Goal: Task Accomplishment & Management: Use online tool/utility

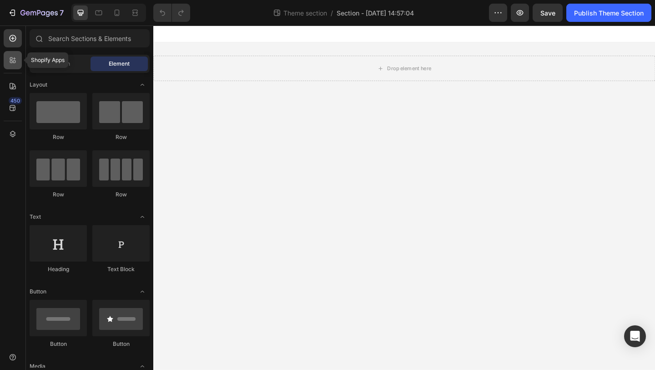
click at [6, 62] on div at bounding box center [13, 60] width 18 height 18
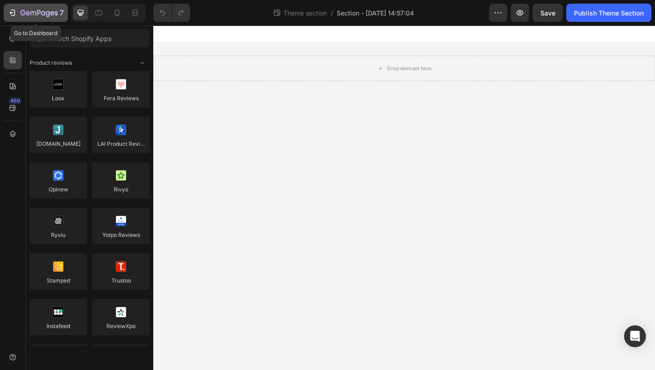
click at [18, 10] on div "7" at bounding box center [36, 12] width 56 height 11
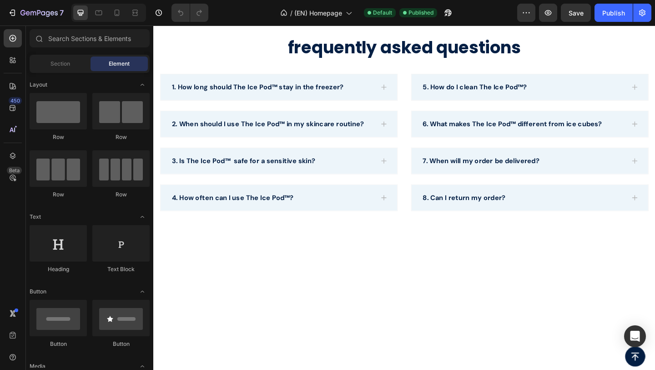
scroll to position [2314, 0]
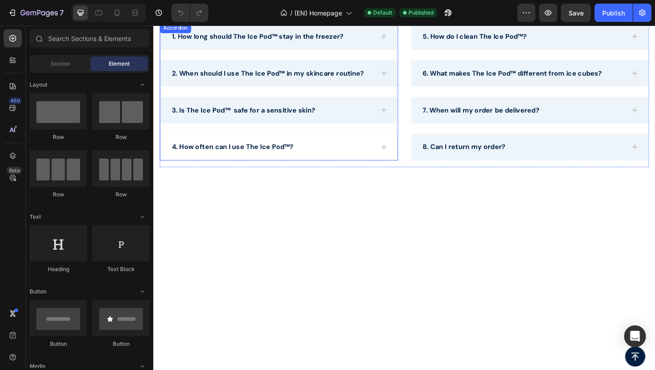
click at [338, 167] on div "4. How often can I use The Ice Pod™?" at bounding box center [290, 157] width 258 height 28
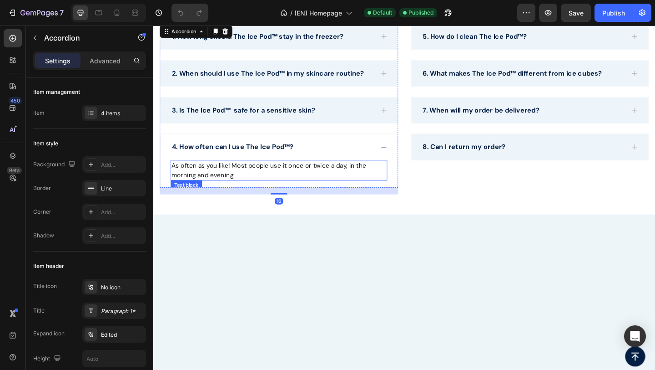
click at [284, 183] on p "As often as you like! Most people use it once or twice a day, in the morning an…" at bounding box center [290, 183] width 234 height 20
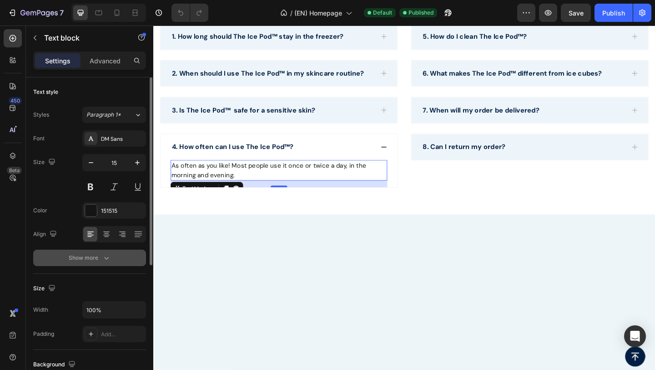
click at [80, 255] on div "Show more" at bounding box center [90, 257] width 42 height 9
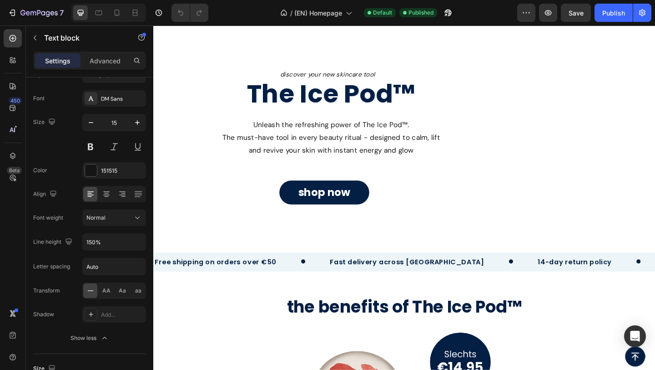
scroll to position [0, 0]
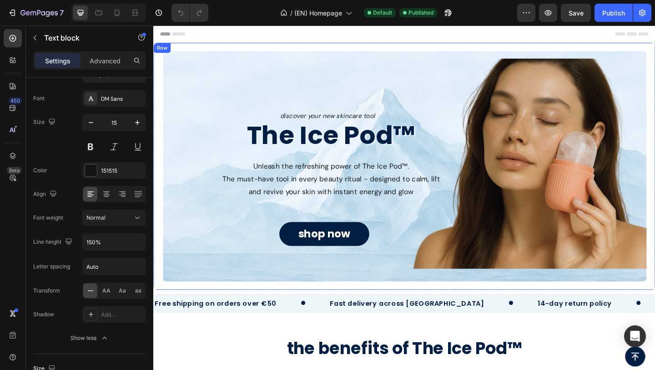
click at [183, 293] on div "discover your new skincare tool Text Block The Ice Pod™ Heading Unleash the ref…" at bounding box center [427, 178] width 532 height 269
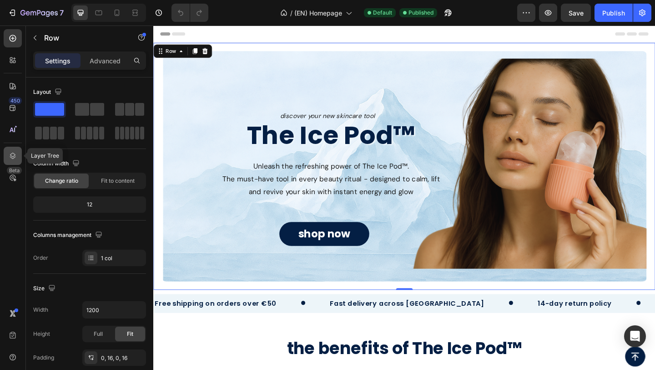
click at [15, 154] on icon at bounding box center [13, 155] width 6 height 6
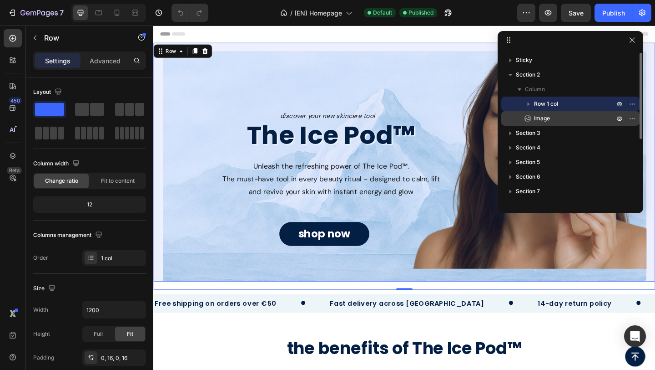
click at [540, 117] on span "Image" at bounding box center [542, 118] width 16 height 9
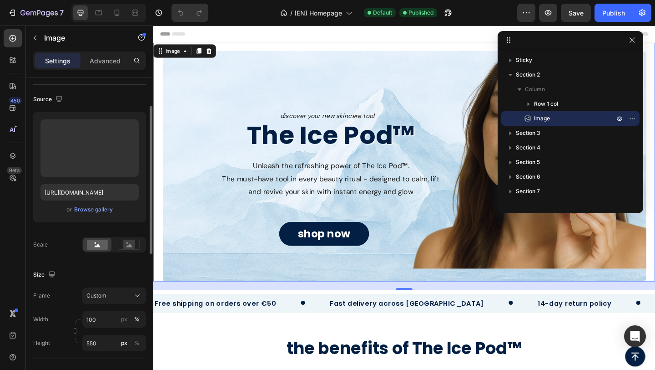
scroll to position [60, 0]
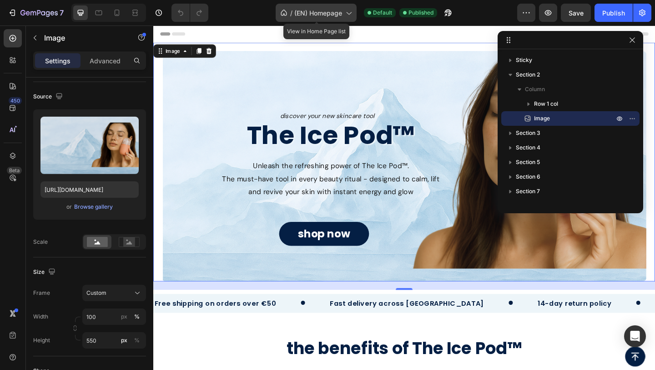
click at [322, 15] on span "(EN) Homepage" at bounding box center [319, 13] width 48 height 10
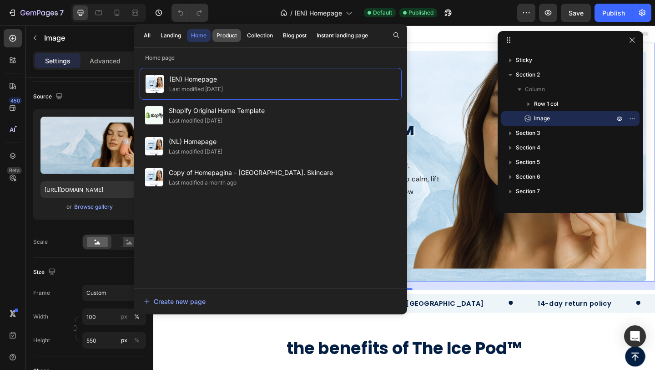
click at [223, 37] on div "Product" at bounding box center [227, 35] width 20 height 8
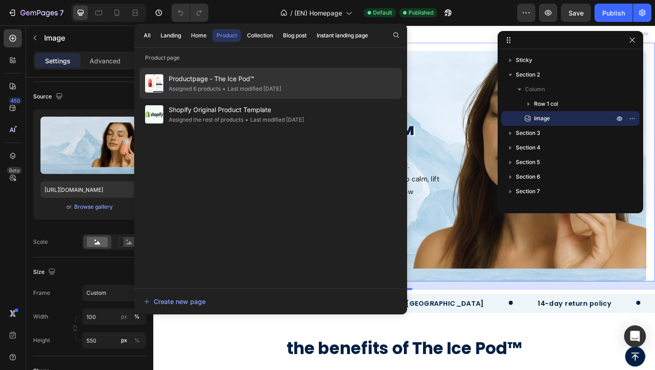
click at [192, 87] on div "Assigned 6 products" at bounding box center [195, 88] width 52 height 9
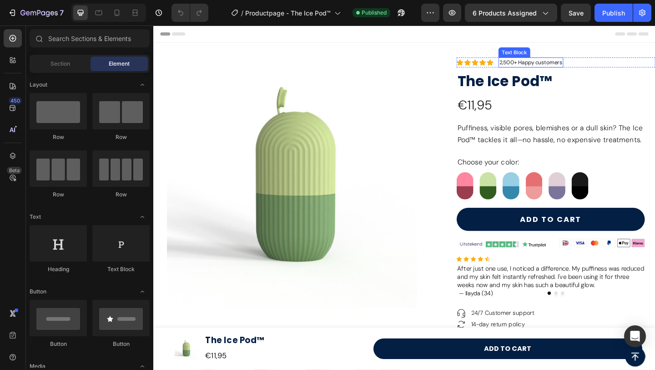
click at [554, 65] on p "2,500+ Happy customers" at bounding box center [564, 65] width 69 height 9
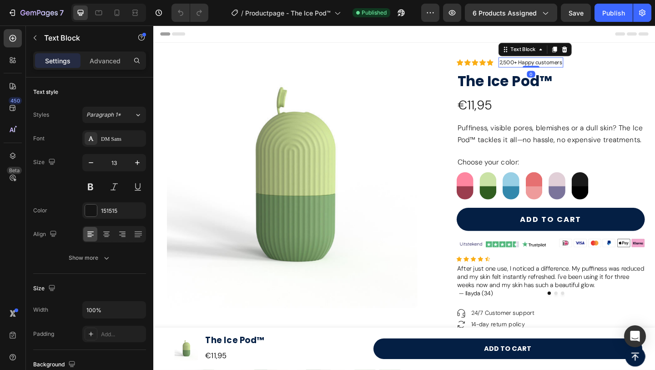
click at [553, 67] on p "2,500+ Happy customers" at bounding box center [564, 65] width 69 height 9
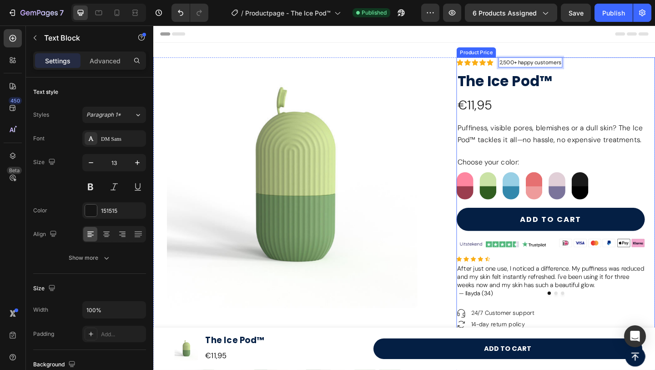
click at [632, 108] on div "€11,95" at bounding box center [591, 112] width 216 height 22
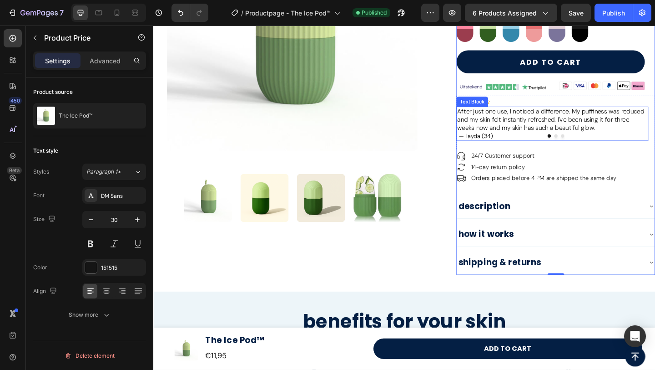
scroll to position [173, 0]
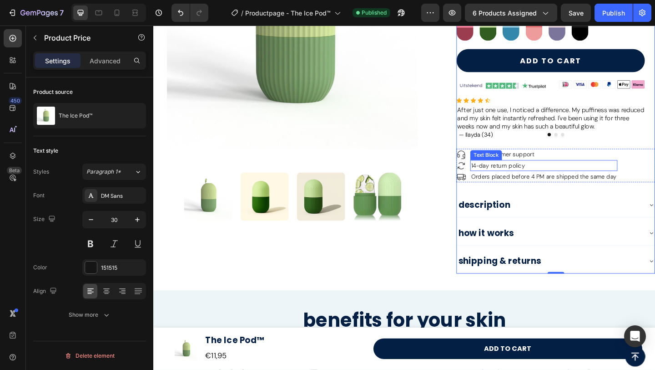
click at [525, 179] on span "14-day return policy" at bounding box center [528, 177] width 59 height 8
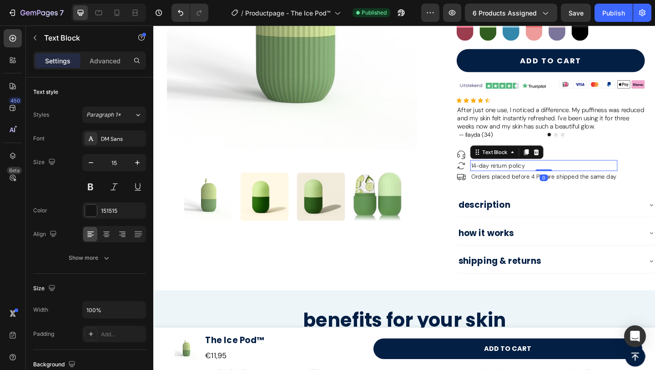
click at [522, 178] on span "14-day return policy" at bounding box center [528, 177] width 59 height 8
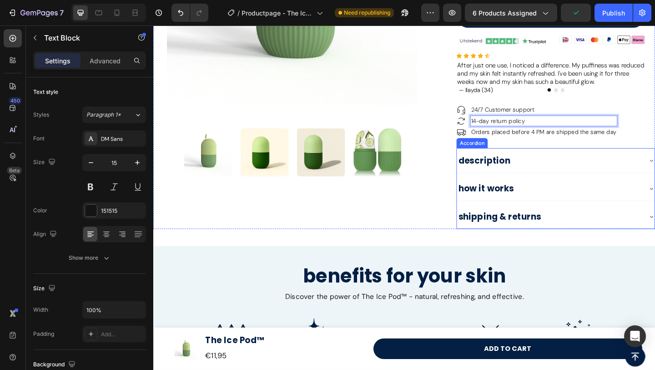
scroll to position [222, 0]
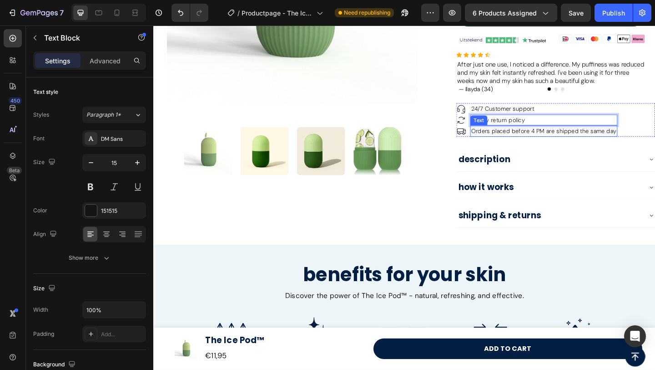
click at [647, 139] on span "Orders placed before 4 PM are shipped the same day" at bounding box center [578, 140] width 158 height 8
click at [652, 141] on span "Orders placed before 4 PM are shipped the same day" at bounding box center [578, 140] width 158 height 8
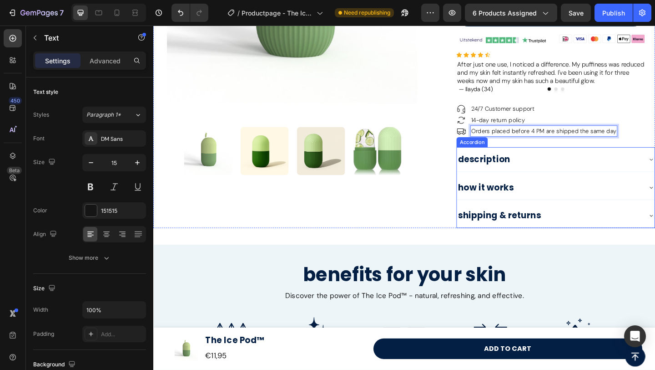
click at [619, 168] on div "description" at bounding box center [584, 170] width 201 height 19
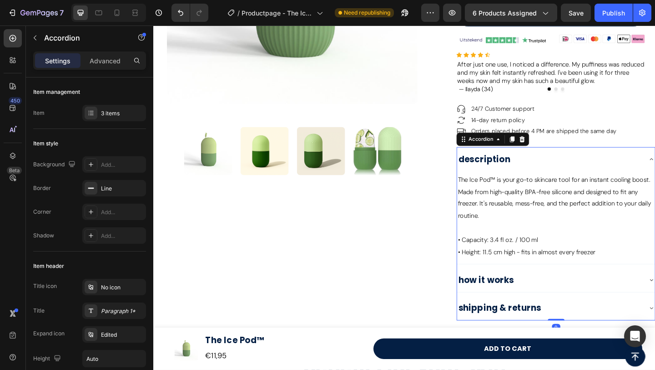
scroll to position [244, 0]
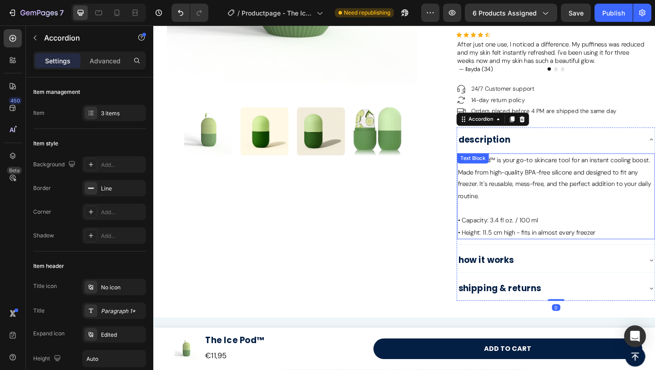
click at [579, 186] on span "The Ice Pod™ is your go-to skincare tool for an instant cooling boost. Made fro…" at bounding box center [590, 191] width 210 height 48
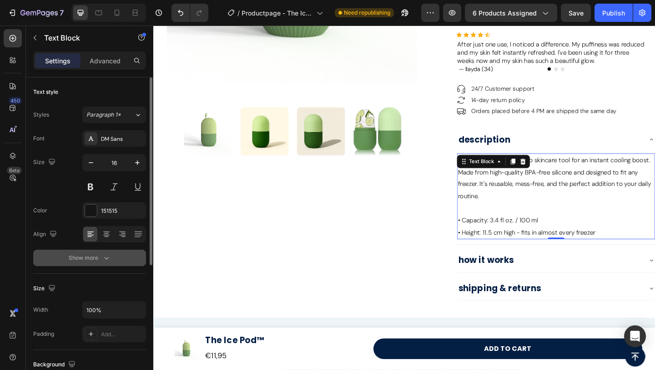
click at [85, 259] on div "Show more" at bounding box center [90, 257] width 42 height 9
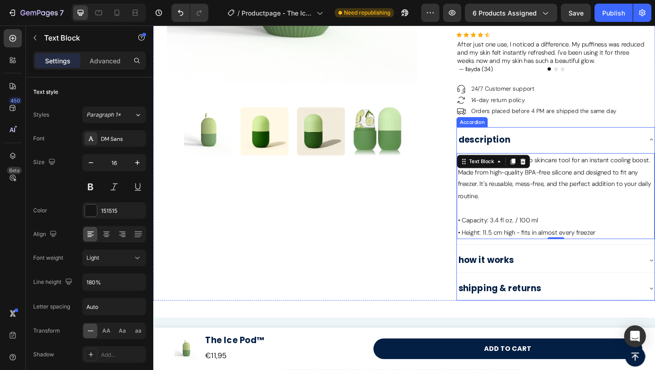
click at [655, 157] on div "description" at bounding box center [584, 149] width 201 height 19
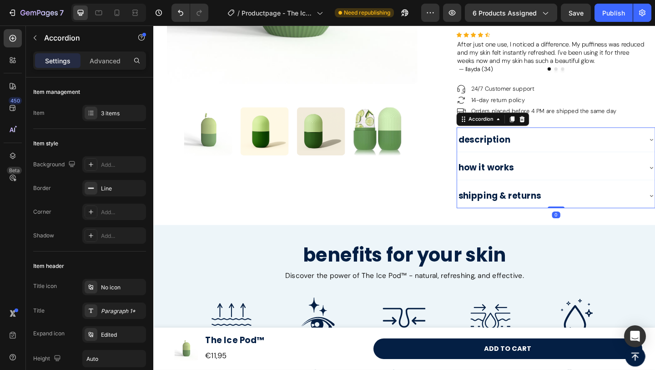
click at [603, 171] on div "how it works" at bounding box center [584, 179] width 201 height 19
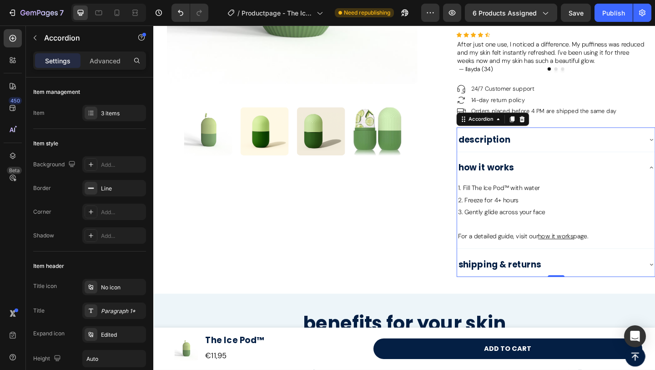
click at [581, 174] on div "how it works" at bounding box center [584, 179] width 201 height 19
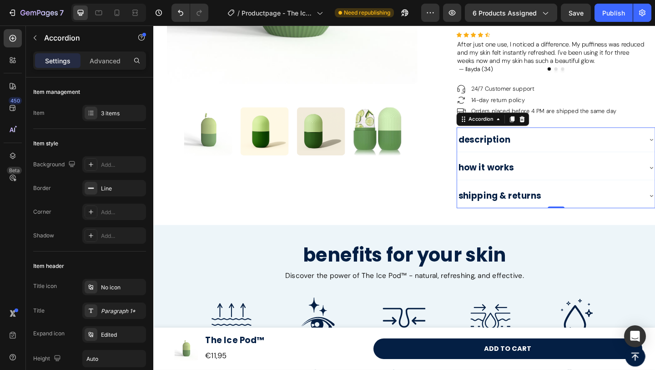
click at [595, 209] on div "shipping & returns" at bounding box center [584, 210] width 201 height 19
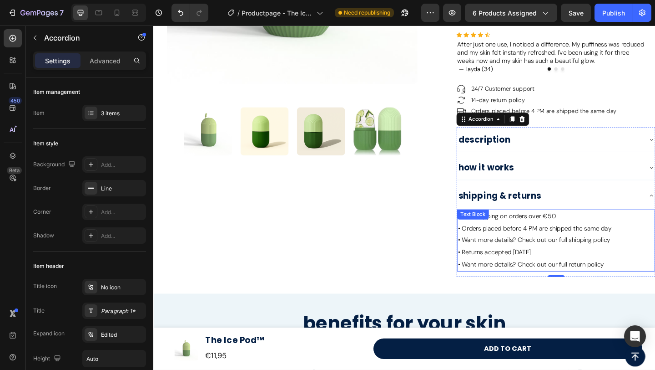
click at [655, 251] on p "• Free shipping on orders over €50 • Orders placed before 4 PM are shipped the …" at bounding box center [591, 239] width 213 height 26
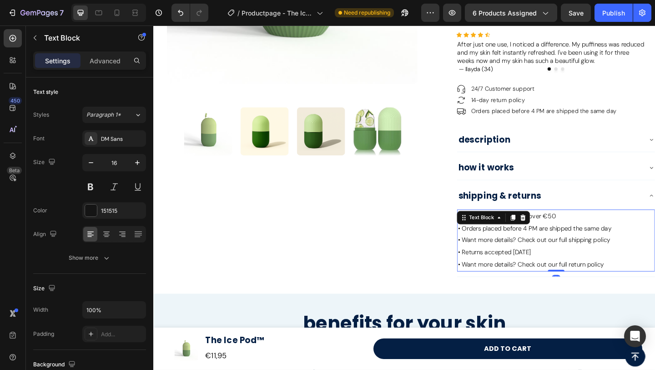
click at [655, 257] on p "• Want more details? Check out our full shipping policy" at bounding box center [591, 258] width 213 height 13
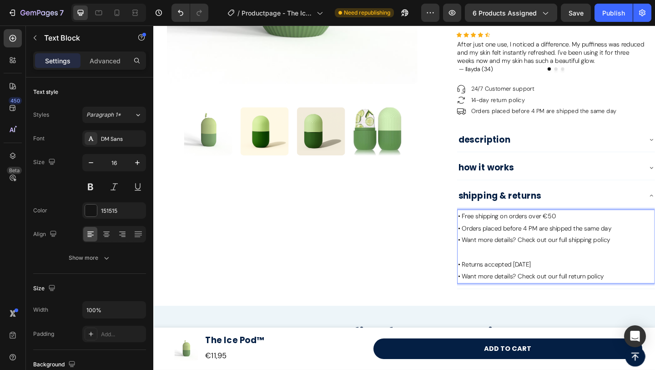
click at [655, 257] on p "• Want more details? Check out our full shipping policy" at bounding box center [591, 258] width 213 height 13
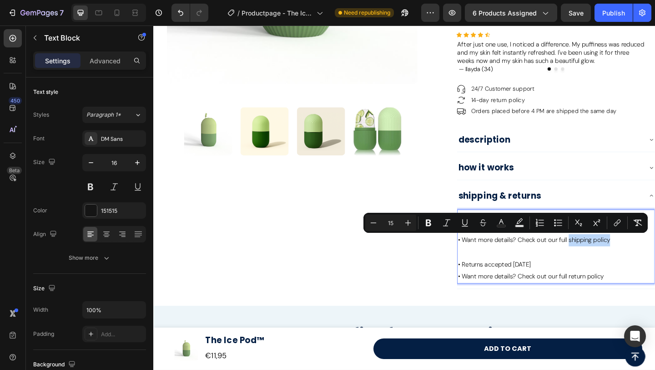
drag, startPoint x: 657, startPoint y: 260, endPoint x: 608, endPoint y: 260, distance: 49.2
click at [608, 260] on p "• Want more details? Check out our full shipping policy" at bounding box center [591, 258] width 213 height 13
click at [616, 223] on icon "Editor contextual toolbar" at bounding box center [617, 222] width 9 height 9
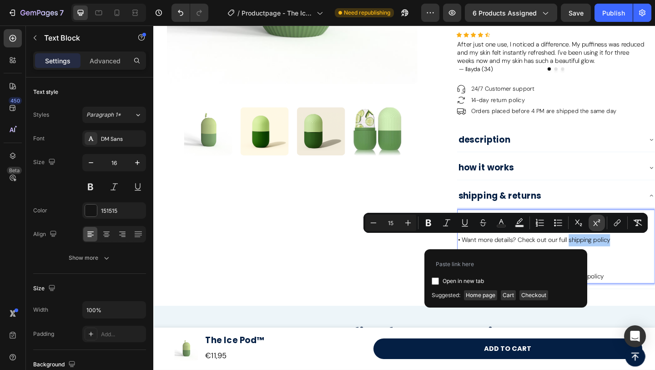
type input "[URL][DOMAIN_NAME]"
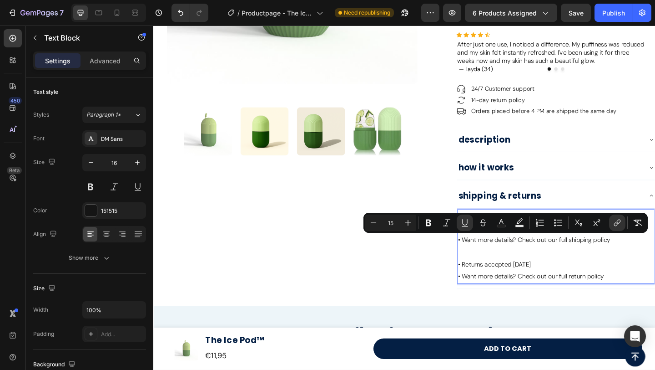
click at [655, 264] on p "• Want more details? Check out our full shipping policy" at bounding box center [591, 258] width 213 height 13
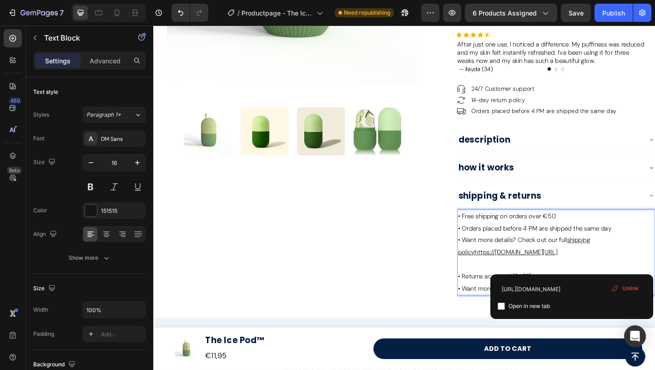
drag, startPoint x: 638, startPoint y: 268, endPoint x: 633, endPoint y: 268, distance: 5.5
click at [637, 268] on div "• Free shipping on orders over €50 • Orders placed before 4 PM are shipped the …" at bounding box center [591, 272] width 215 height 94
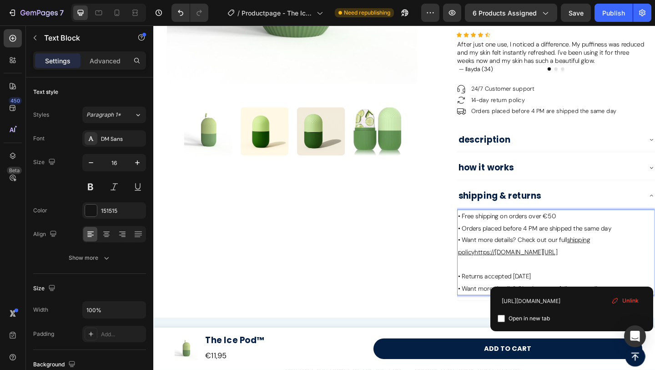
click at [628, 272] on u "shipping policyhttps://[DOMAIN_NAME][URL]" at bounding box center [557, 265] width 144 height 22
click at [572, 299] on input "[URL][DOMAIN_NAME]" at bounding box center [572, 301] width 148 height 15
click at [626, 305] on div "Unlink" at bounding box center [625, 301] width 35 height 12
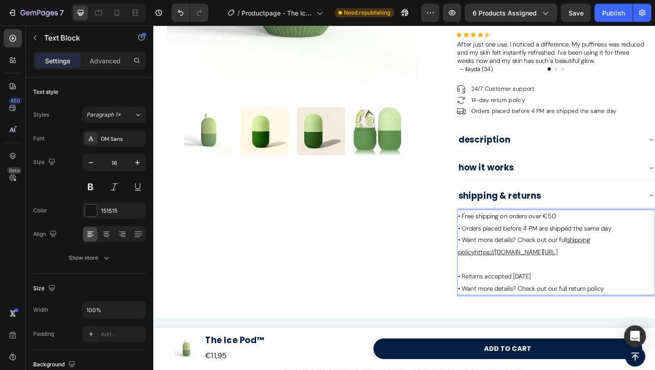
click at [644, 288] on p "Rich Text Editor. Editing area: main" at bounding box center [591, 285] width 213 height 13
click at [623, 258] on u "shipping policyhttps://[DOMAIN_NAME][URL]" at bounding box center [557, 265] width 144 height 22
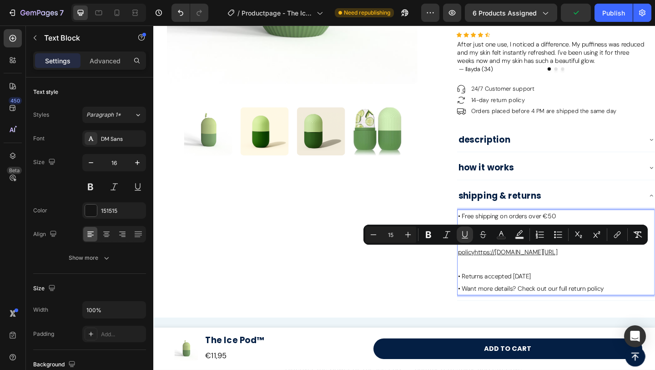
drag, startPoint x: 692, startPoint y: 274, endPoint x: 503, endPoint y: 276, distance: 189.4
click at [503, 276] on p "• Want more details? Check out our full shipping policyhttps://[DOMAIN_NAME][UR…" at bounding box center [591, 265] width 213 height 26
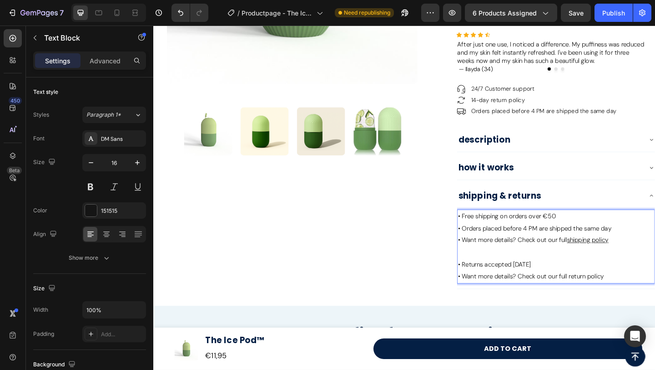
click at [630, 274] on p "Rich Text Editor. Editing area: main" at bounding box center [591, 271] width 213 height 13
click at [634, 259] on u "shipping policy" at bounding box center [626, 258] width 45 height 9
drag, startPoint x: 657, startPoint y: 261, endPoint x: 609, endPoint y: 259, distance: 47.8
click at [609, 259] on p "• Want more details? Check out our full shipping policy" at bounding box center [591, 258] width 213 height 13
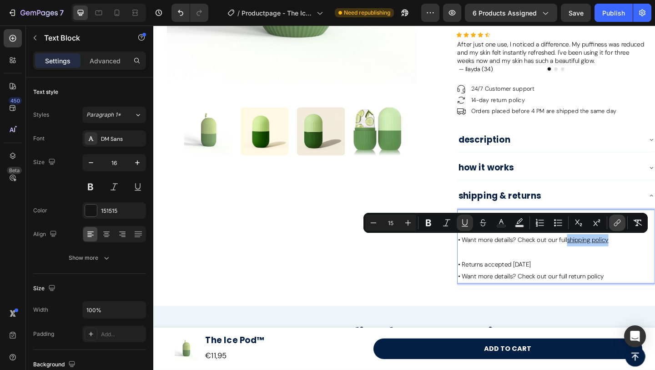
click at [620, 226] on icon "Editor contextual toolbar" at bounding box center [617, 222] width 9 height 9
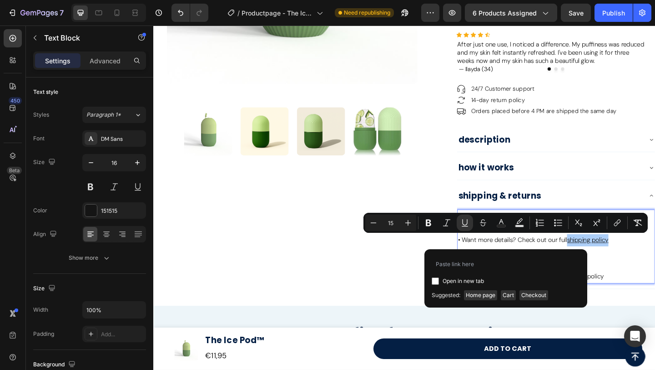
type input "[URL][DOMAIN_NAME]"
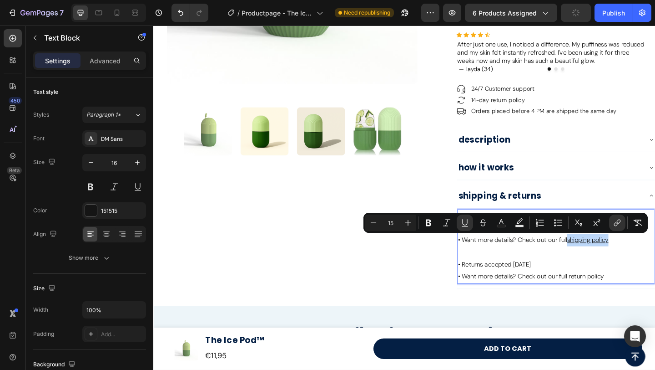
click at [655, 273] on p "Rich Text Editor. Editing area: main" at bounding box center [591, 271] width 213 height 13
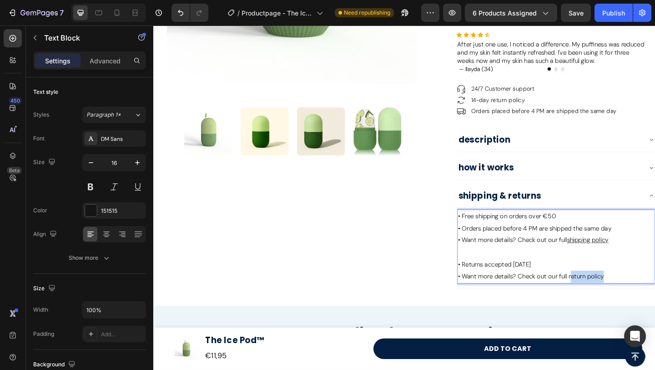
drag, startPoint x: 646, startPoint y: 300, endPoint x: 610, endPoint y: 297, distance: 35.7
click at [610, 297] on span "• Want more details? Check out our full return policy" at bounding box center [564, 298] width 159 height 9
click at [607, 299] on span "• Want more details? Check out our full return policy" at bounding box center [564, 298] width 159 height 9
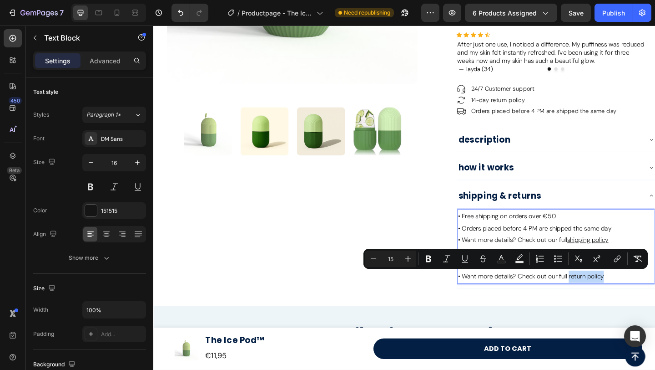
drag, startPoint x: 609, startPoint y: 299, endPoint x: 651, endPoint y: 301, distance: 42.8
click at [651, 301] on p "• Returns accepted [DATE] • Want more details? Check out our full return policy" at bounding box center [591, 292] width 213 height 26
click at [615, 262] on icon "Editor contextual toolbar" at bounding box center [617, 258] width 9 height 9
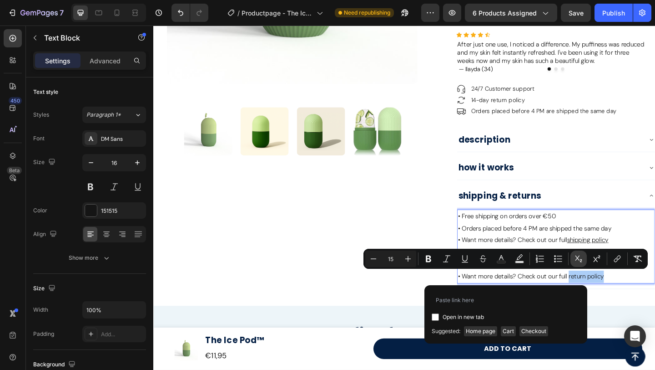
type input "[URL][DOMAIN_NAME]"
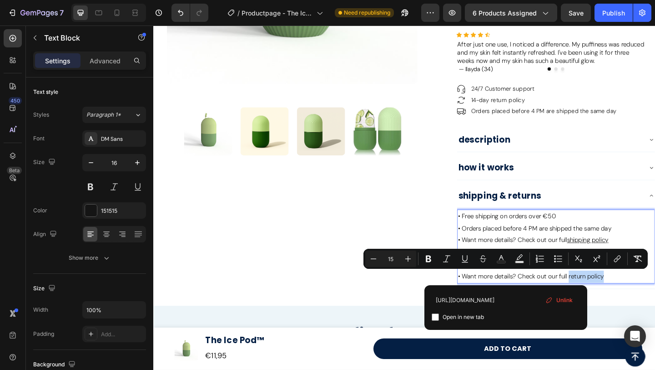
click at [655, 256] on p "• Want more details? Check out our full shipping policy" at bounding box center [591, 258] width 213 height 13
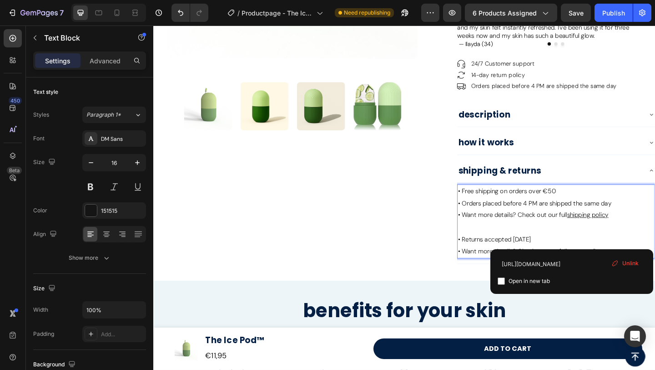
scroll to position [286, 0]
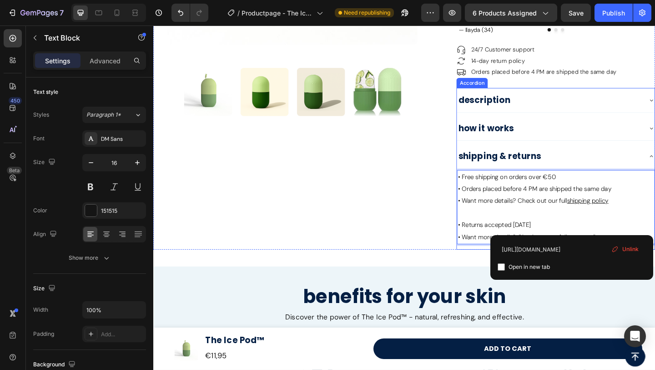
click at [603, 169] on div "shipping & returns" at bounding box center [584, 167] width 201 height 19
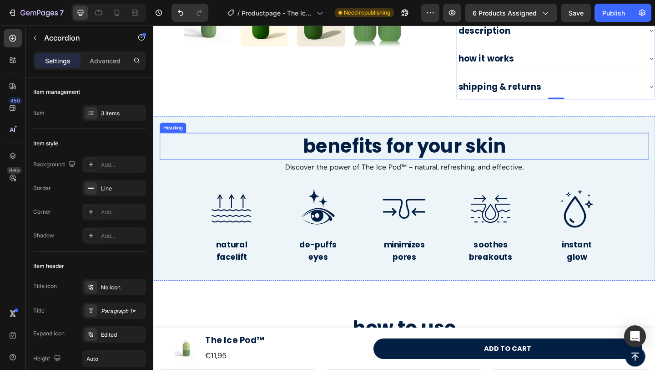
scroll to position [366, 0]
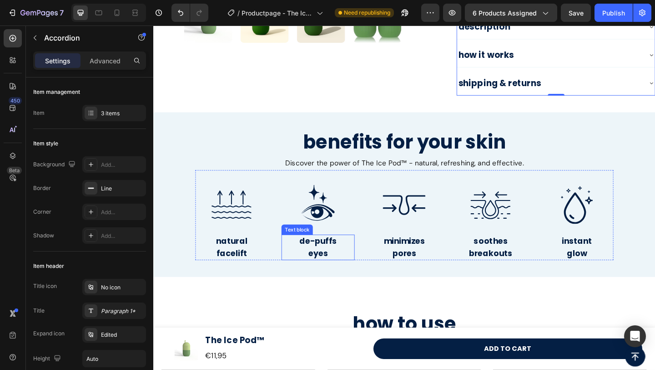
click at [340, 267] on p "de-puffs eyes" at bounding box center [333, 267] width 62 height 26
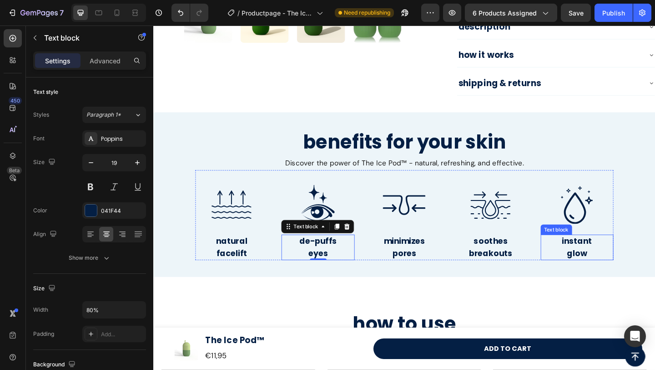
click at [622, 266] on p "instant glow" at bounding box center [614, 267] width 55 height 26
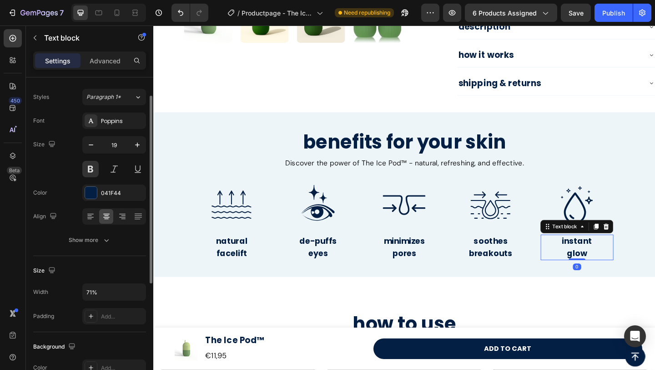
scroll to position [24, 0]
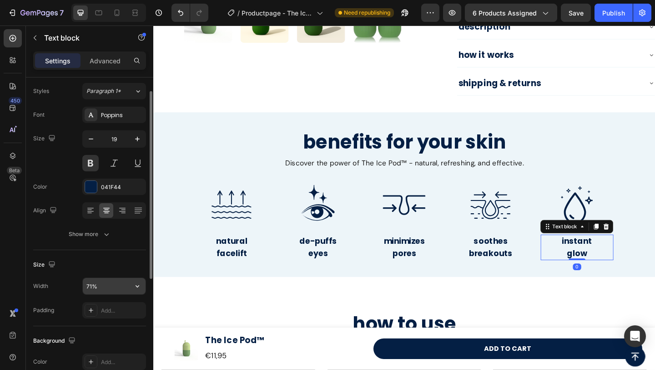
click at [92, 287] on input "71%" at bounding box center [114, 286] width 63 height 16
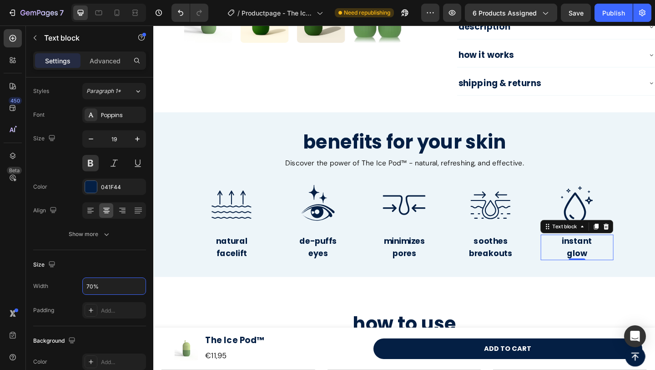
type input "70%"
click at [328, 266] on p "de-puffs eyes" at bounding box center [333, 267] width 62 height 26
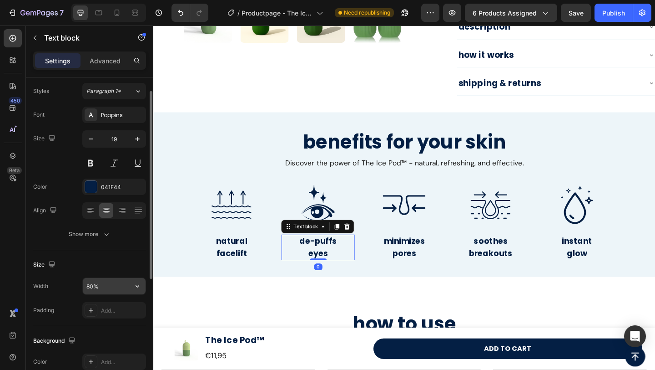
click at [97, 284] on input "80%" at bounding box center [114, 286] width 63 height 16
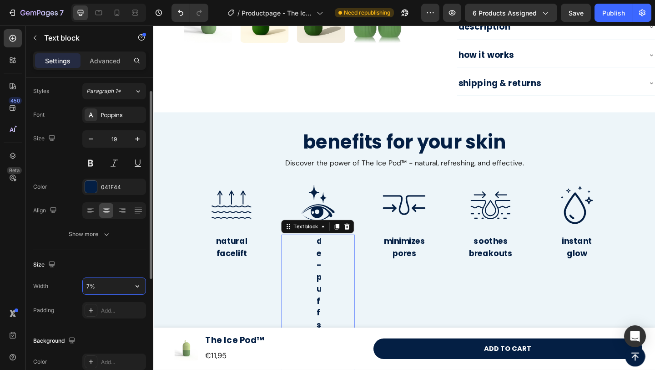
type input "78%"
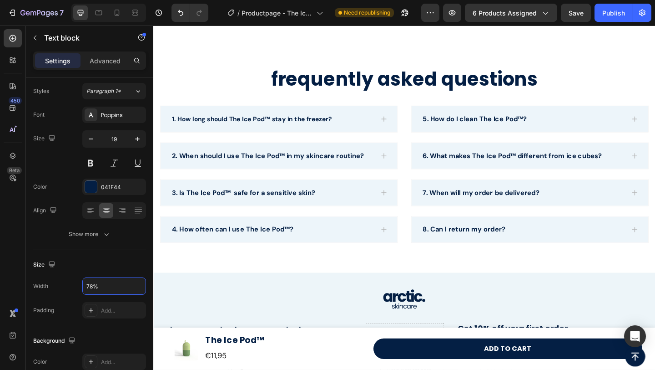
scroll to position [1638, 0]
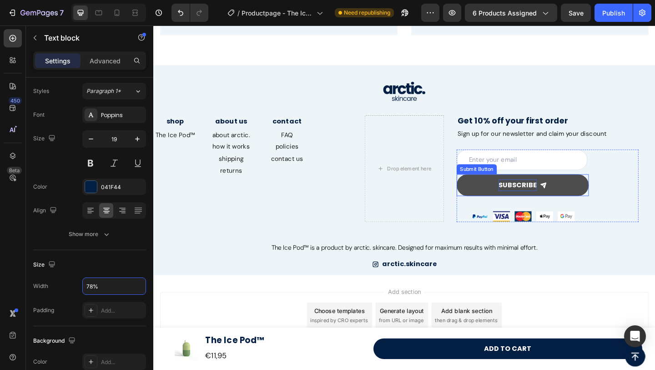
click at [546, 196] on div "Subscribe" at bounding box center [550, 199] width 42 height 13
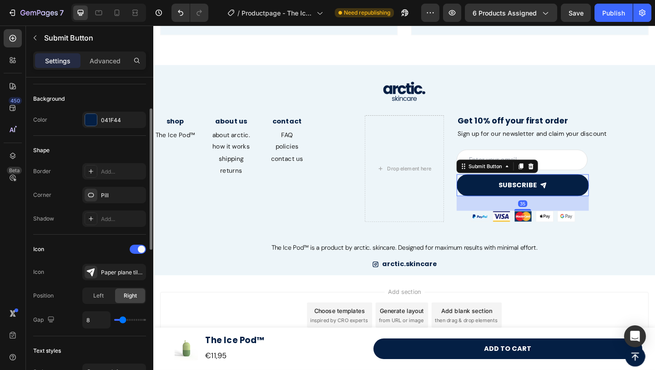
scroll to position [232, 0]
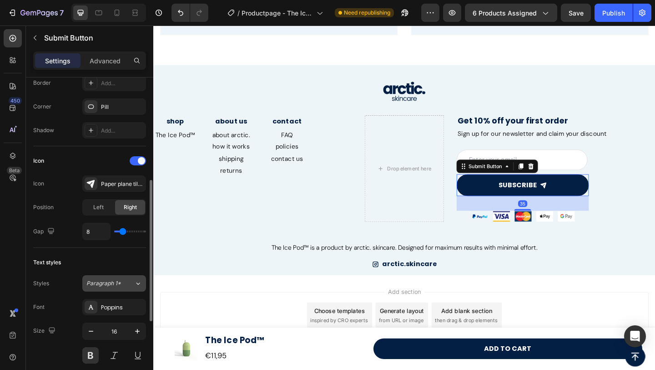
click at [95, 290] on button "Paragraph 1*" at bounding box center [114, 283] width 64 height 16
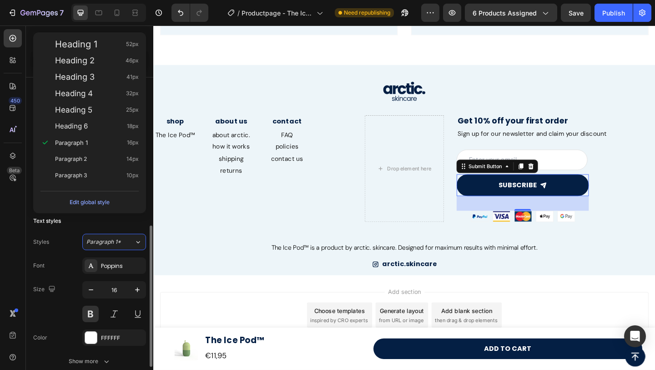
scroll to position [295, 0]
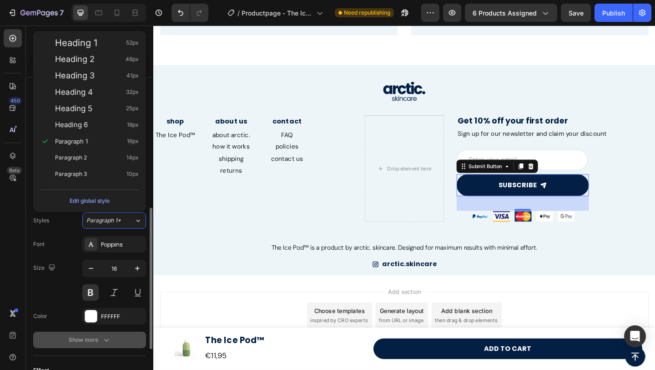
click at [81, 340] on div "Show more" at bounding box center [90, 339] width 42 height 9
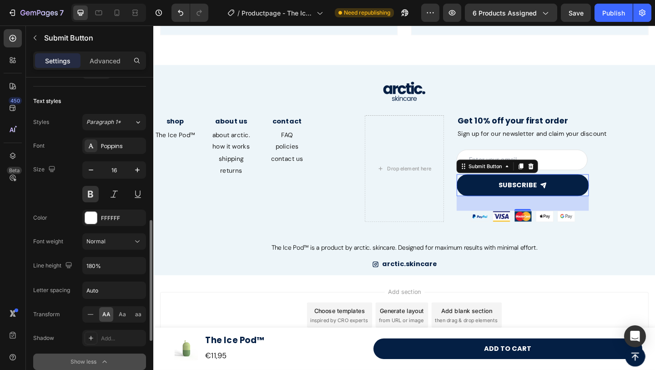
scroll to position [394, 0]
click at [138, 317] on span "aa" at bounding box center [138, 313] width 6 height 8
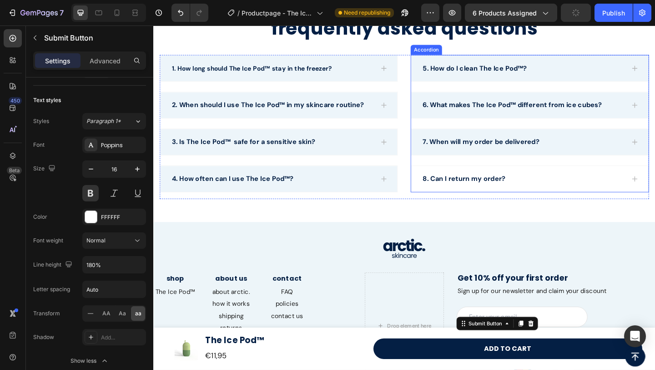
scroll to position [1365, 0]
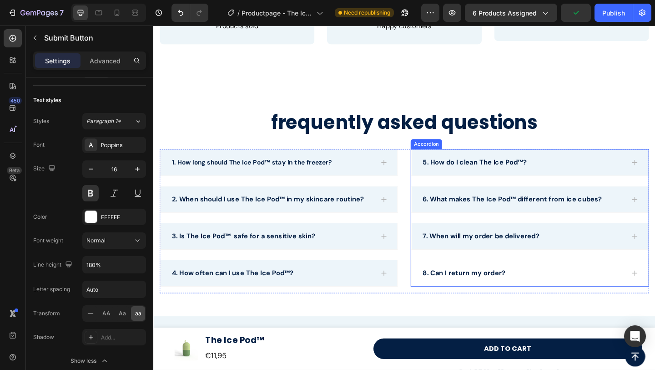
click at [544, 288] on div "8. Can I return my order?" at bounding box center [555, 295] width 221 height 14
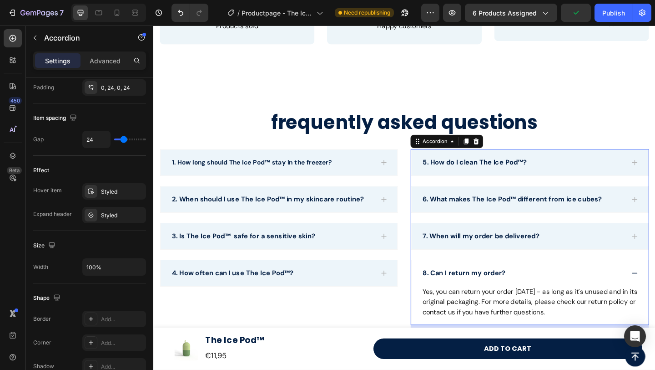
scroll to position [0, 0]
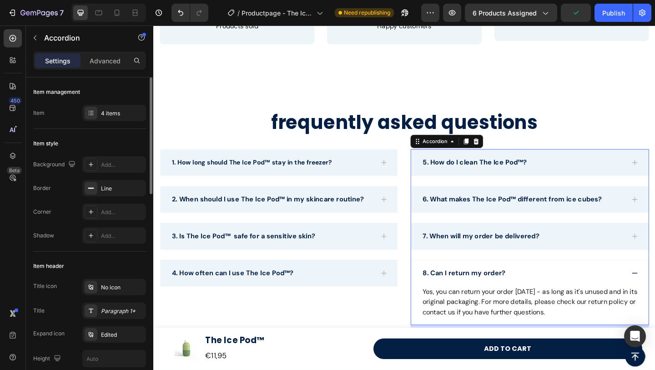
click at [544, 288] on div "8. Can I return my order?" at bounding box center [555, 295] width 221 height 14
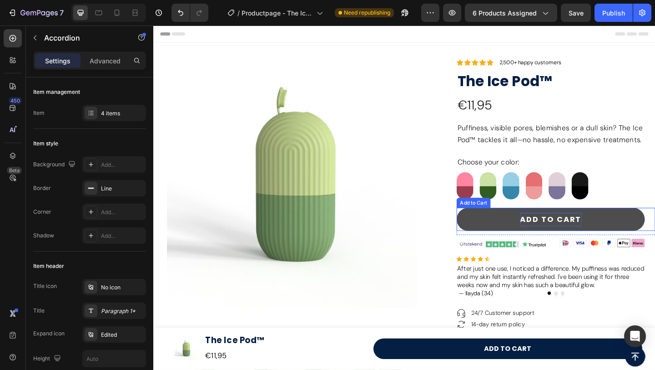
click at [589, 236] on div "add to cart" at bounding box center [586, 236] width 67 height 15
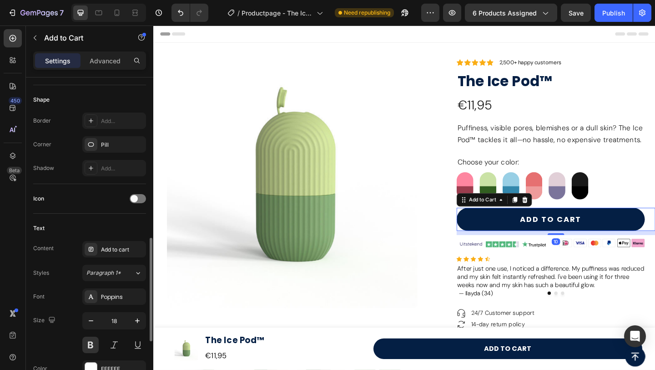
scroll to position [324, 0]
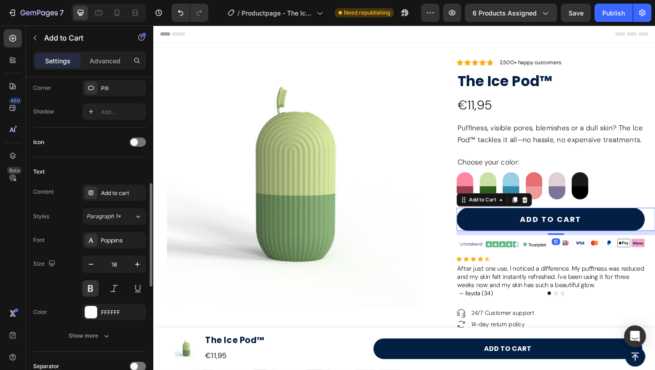
click at [87, 321] on div "Font Poppins Size 18 Color FFFFFF Show more" at bounding box center [89, 288] width 113 height 112
click at [85, 335] on div "Show more" at bounding box center [90, 335] width 42 height 9
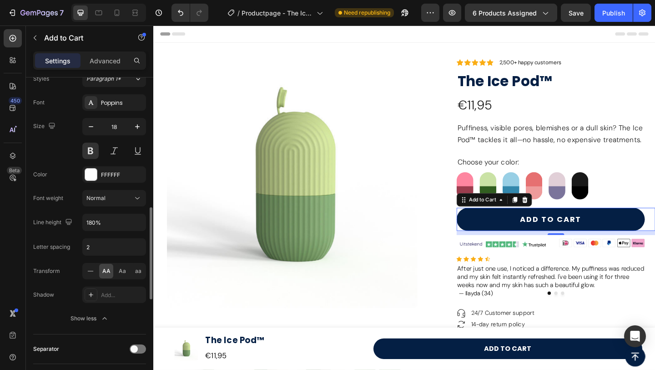
scroll to position [466, 0]
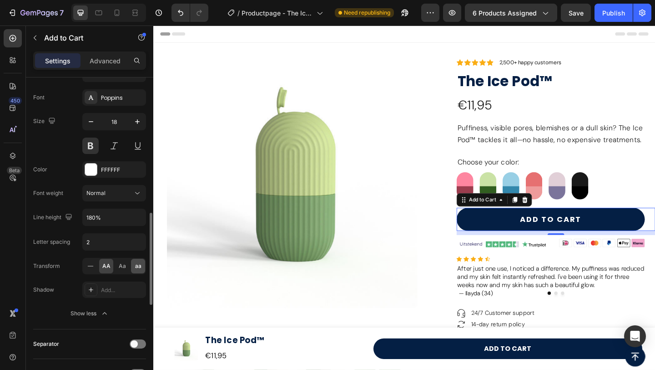
click at [135, 269] on span "aa" at bounding box center [138, 266] width 6 height 8
click at [138, 120] on icon "button" at bounding box center [137, 121] width 9 height 9
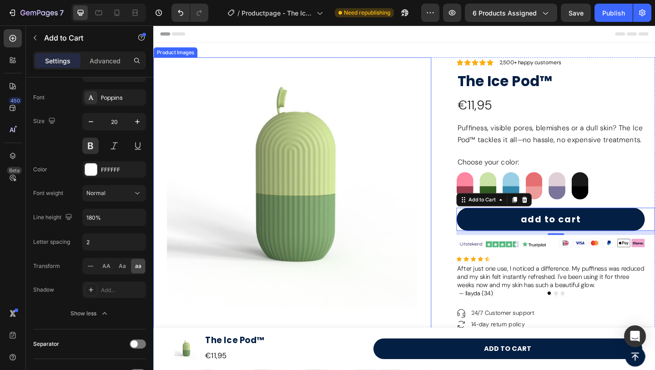
type input "21"
click at [382, 333] on div at bounding box center [304, 235] width 303 height 350
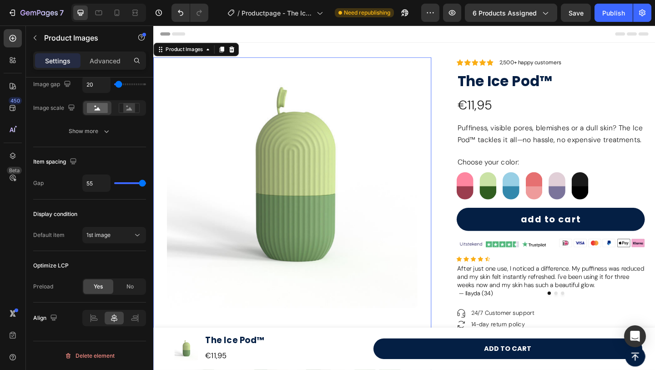
scroll to position [0, 0]
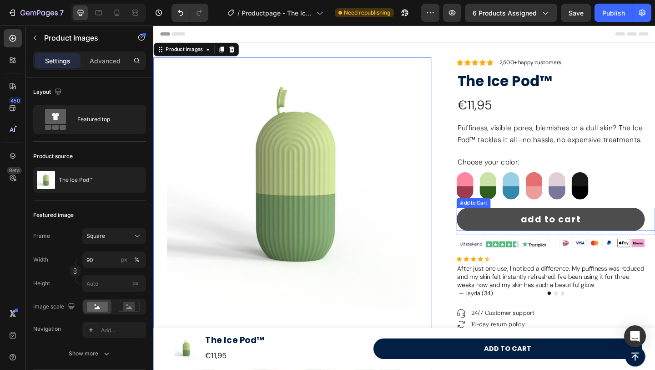
click at [655, 234] on button "add to cart" at bounding box center [585, 235] width 205 height 25
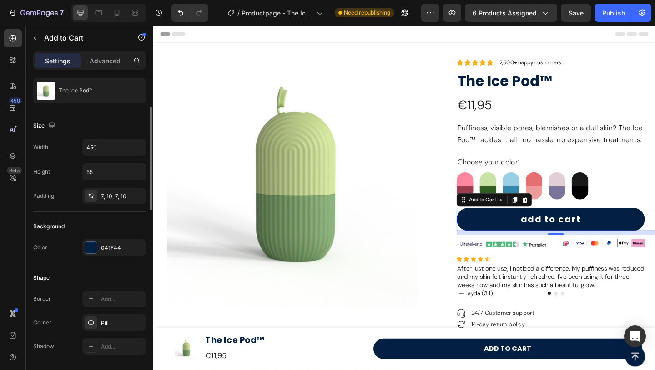
scroll to position [91, 0]
click at [104, 142] on input "450" at bounding box center [114, 145] width 63 height 16
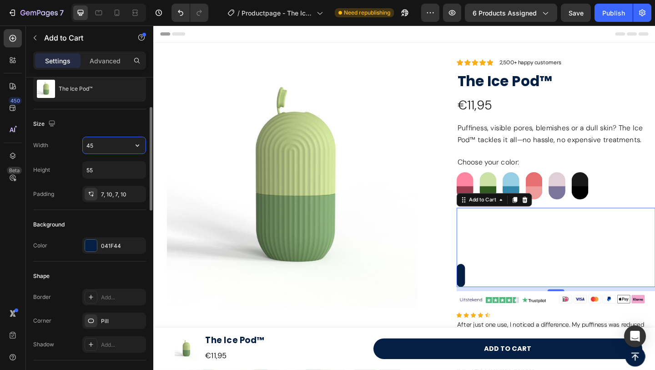
type input "450"
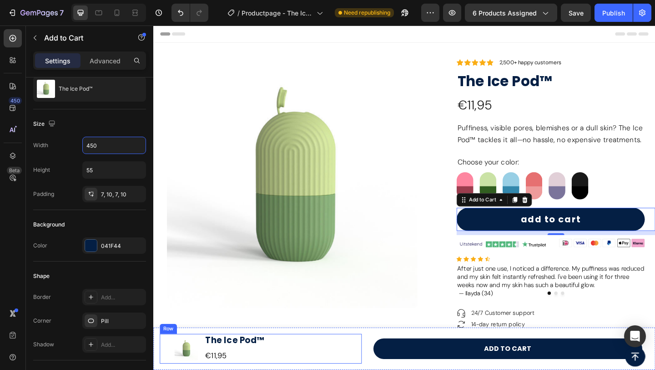
click at [341, 366] on div "Product Images The Ice Pod™ Product Title €11,95 Product Price Product Price Row" at bounding box center [270, 377] width 220 height 32
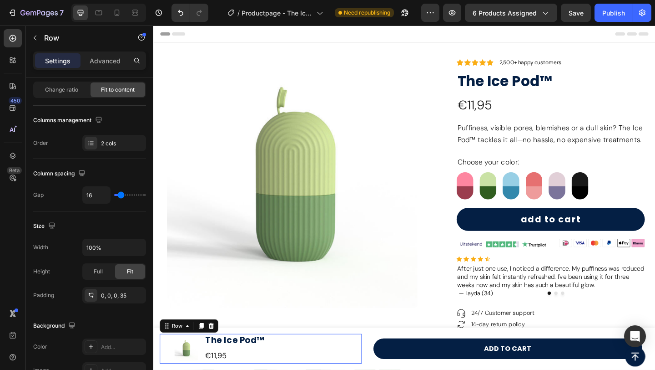
scroll to position [0, 0]
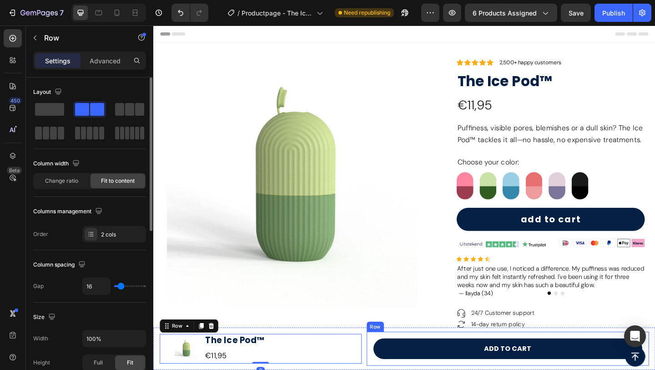
click at [386, 363] on div "Add to cart Product Cart Button Row" at bounding box center [540, 376] width 308 height 37
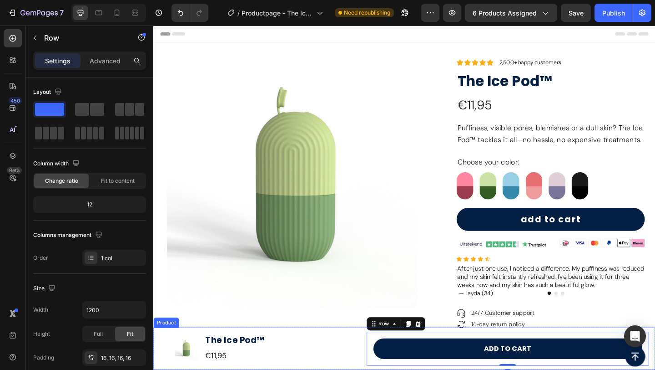
click at [368, 358] on div "Product Images The Ice Pod™ Product Title €11,95 Product Price Product Price Row" at bounding box center [270, 376] width 220 height 37
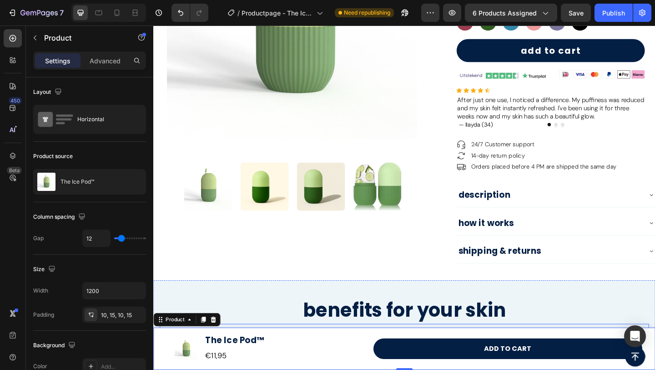
scroll to position [182, 0]
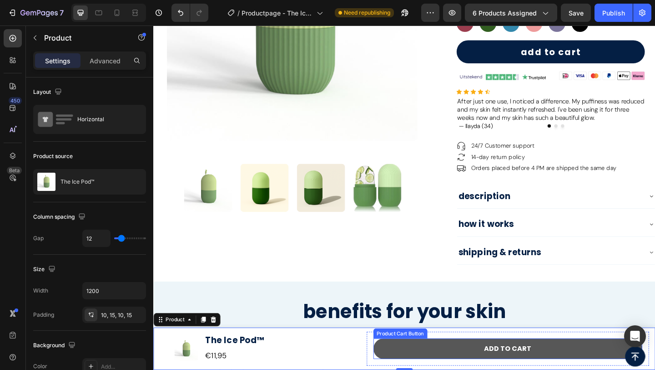
click at [415, 369] on button "Add to cart" at bounding box center [539, 377] width 293 height 22
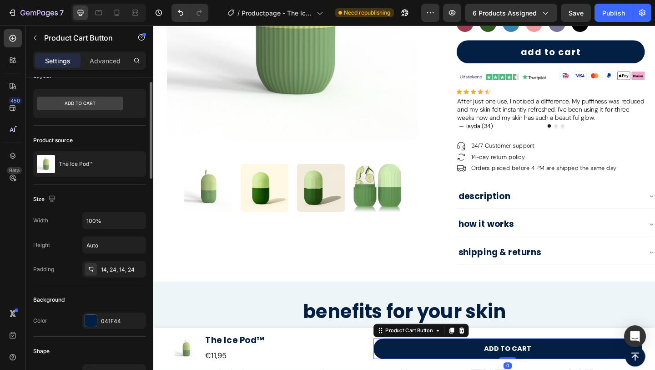
scroll to position [17, 0]
click at [101, 223] on input "100%" at bounding box center [114, 219] width 63 height 16
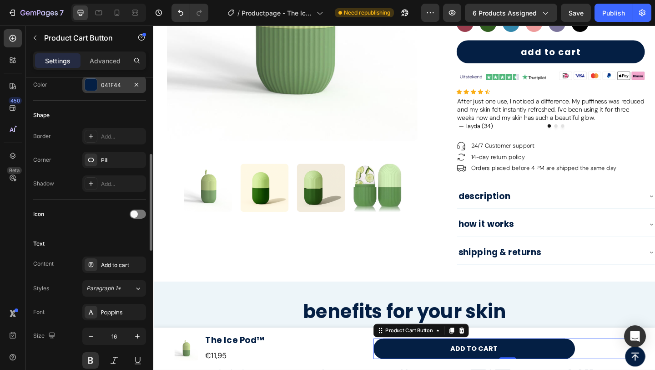
scroll to position [254, 0]
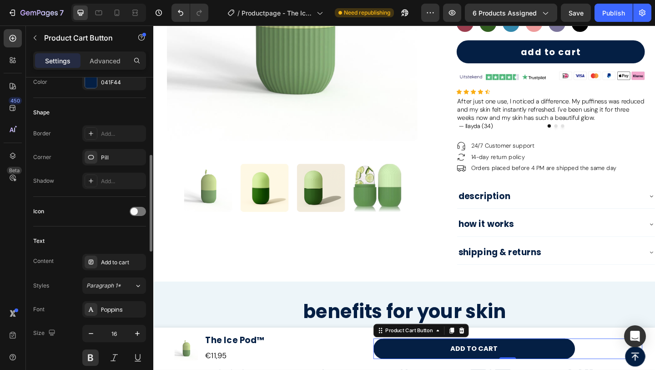
type input "75%"
click at [102, 229] on div "Text Content Add to cart Styles Paragraph 1* Font Poppins Size 16 Color FFFFFF …" at bounding box center [89, 323] width 113 height 194
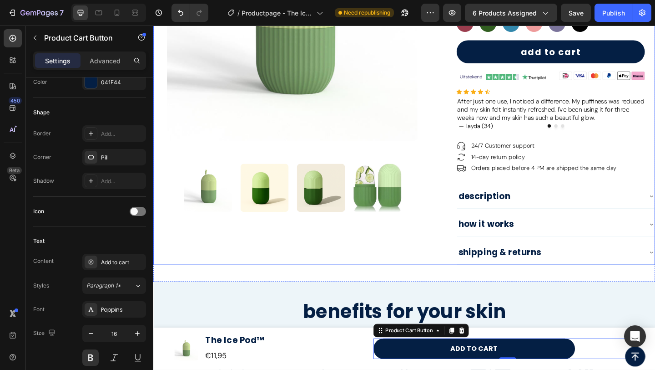
click at [361, 254] on div "Product Images" at bounding box center [304, 81] width 303 height 407
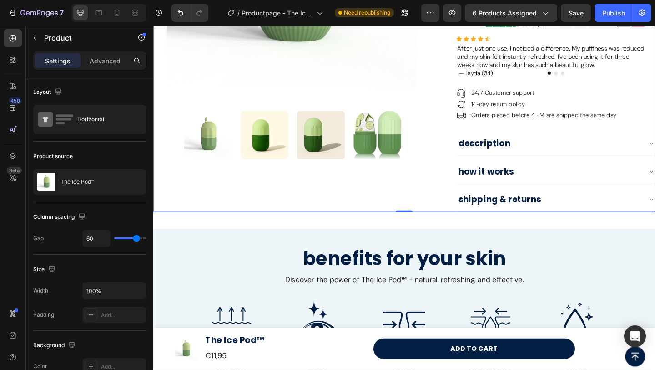
scroll to position [228, 0]
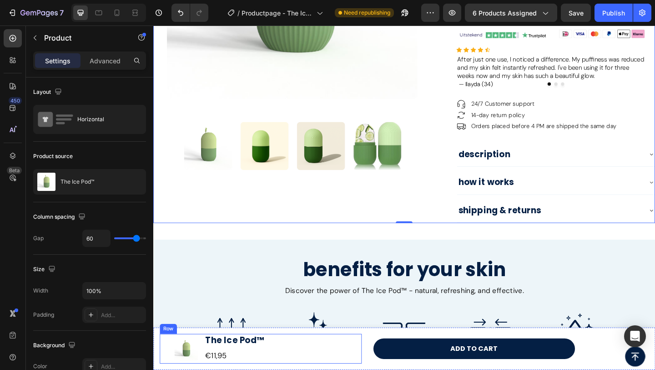
click at [287, 366] on div "Product Images The Ice Pod™ Product Title €11,95 Product Price Product Price Row" at bounding box center [270, 377] width 220 height 32
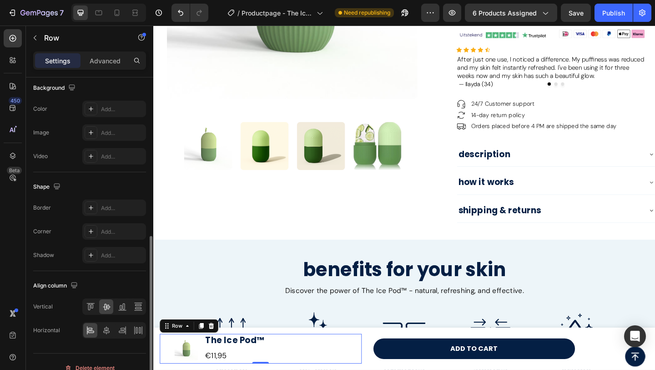
scroll to position [341, 0]
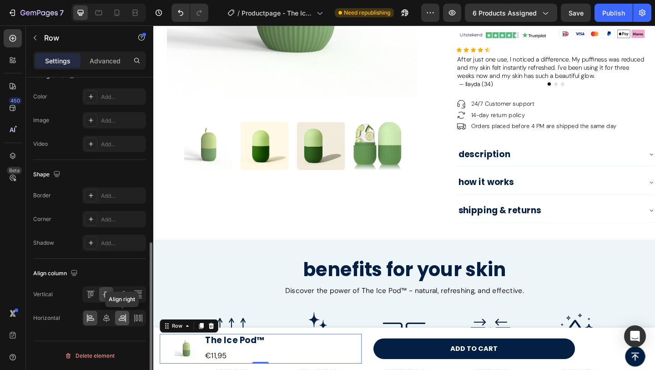
click at [124, 321] on icon at bounding box center [122, 317] width 9 height 9
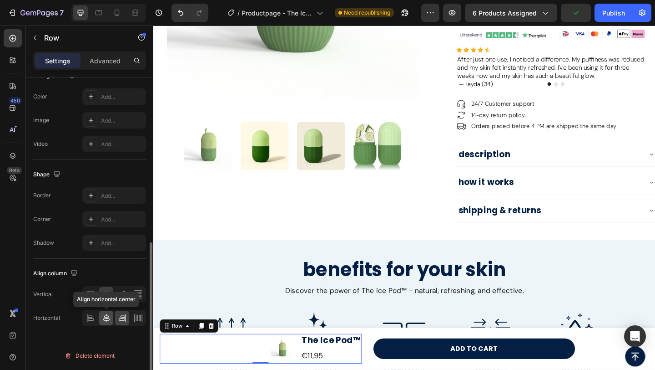
click at [106, 317] on icon at bounding box center [106, 318] width 6 height 8
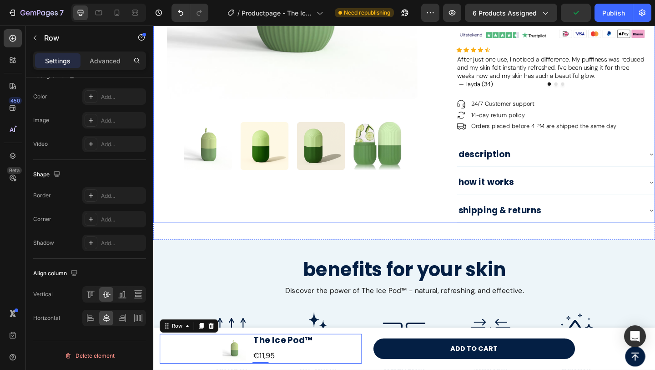
click at [419, 225] on div "Product Images" at bounding box center [304, 35] width 303 height 407
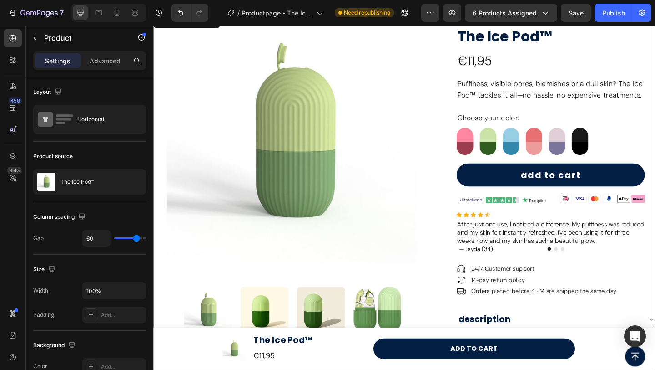
scroll to position [0, 0]
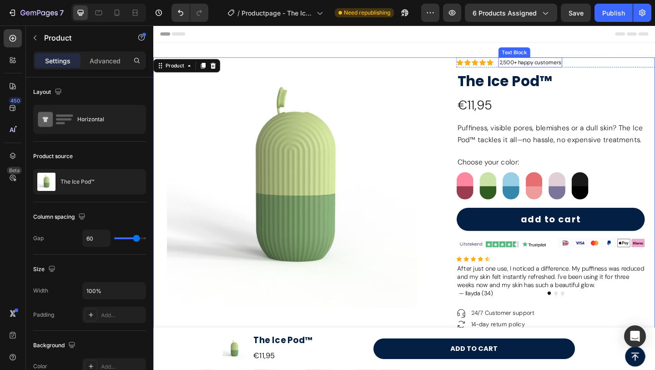
click at [560, 63] on p "2,500+ happy customers" at bounding box center [564, 65] width 68 height 9
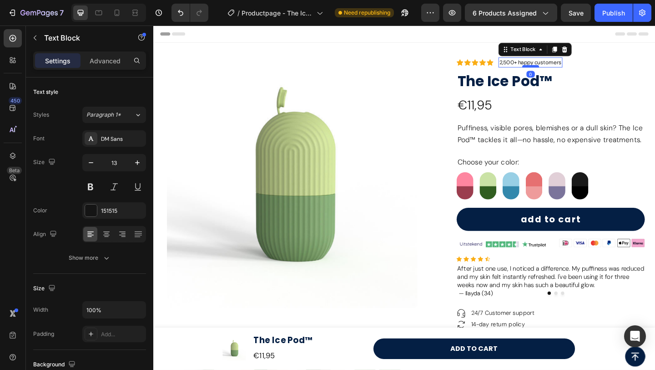
click at [556, 68] on div at bounding box center [564, 69] width 18 height 3
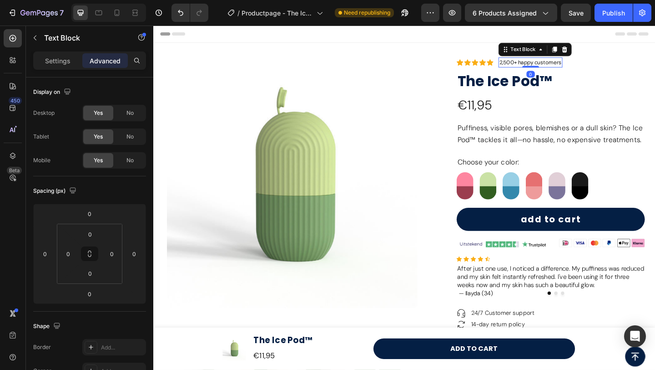
click at [555, 66] on p "2,500+ happy customers" at bounding box center [564, 65] width 68 height 9
click at [537, 67] on p "2,500+ Happy customers" at bounding box center [564, 65] width 69 height 9
click at [49, 64] on p "Settings" at bounding box center [57, 61] width 25 height 10
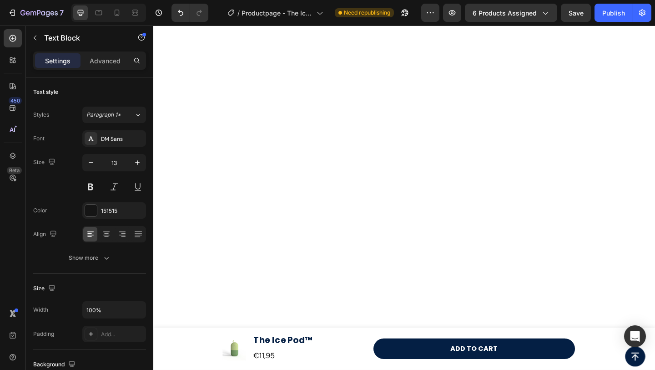
scroll to position [1225, 0]
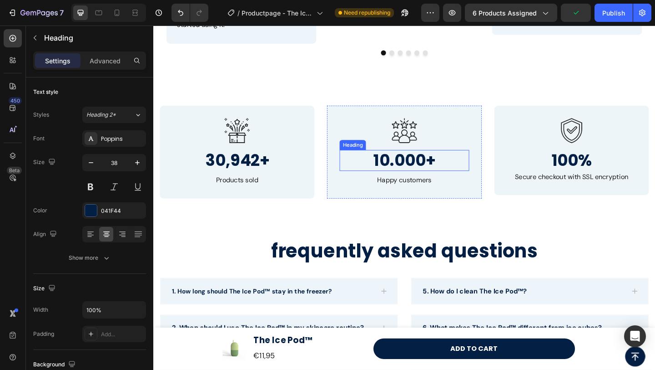
click at [423, 175] on h3 "10.000+" at bounding box center [426, 172] width 141 height 23
click at [410, 175] on h3 "10.000+" at bounding box center [426, 172] width 141 height 23
click at [216, 165] on p "30,942+" at bounding box center [244, 172] width 139 height 21
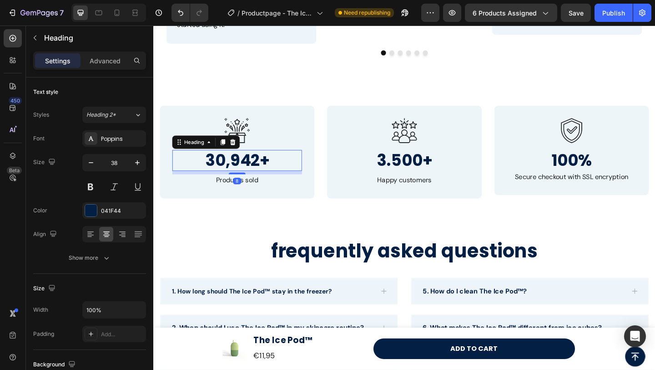
click at [216, 175] on p "30,942+" at bounding box center [244, 172] width 139 height 21
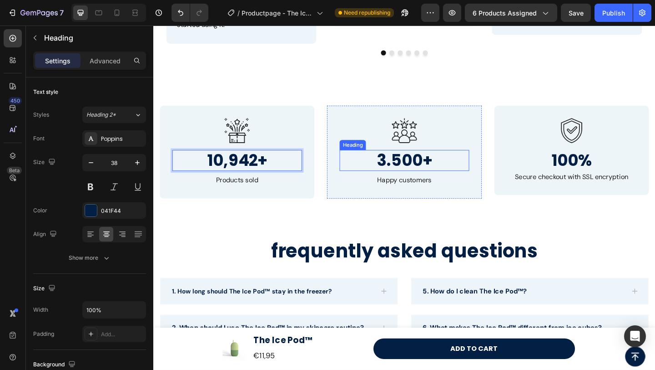
click at [404, 166] on p "3.500+" at bounding box center [426, 172] width 139 height 21
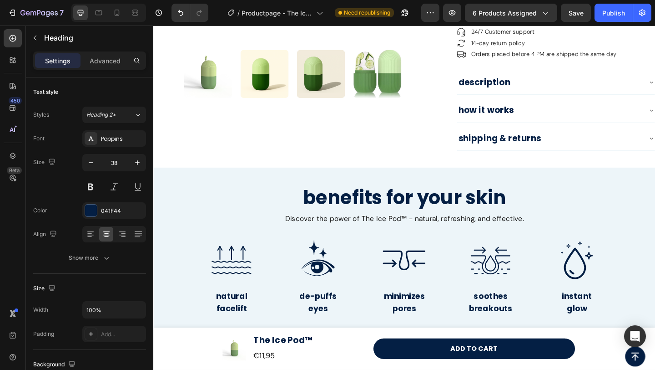
scroll to position [0, 0]
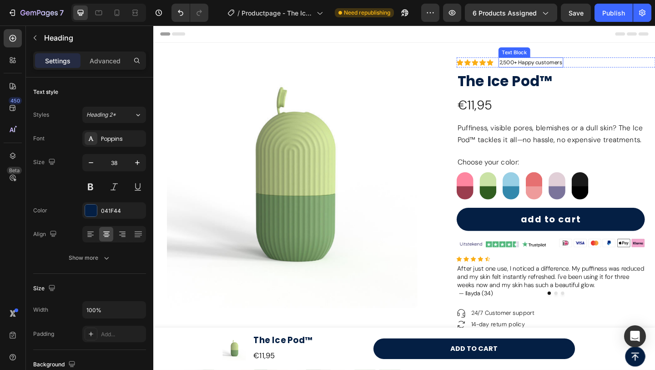
click at [534, 65] on p "2,500+ Happy customers" at bounding box center [564, 65] width 69 height 9
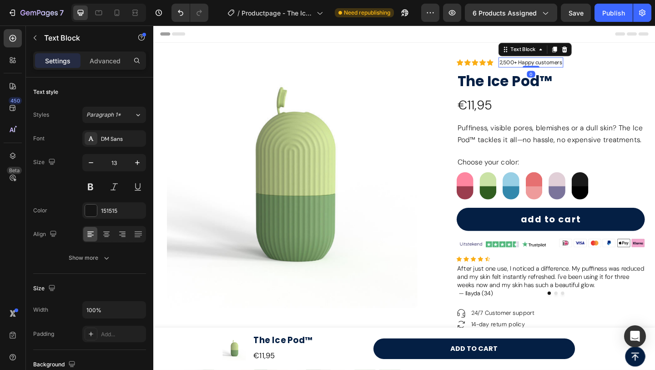
click at [534, 67] on p "2,500+ Happy customers" at bounding box center [564, 65] width 69 height 9
click at [611, 16] on div "Publish" at bounding box center [614, 13] width 23 height 10
click at [120, 15] on icon at bounding box center [116, 12] width 9 height 9
type input "12"
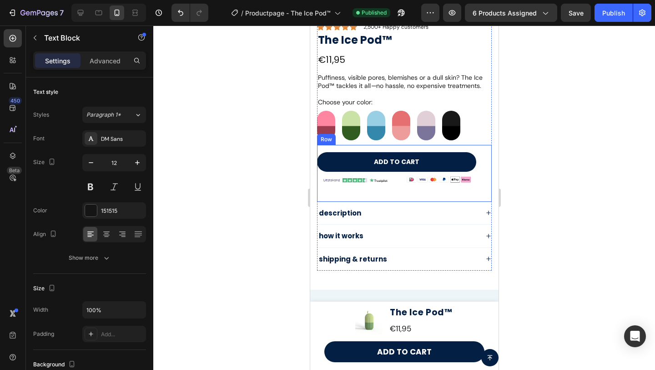
scroll to position [429, 0]
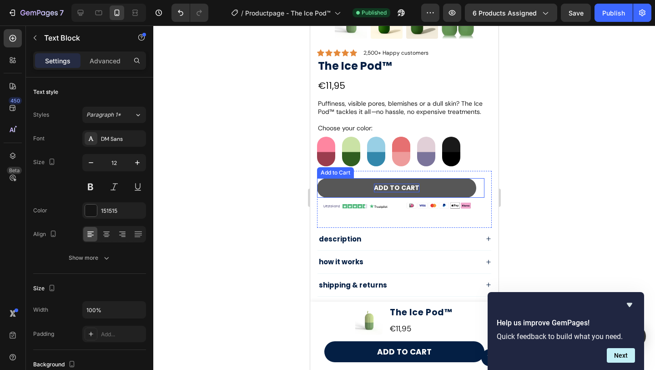
click at [384, 190] on div "ADD TO CART" at bounding box center [397, 187] width 46 height 8
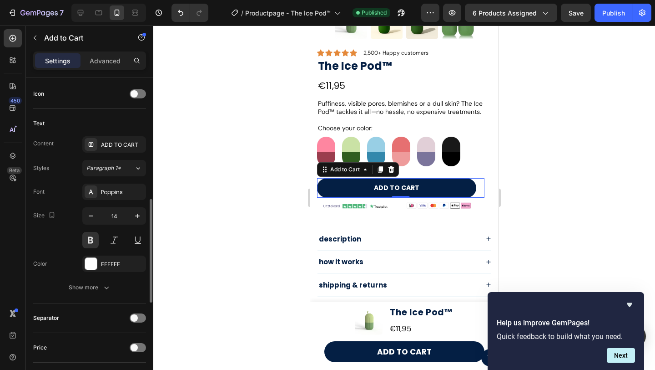
scroll to position [372, 0]
click at [89, 285] on div "Show more" at bounding box center [90, 286] width 42 height 9
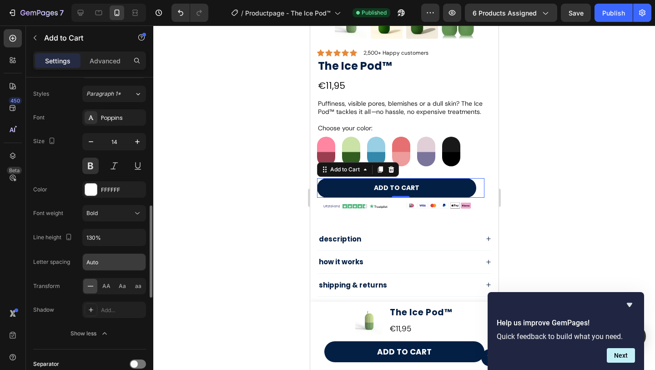
scroll to position [447, 0]
click at [122, 290] on div "Aa" at bounding box center [122, 285] width 14 height 15
click at [138, 284] on span "aa" at bounding box center [138, 285] width 6 height 8
click at [136, 143] on icon "button" at bounding box center [137, 141] width 9 height 9
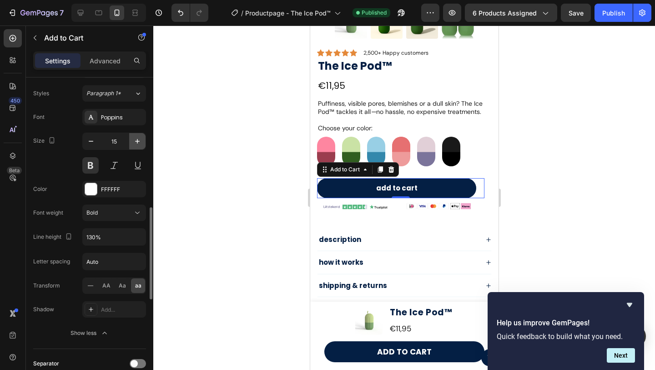
click at [136, 143] on icon "button" at bounding box center [137, 141] width 9 height 9
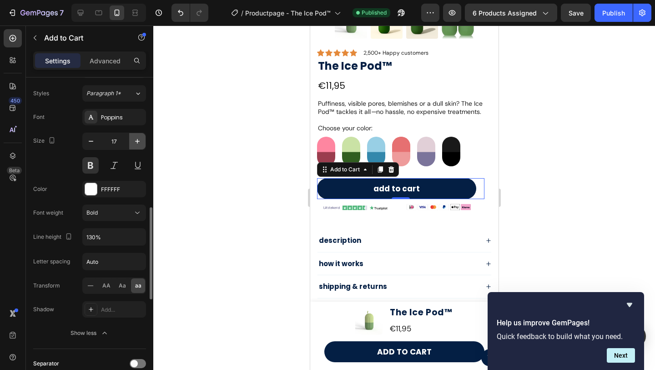
type input "18"
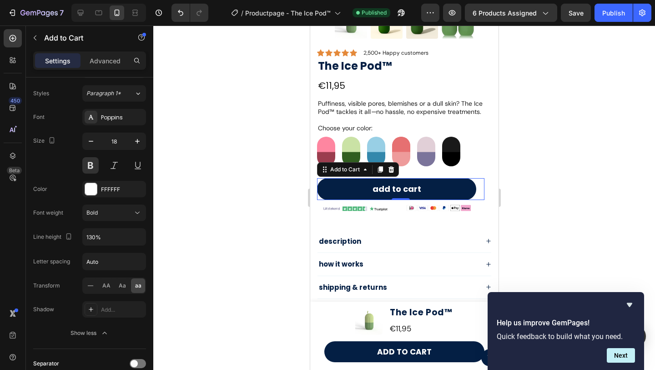
click at [246, 197] on div at bounding box center [404, 197] width 502 height 344
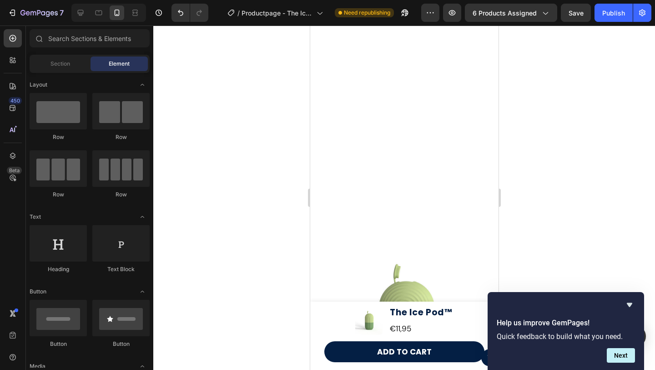
scroll to position [0, 0]
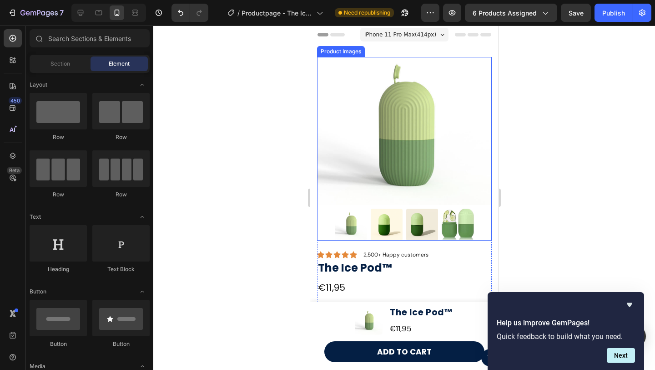
click at [339, 152] on img at bounding box center [404, 131] width 175 height 148
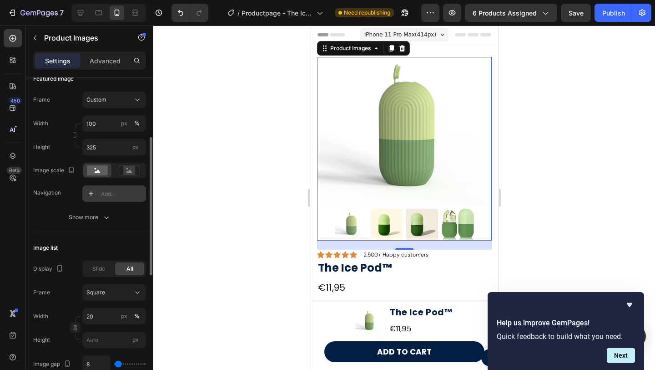
scroll to position [137, 0]
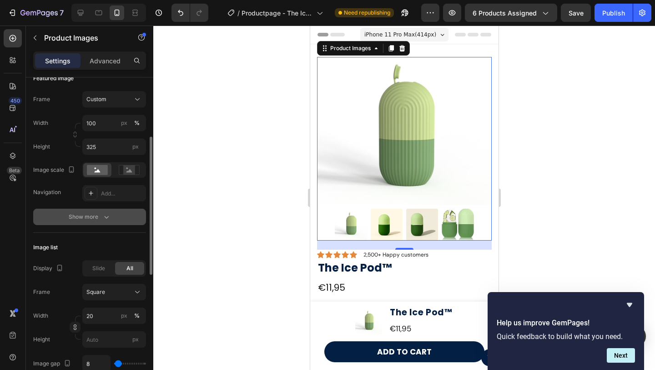
click at [98, 220] on div "Show more" at bounding box center [90, 216] width 42 height 9
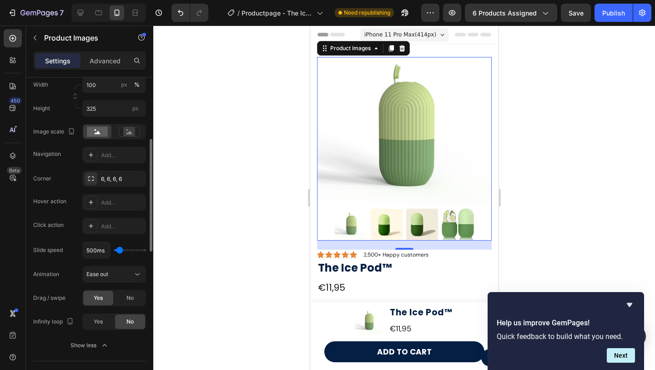
scroll to position [175, 0]
click at [111, 175] on div "6, 6, 6, 6" at bounding box center [114, 178] width 26 height 8
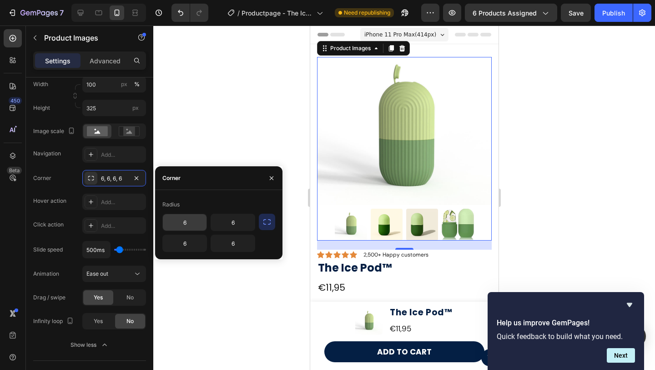
click at [193, 219] on input "6" at bounding box center [185, 222] width 44 height 16
type input "10"
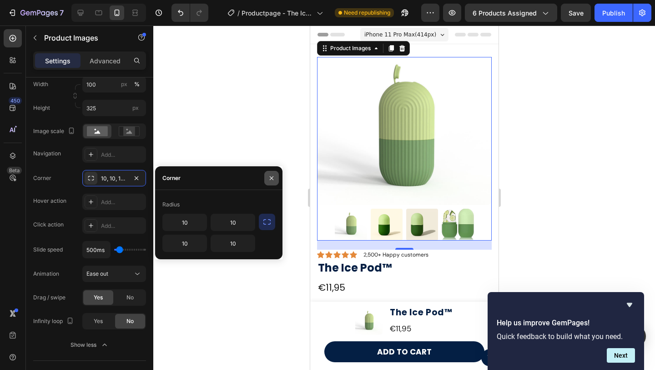
click at [277, 179] on button "button" at bounding box center [271, 178] width 15 height 15
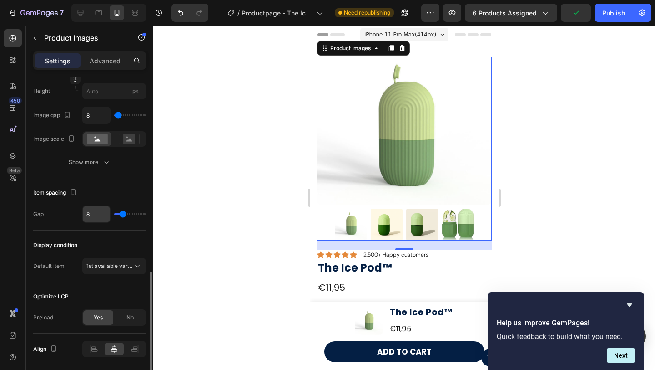
scroll to position [582, 0]
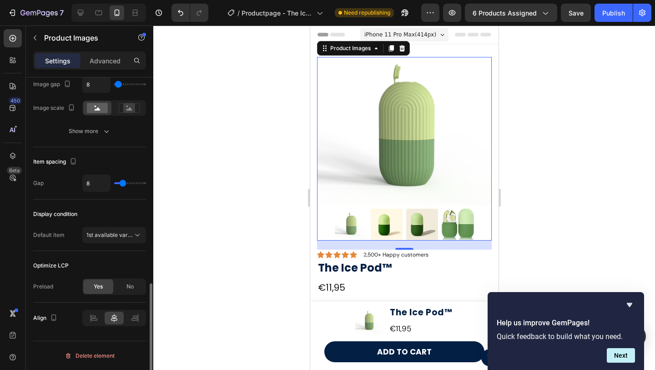
click at [101, 142] on div "Image list Display Slide All Frame Square Width 20 px % Height px Image gap 8 I…" at bounding box center [89, 50] width 113 height 193
click at [92, 134] on div "Show more" at bounding box center [90, 131] width 42 height 9
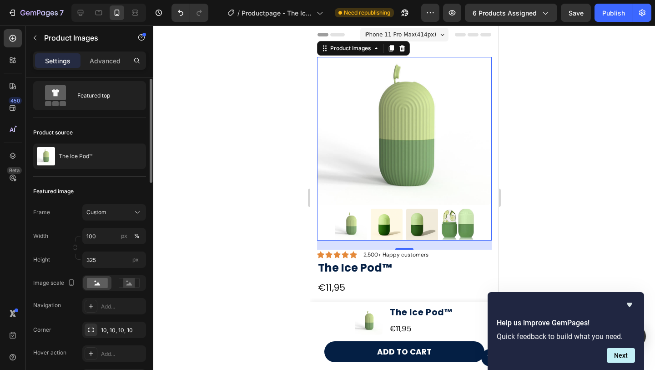
scroll to position [0, 0]
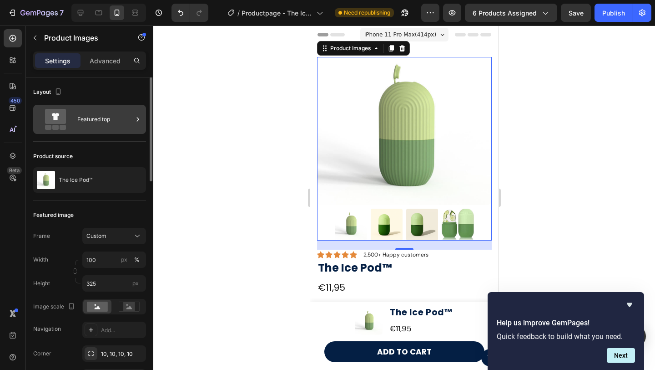
click at [97, 122] on div "Featured top" at bounding box center [105, 119] width 56 height 21
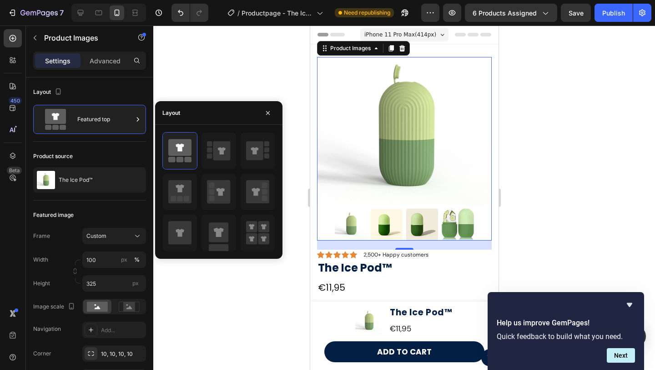
click at [391, 235] on img at bounding box center [387, 224] width 32 height 32
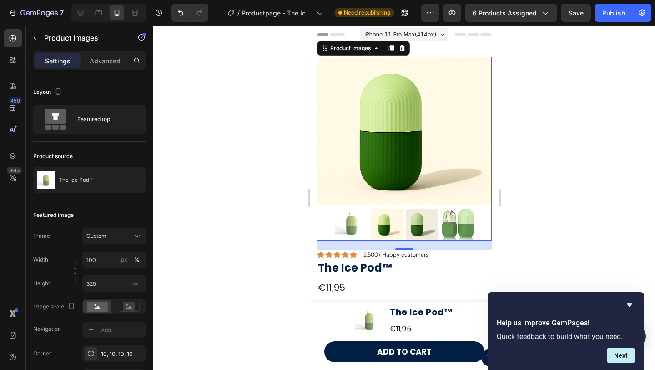
click at [539, 147] on div at bounding box center [404, 197] width 502 height 344
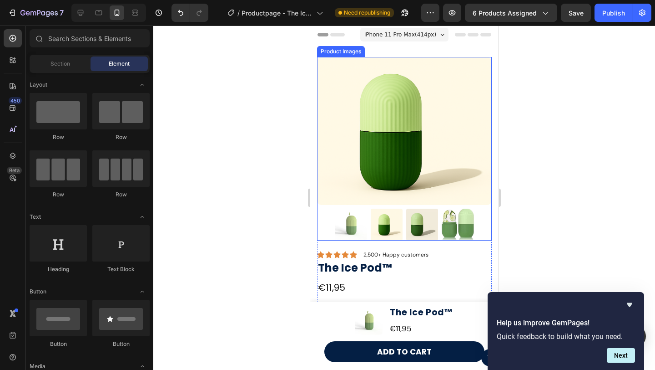
click at [333, 165] on img at bounding box center [404, 131] width 175 height 148
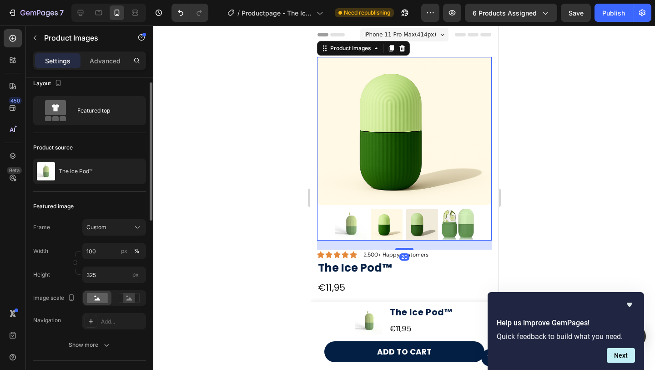
scroll to position [10, 0]
click at [107, 71] on div "Settings Advanced" at bounding box center [89, 64] width 127 height 26
click at [103, 59] on p "Advanced" at bounding box center [105, 61] width 31 height 10
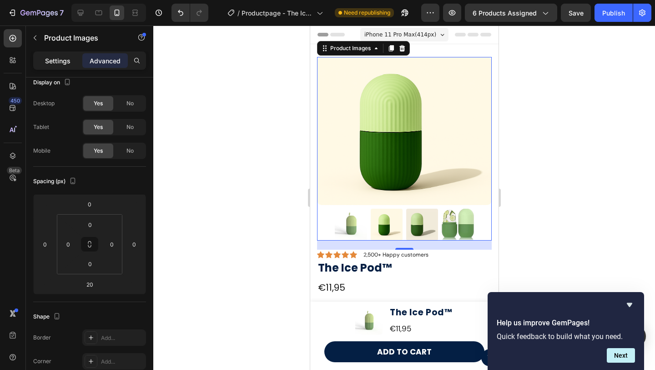
click at [68, 60] on p "Settings" at bounding box center [57, 61] width 25 height 10
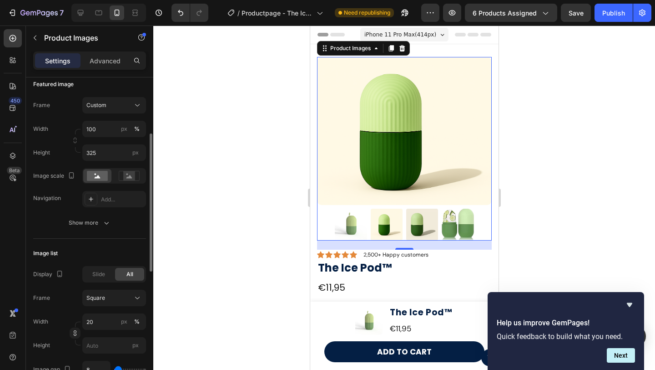
scroll to position [128, 0]
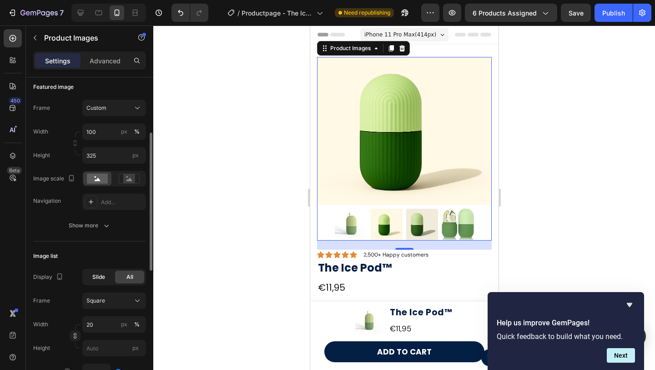
click at [95, 274] on span "Slide" at bounding box center [98, 277] width 13 height 8
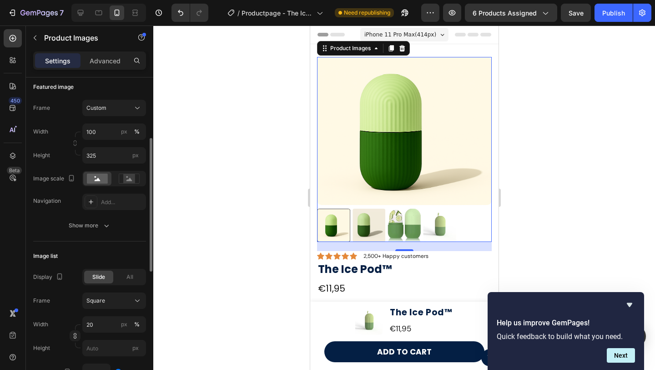
scroll to position [153, 0]
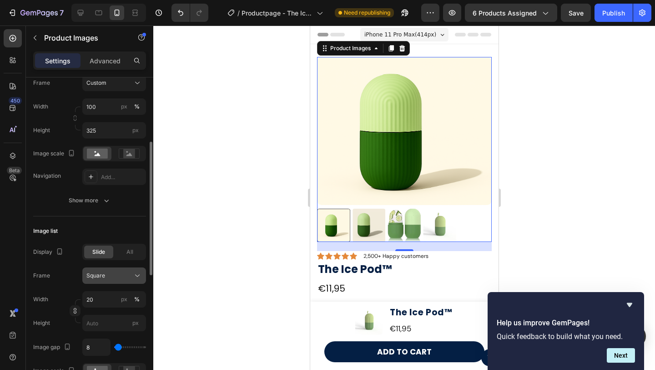
click at [97, 280] on button "Square" at bounding box center [114, 275] width 64 height 16
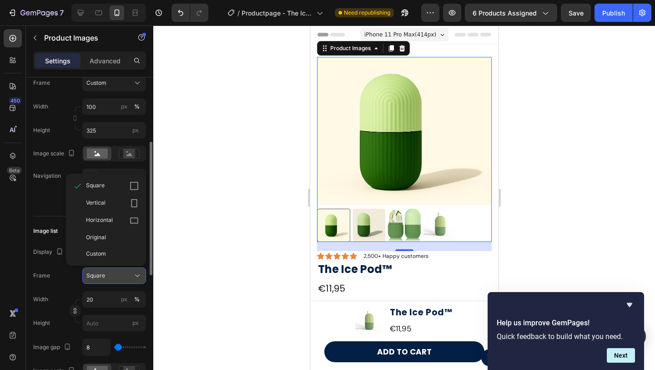
click at [97, 280] on button "Square" at bounding box center [114, 275] width 64 height 16
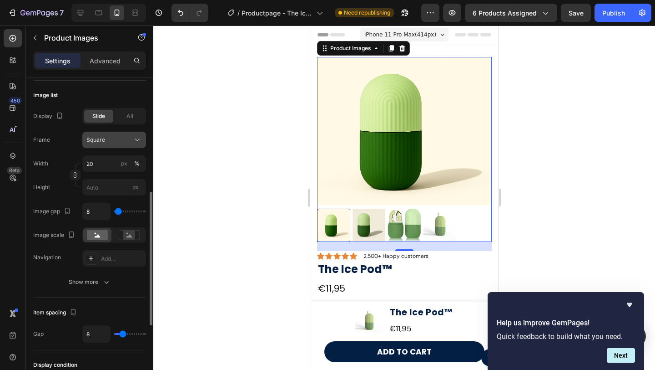
scroll to position [290, 0]
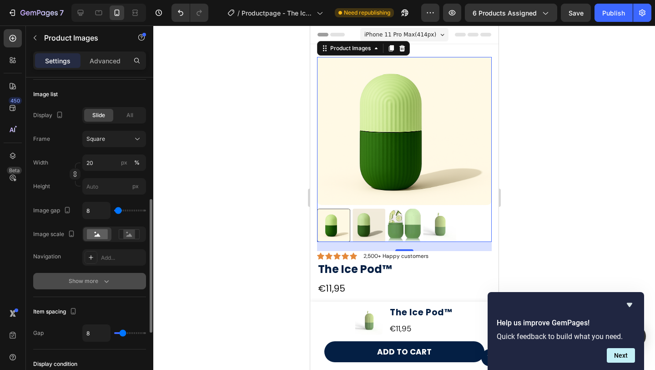
click at [94, 280] on div "Show more" at bounding box center [90, 280] width 42 height 9
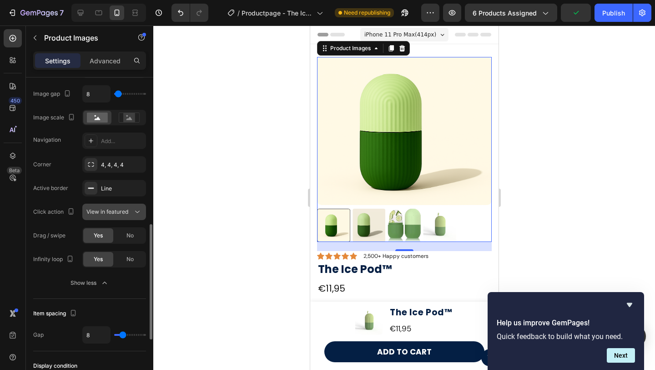
scroll to position [405, 0]
click at [125, 260] on div "No" at bounding box center [130, 260] width 30 height 15
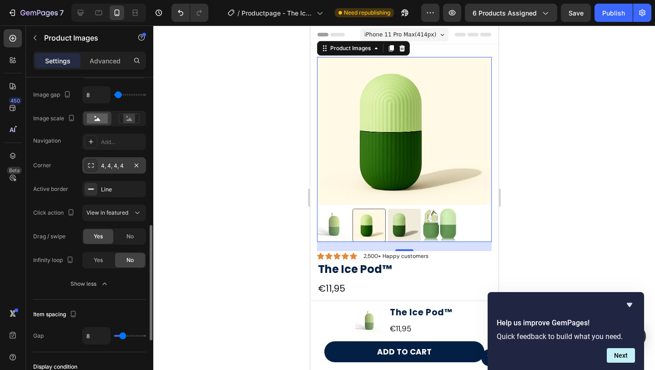
click at [112, 165] on div "4, 4, 4, 4" at bounding box center [114, 166] width 26 height 8
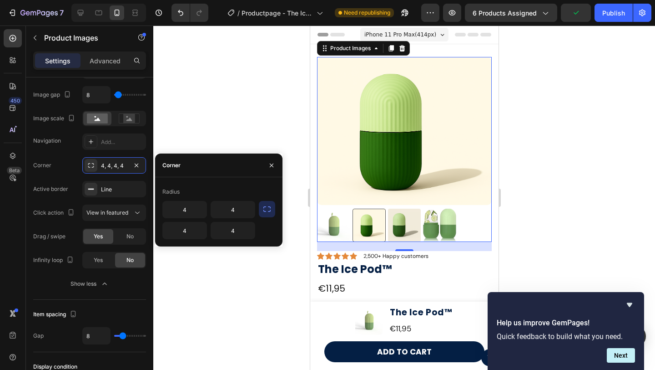
click at [396, 235] on img at bounding box center [404, 224] width 33 height 33
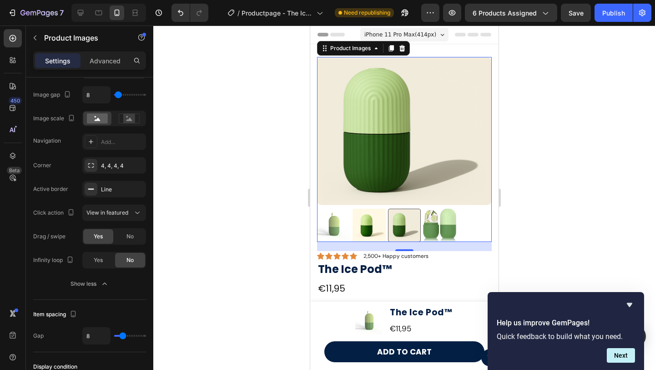
click at [236, 223] on div at bounding box center [404, 197] width 502 height 344
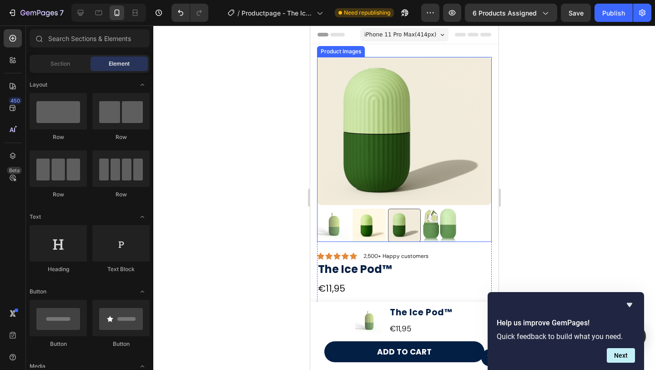
click at [347, 200] on img at bounding box center [404, 131] width 175 height 148
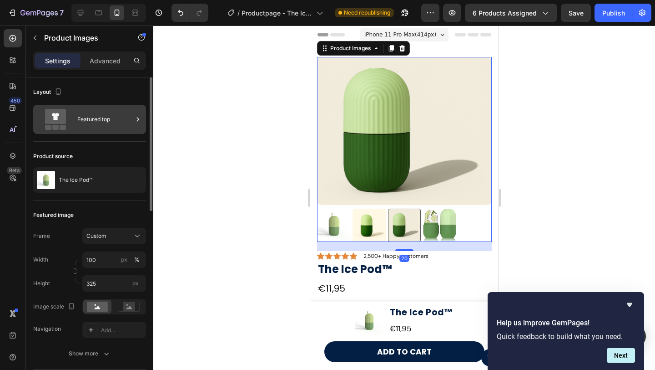
click at [75, 117] on div "Featured top" at bounding box center [89, 119] width 113 height 29
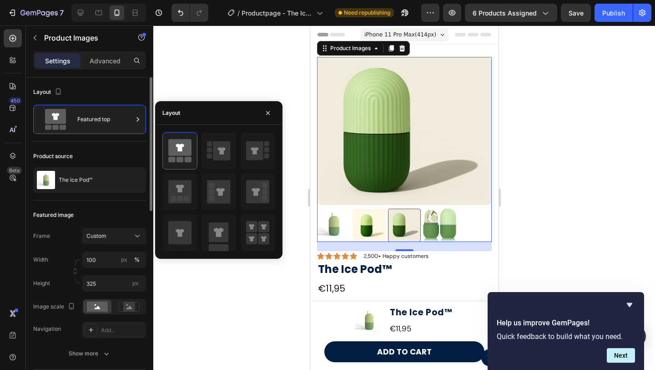
click at [76, 156] on div "Product source" at bounding box center [89, 156] width 113 height 15
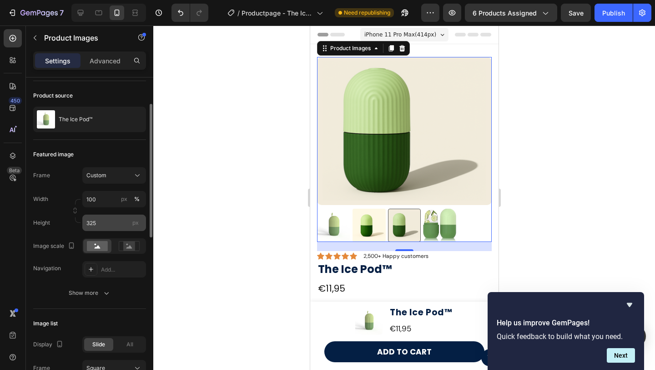
scroll to position [62, 0]
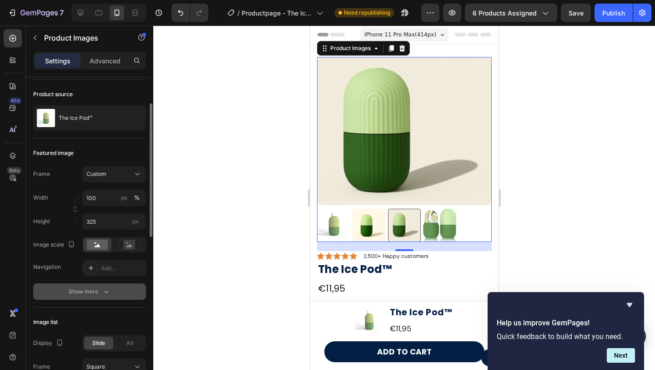
click at [96, 296] on button "Show more" at bounding box center [89, 291] width 113 height 16
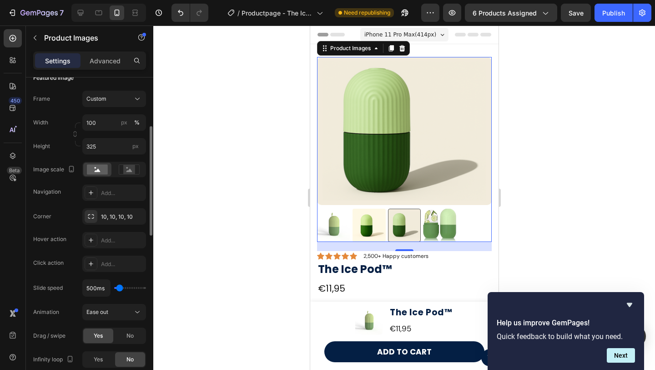
scroll to position [139, 0]
click at [100, 195] on div "Add..." at bounding box center [114, 191] width 64 height 16
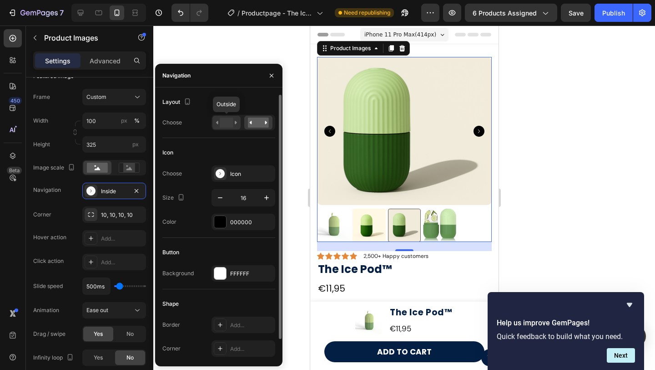
click at [227, 126] on rect at bounding box center [226, 122] width 13 height 10
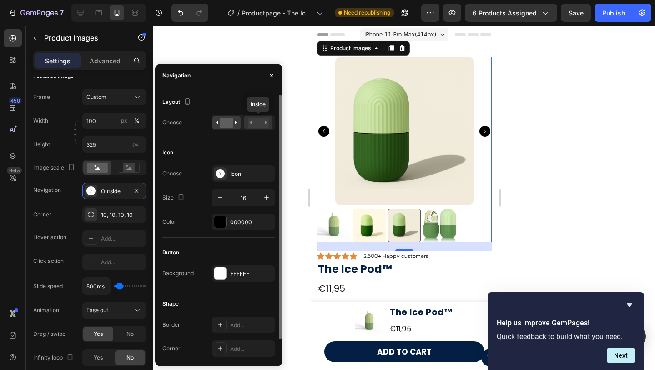
click at [264, 121] on rect at bounding box center [258, 122] width 21 height 10
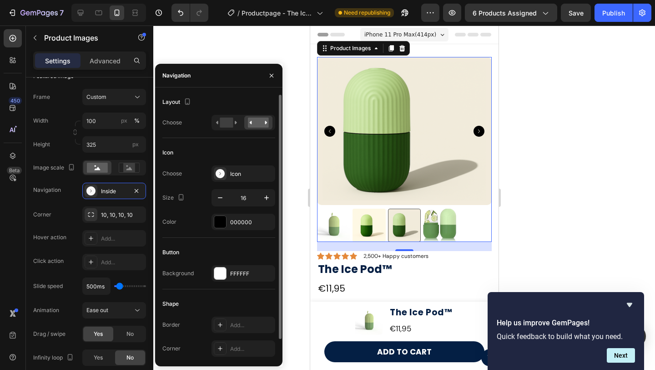
scroll to position [21, 0]
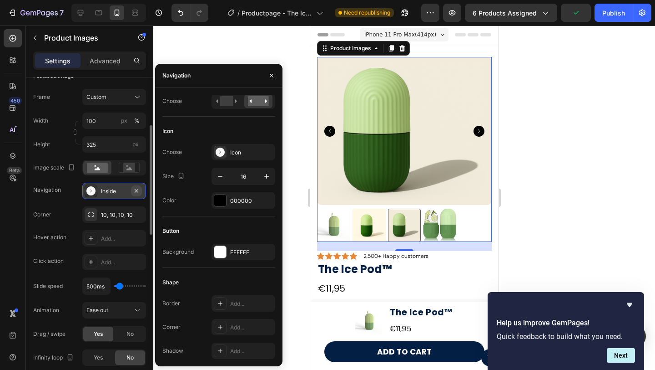
click at [138, 191] on icon "button" at bounding box center [136, 190] width 7 height 7
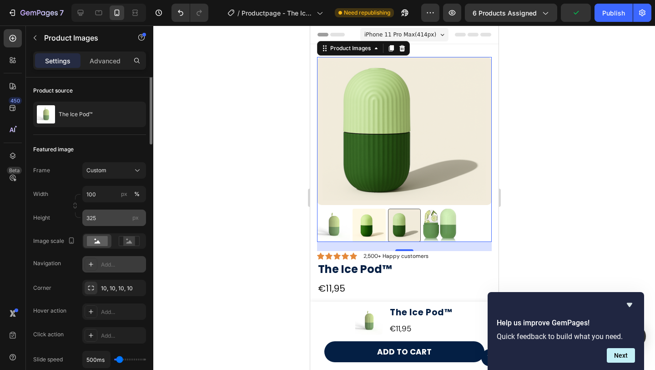
scroll to position [15, 0]
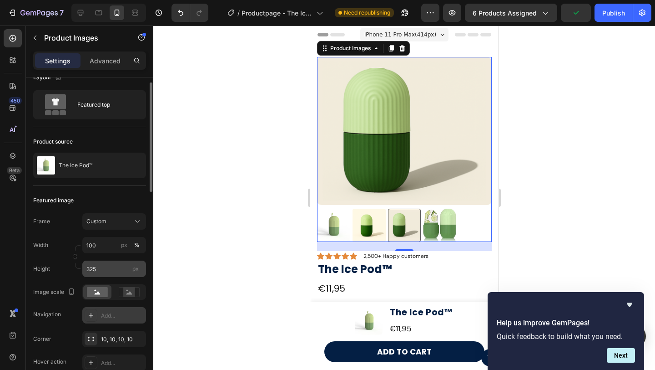
click at [104, 225] on span "Custom" at bounding box center [96, 221] width 20 height 8
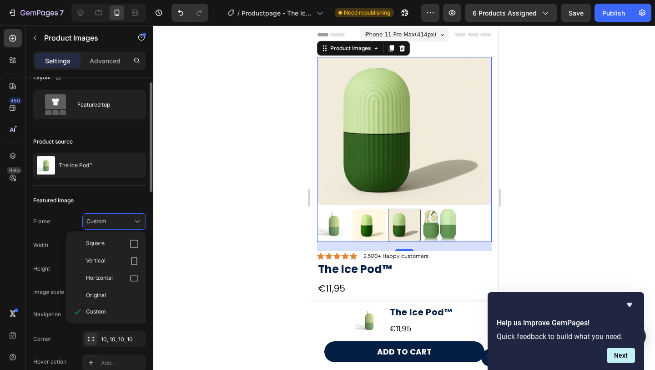
click at [88, 188] on div "Featured image Frame Custom Square Vertical Horizontal Original Custom Width 10…" at bounding box center [89, 353] width 113 height 335
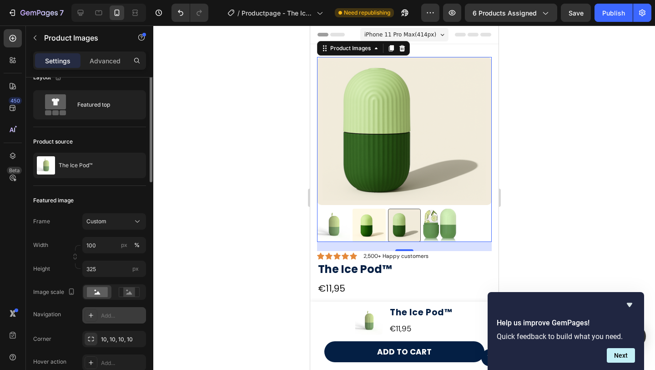
scroll to position [0, 0]
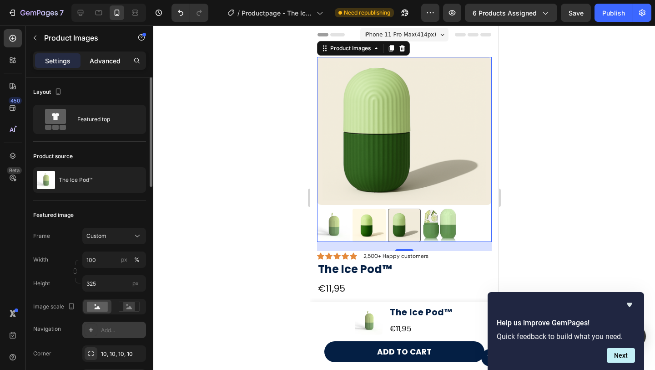
click at [112, 62] on p "Advanced" at bounding box center [105, 61] width 31 height 10
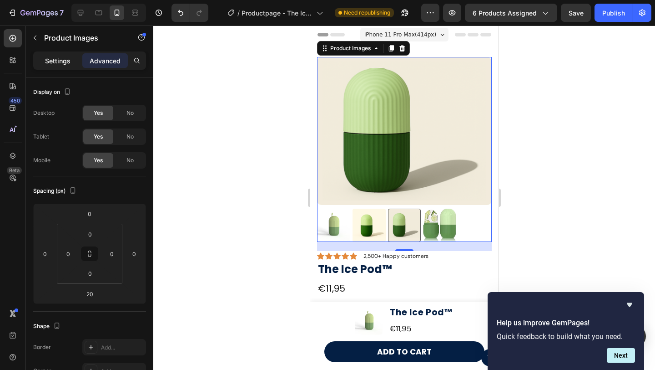
click at [62, 63] on p "Settings" at bounding box center [57, 61] width 25 height 10
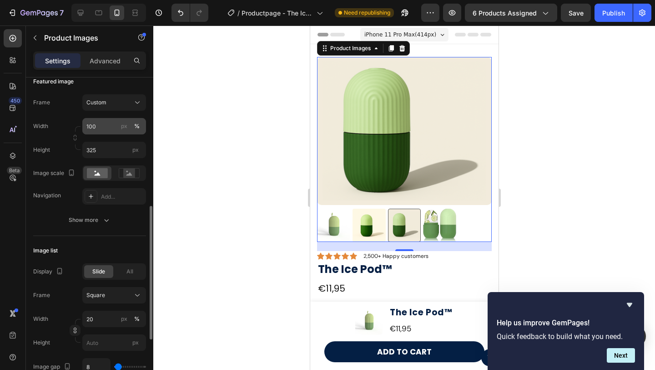
scroll to position [439, 0]
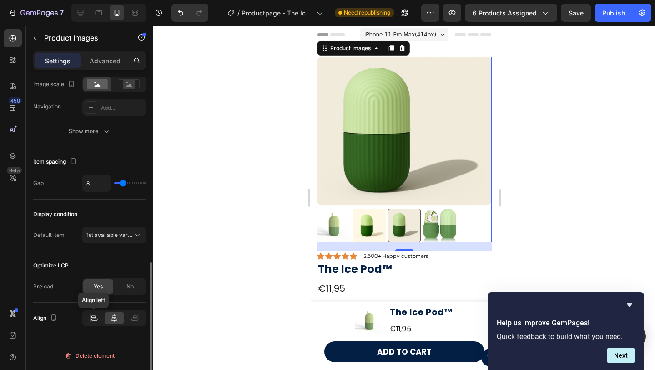
click at [94, 315] on icon at bounding box center [93, 316] width 5 height 2
click at [113, 320] on icon at bounding box center [114, 318] width 6 height 8
click at [113, 241] on button "1st available variant" at bounding box center [114, 235] width 64 height 16
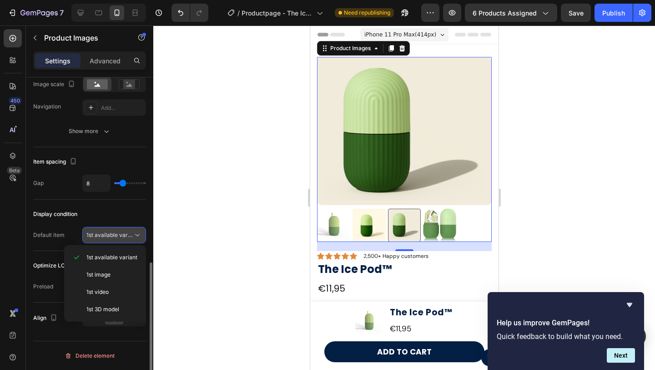
click at [113, 241] on button "1st available variant" at bounding box center [114, 235] width 64 height 16
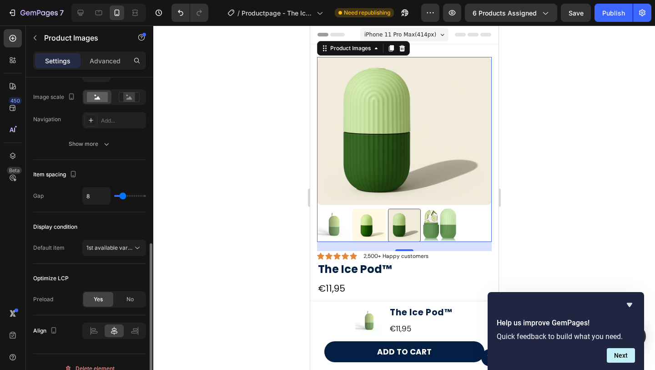
scroll to position [416, 0]
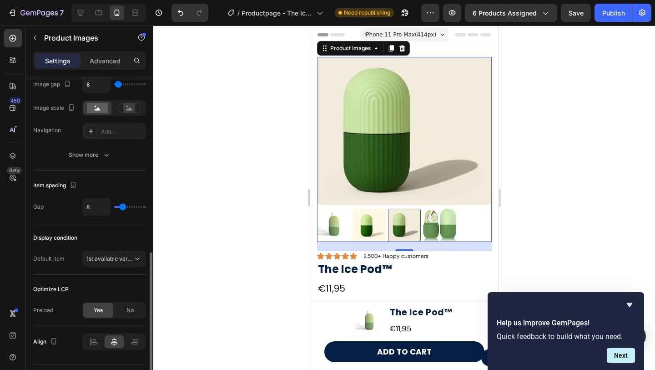
type input "14"
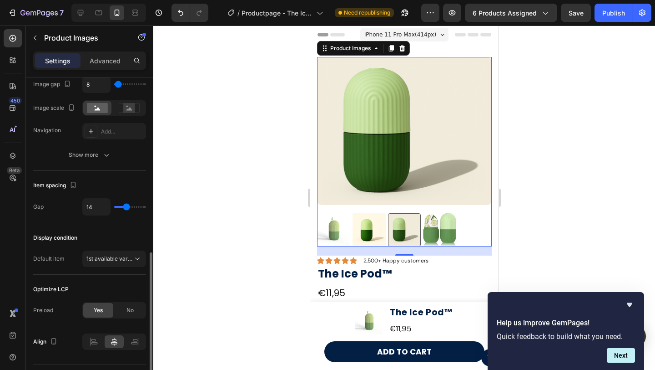
type input "18"
type input "19"
drag, startPoint x: 124, startPoint y: 208, endPoint x: 129, endPoint y: 208, distance: 5.5
type input "19"
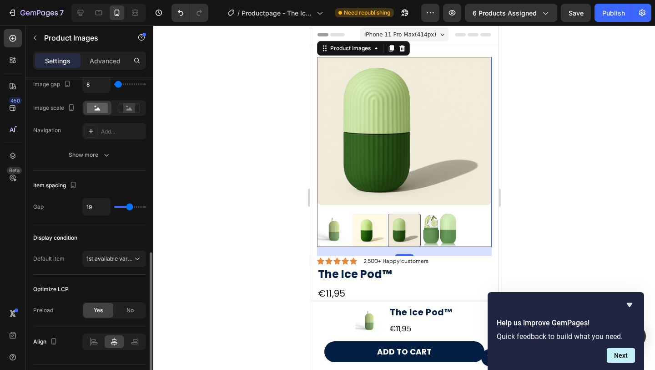
click at [129, 208] on input "range" at bounding box center [130, 207] width 32 height 2
type input "21"
type input "20"
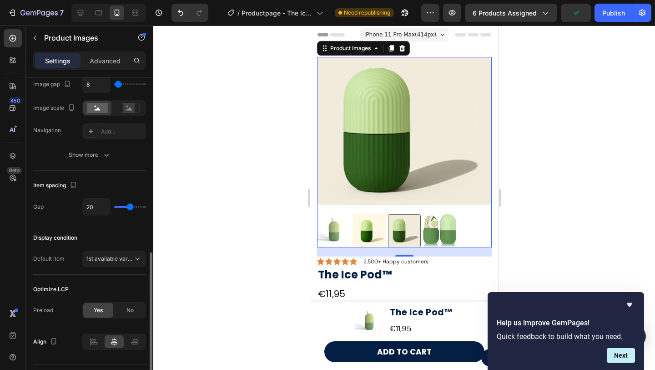
click at [130, 208] on input "range" at bounding box center [130, 207] width 32 height 2
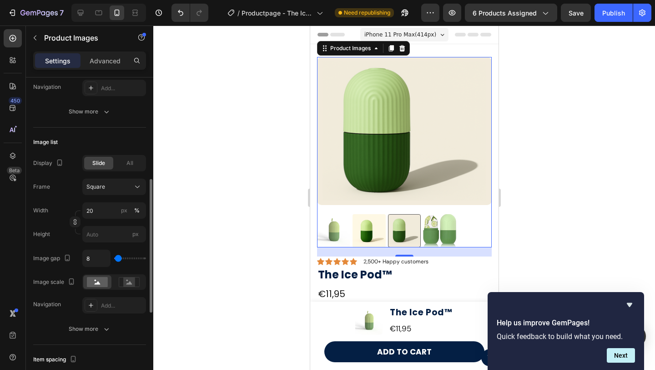
scroll to position [240, 0]
click at [99, 215] on input "20" at bounding box center [114, 212] width 64 height 16
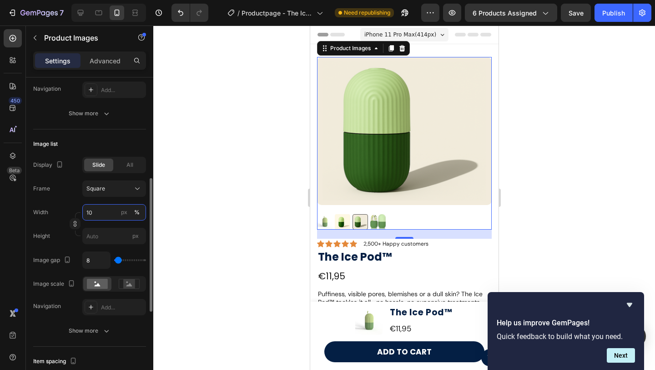
type input "1"
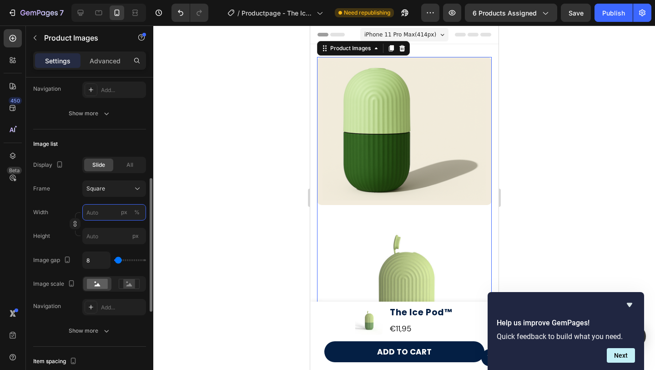
type input "2"
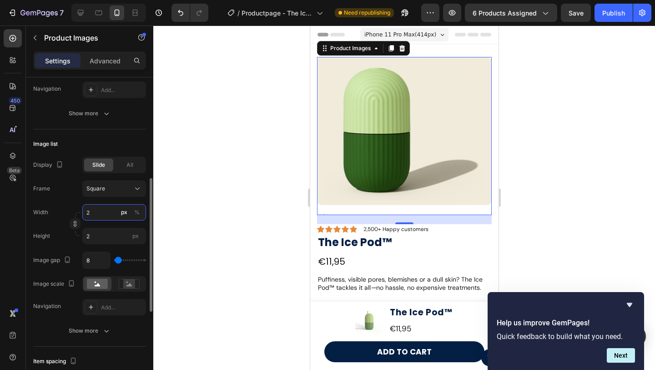
type input "20"
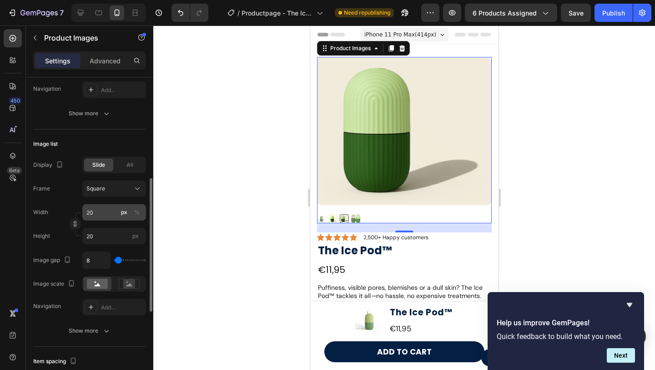
click at [140, 217] on div "px %" at bounding box center [131, 212] width 24 height 16
click at [140, 217] on input "20" at bounding box center [114, 212] width 64 height 16
click at [134, 214] on div "%" at bounding box center [136, 212] width 5 height 8
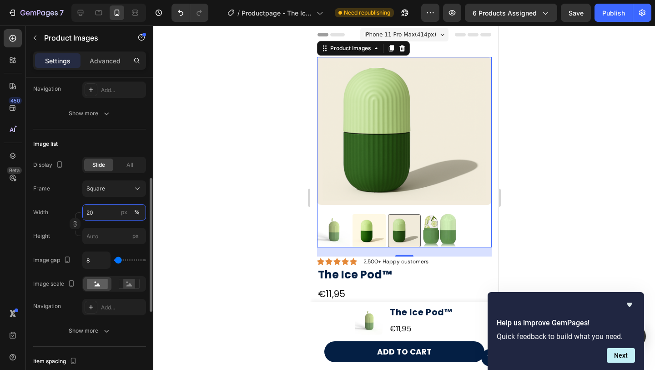
click at [112, 215] on input "20" at bounding box center [114, 212] width 64 height 16
type input "2"
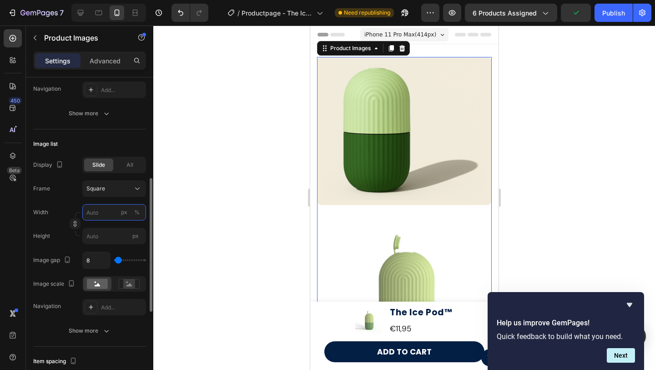
type input "1"
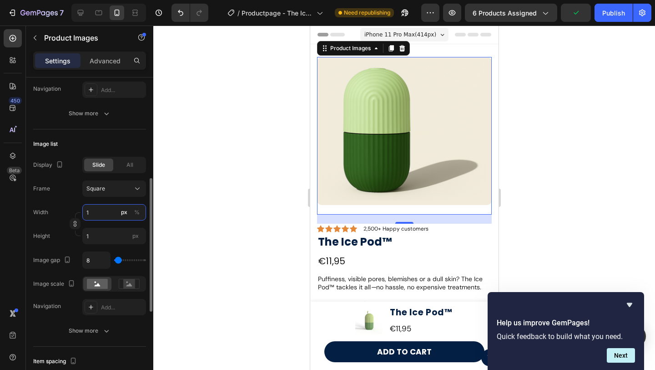
type input "15"
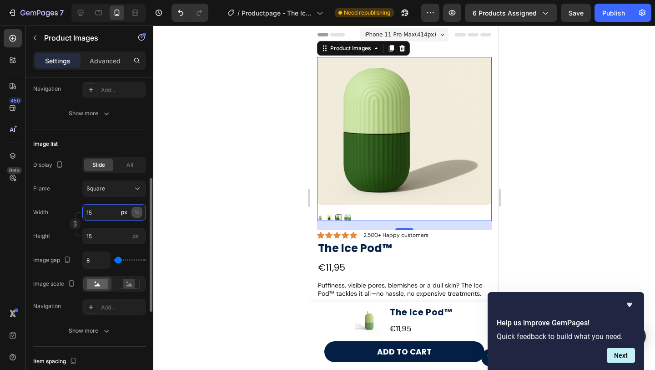
type input "15"
click at [136, 213] on div "%" at bounding box center [136, 212] width 5 height 8
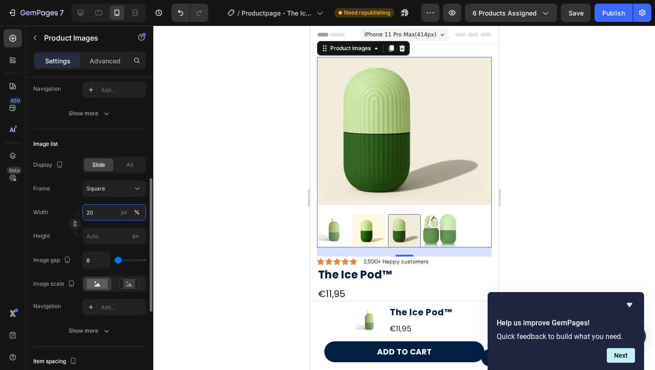
type input "20"
type input "15"
type input "69"
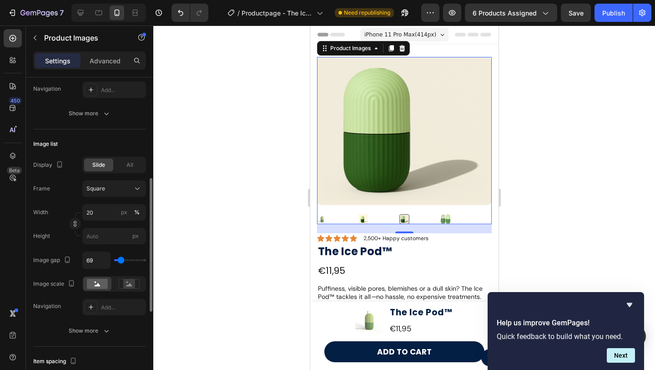
type input "73"
type input "53"
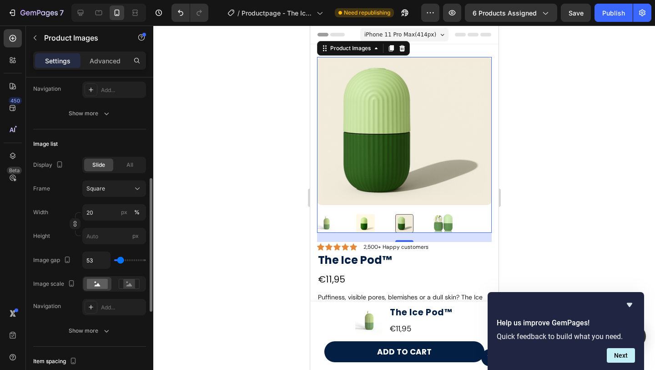
type input "45"
type input "22"
type input "1"
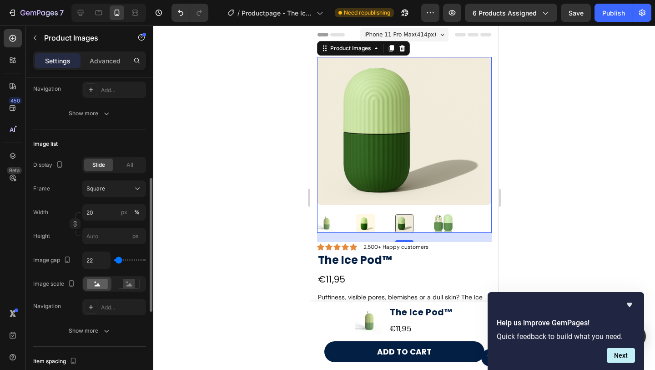
type input "1"
type input "0"
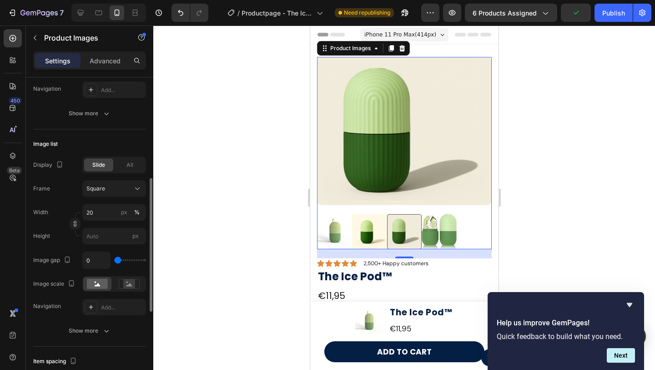
type input "5"
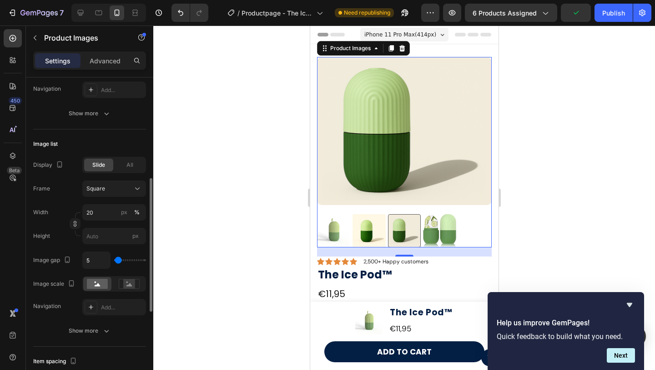
type input "9"
type input "16"
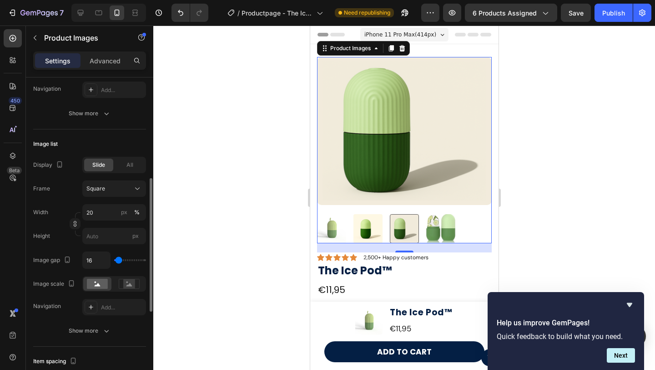
type input "0"
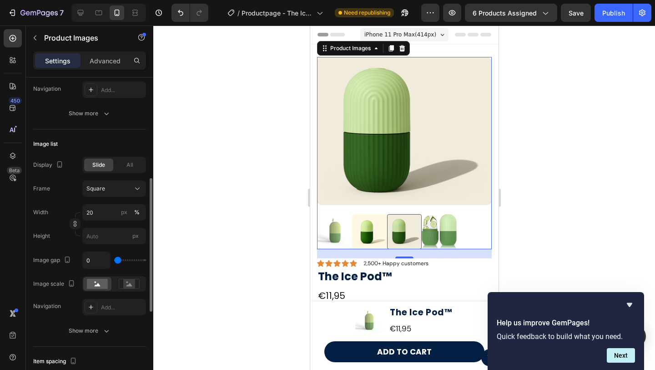
type input "2"
click at [118, 261] on input "range" at bounding box center [130, 260] width 32 height 2
click at [126, 261] on div "2" at bounding box center [114, 259] width 64 height 17
click at [124, 261] on div "2" at bounding box center [114, 259] width 64 height 17
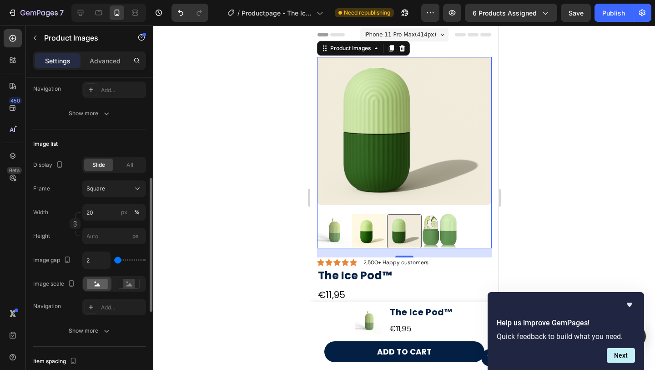
type input "86"
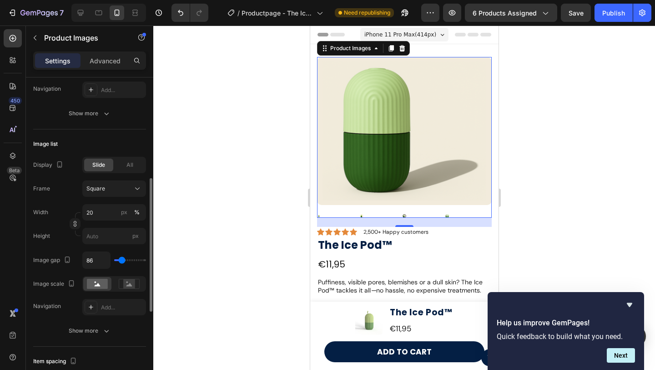
type input "77"
click at [122, 260] on input "range" at bounding box center [130, 260] width 32 height 2
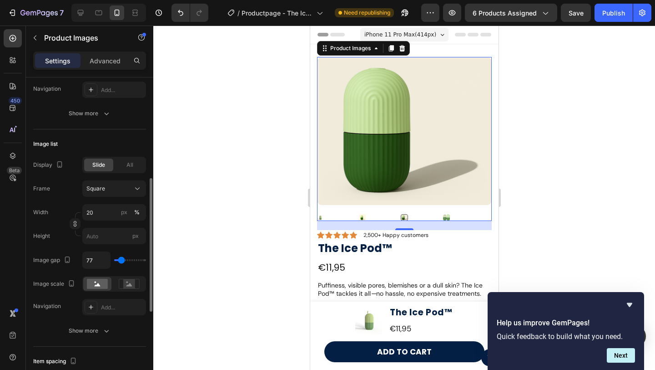
click at [124, 262] on div "77" at bounding box center [114, 259] width 64 height 17
click at [99, 257] on input "77" at bounding box center [96, 260] width 27 height 16
type input "5"
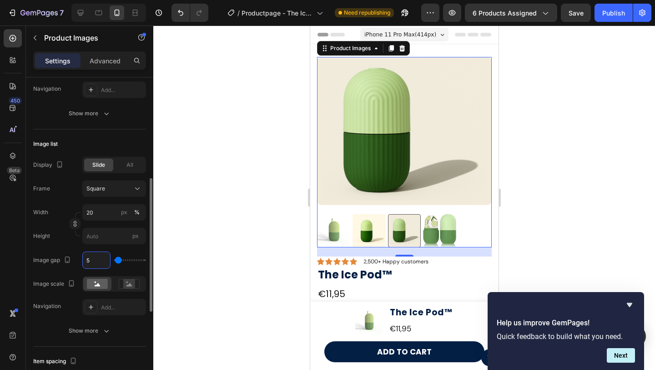
type input "0"
type input "8"
type input "0"
type input "1"
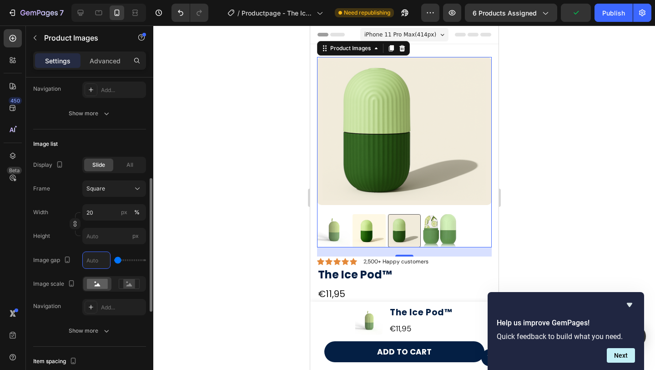
type input "1"
type input "10"
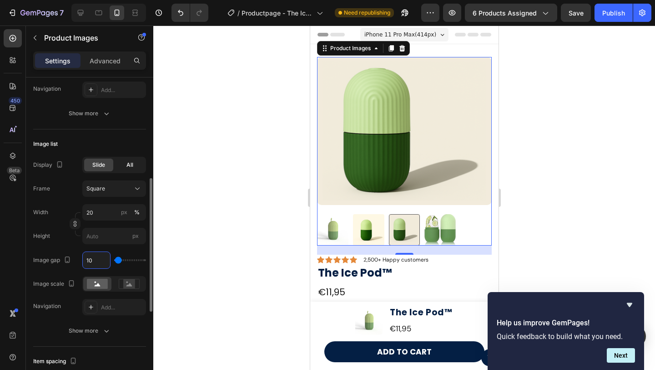
type input "10"
click at [123, 169] on div "All" at bounding box center [129, 164] width 29 height 13
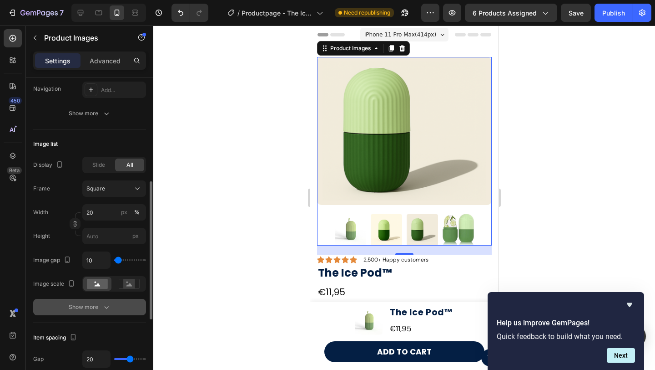
click at [91, 305] on div "Show more" at bounding box center [90, 306] width 42 height 9
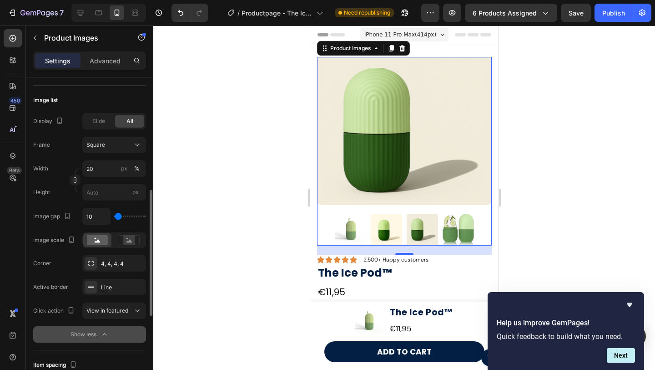
scroll to position [285, 0]
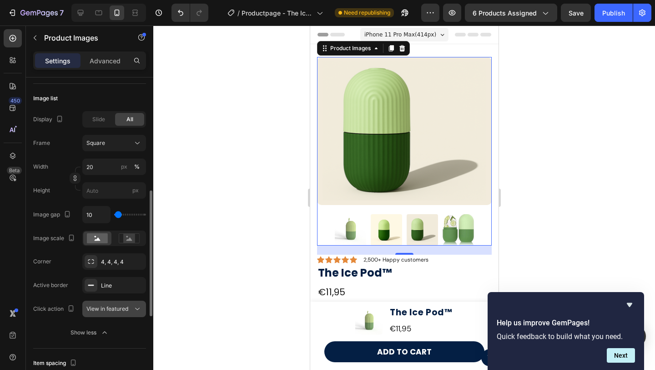
click at [108, 307] on span "View in featured" at bounding box center [107, 308] width 42 height 7
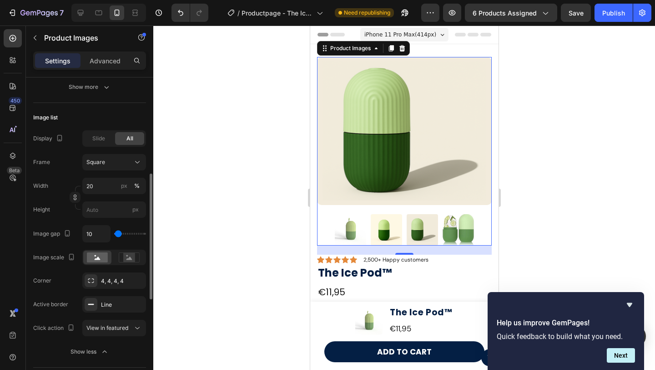
scroll to position [258, 0]
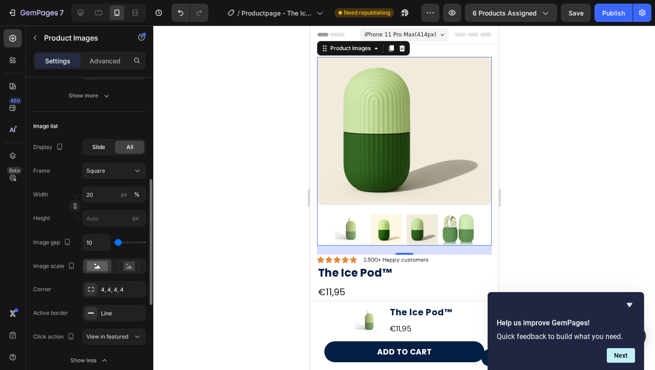
click at [100, 146] on span "Slide" at bounding box center [98, 147] width 13 height 8
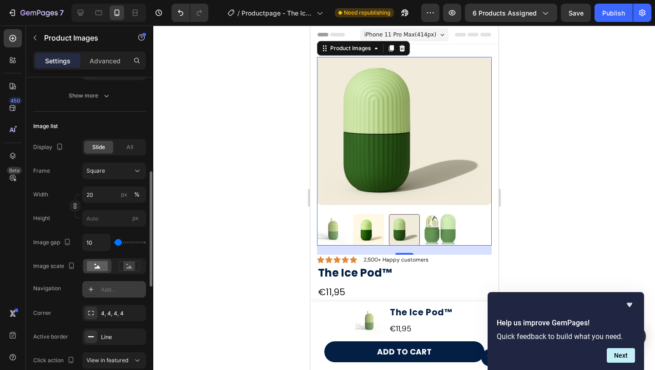
click at [106, 292] on div "Add..." at bounding box center [122, 289] width 43 height 8
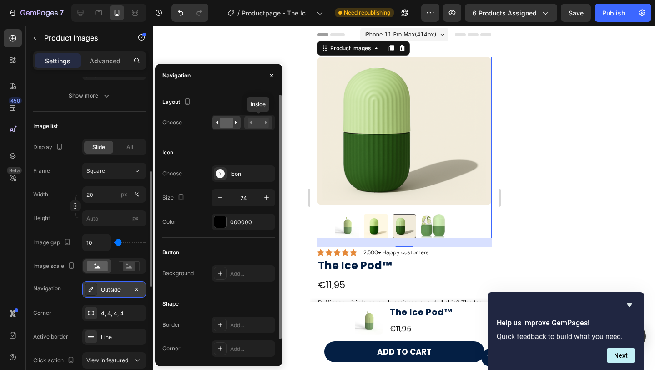
click at [251, 122] on icon at bounding box center [251, 122] width 2 height 3
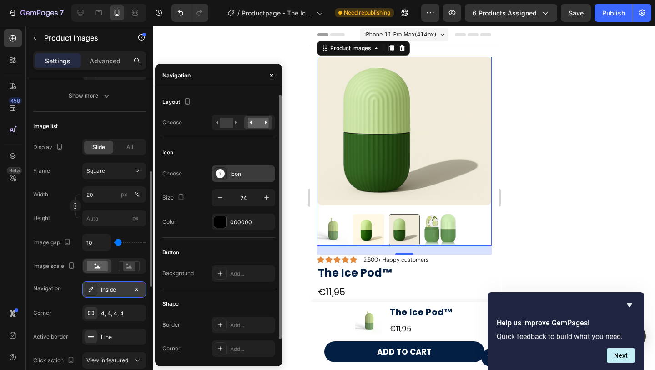
click at [227, 172] on div "Icon" at bounding box center [244, 173] width 64 height 16
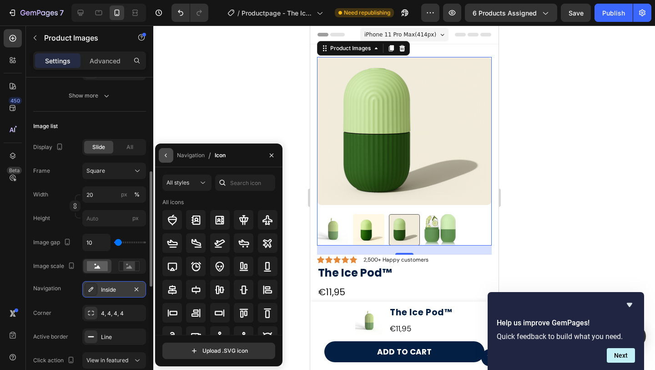
click at [168, 155] on icon "button" at bounding box center [166, 155] width 7 height 7
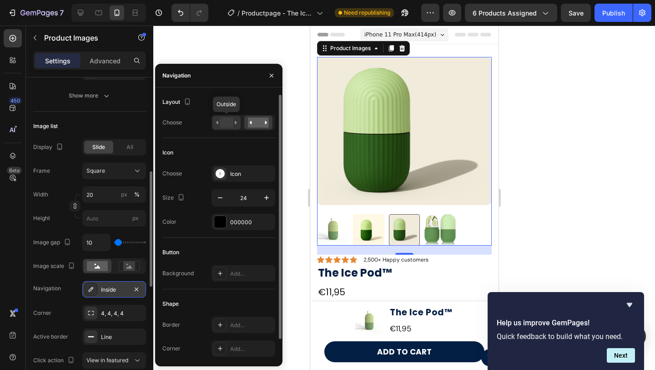
click at [232, 127] on rect at bounding box center [226, 122] width 13 height 10
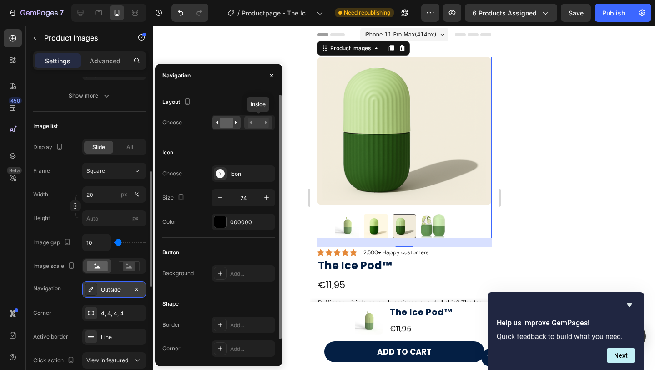
click at [258, 122] on rect at bounding box center [258, 122] width 21 height 10
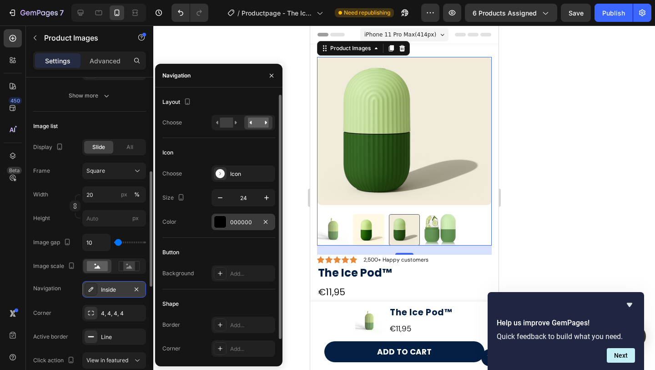
click at [235, 223] on div "000000" at bounding box center [243, 222] width 26 height 8
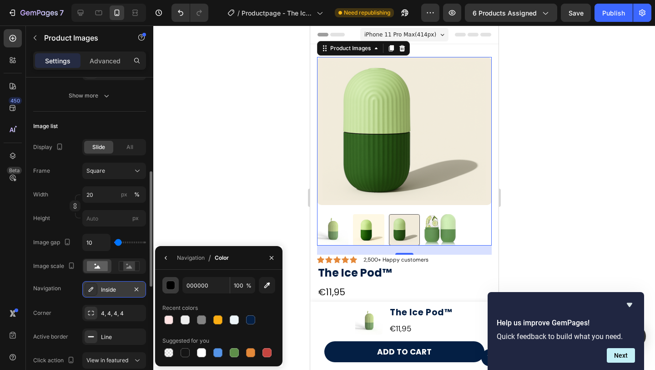
click at [173, 290] on button "button" at bounding box center [171, 285] width 16 height 16
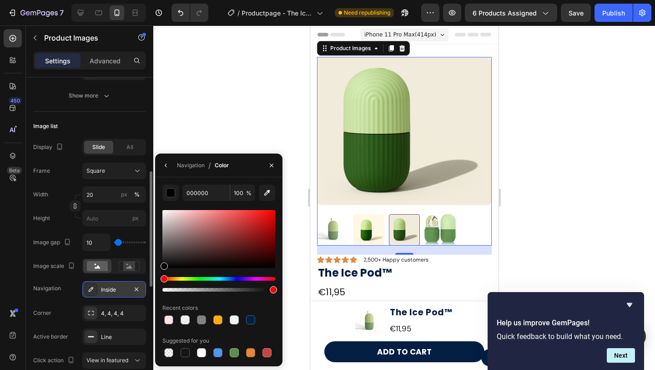
click at [170, 178] on div "000000 100 % Recent colors Suggested for you" at bounding box center [218, 271] width 127 height 189
click at [167, 166] on icon "button" at bounding box center [166, 165] width 7 height 7
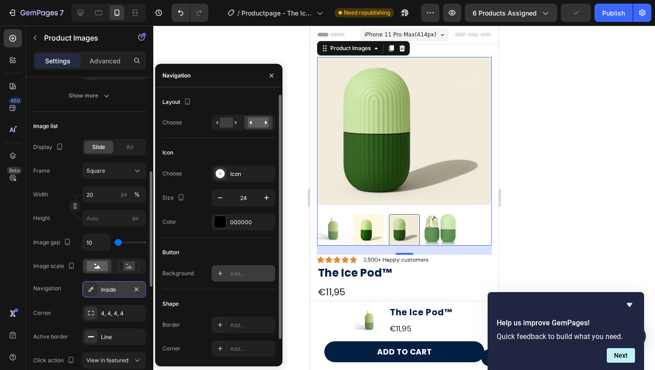
click at [225, 275] on div at bounding box center [220, 273] width 13 height 13
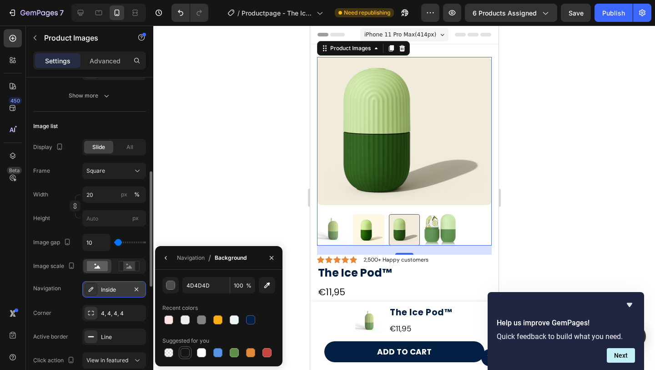
click at [187, 357] on div at bounding box center [185, 352] width 11 height 11
type input "151515"
click at [583, 177] on div at bounding box center [404, 197] width 502 height 344
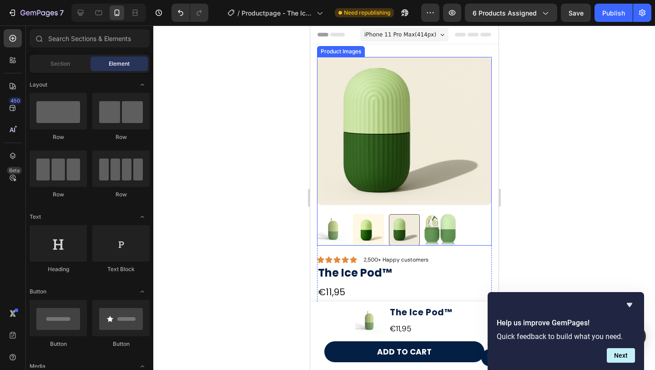
click at [473, 226] on div at bounding box center [404, 229] width 175 height 31
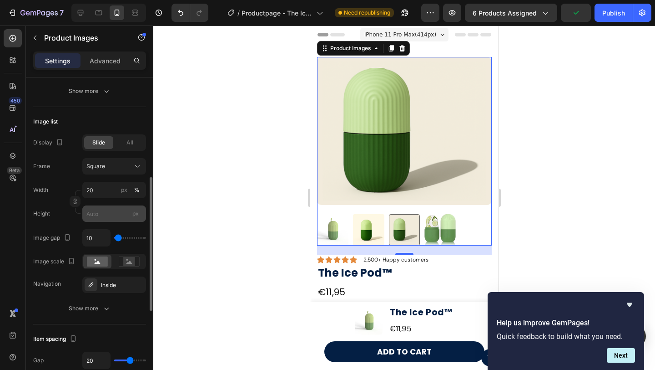
scroll to position [264, 0]
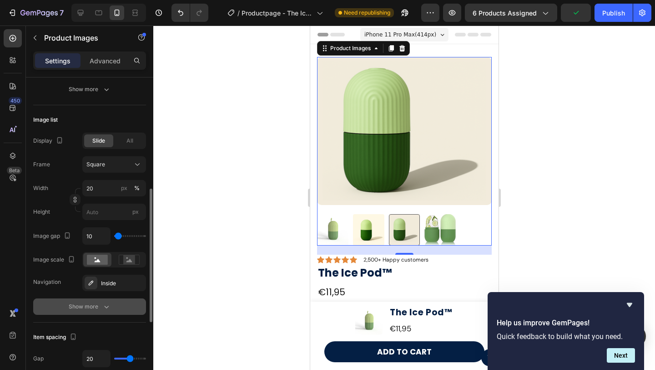
click at [92, 309] on div "Show more" at bounding box center [90, 306] width 42 height 9
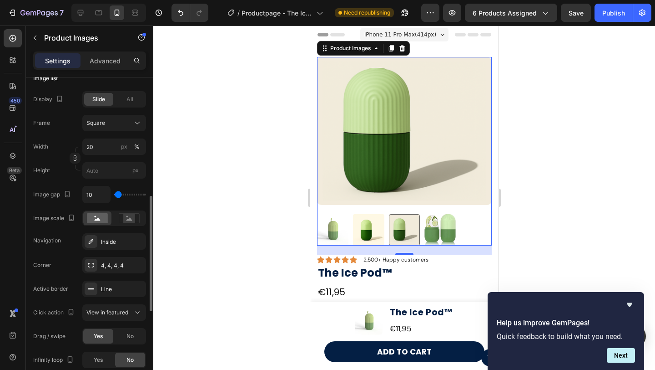
scroll to position [303, 0]
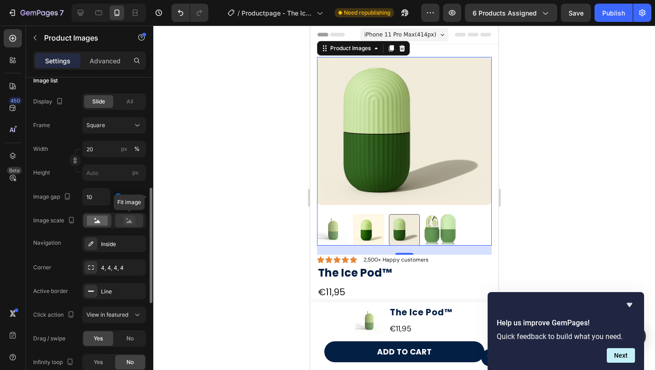
click at [125, 218] on rect at bounding box center [129, 220] width 12 height 9
click at [101, 221] on rect at bounding box center [97, 220] width 21 height 10
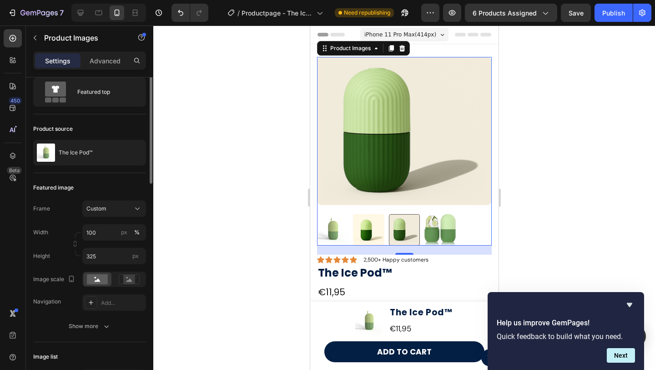
scroll to position [0, 0]
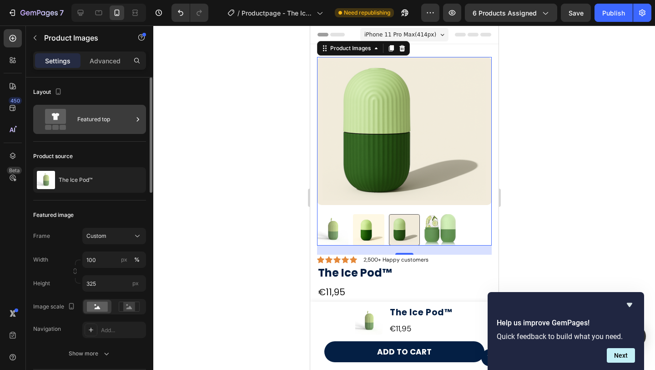
click at [109, 107] on div "Featured top" at bounding box center [89, 119] width 113 height 29
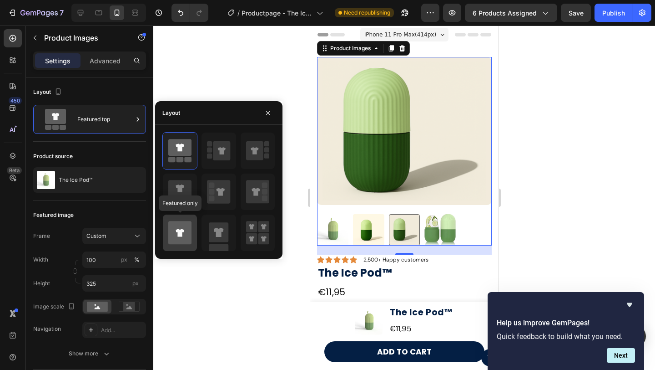
click at [183, 244] on icon at bounding box center [179, 232] width 23 height 25
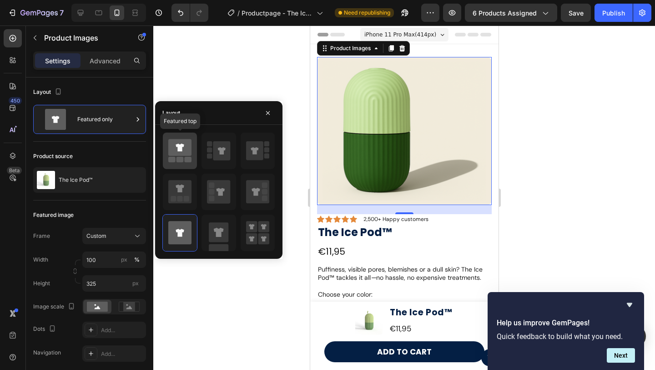
click at [178, 160] on rect at bounding box center [180, 159] width 7 height 5
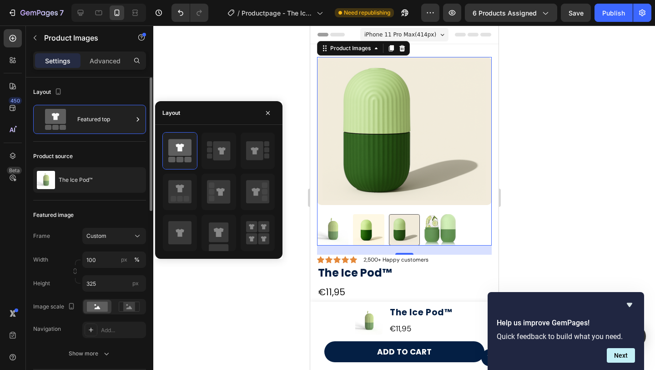
click at [56, 314] on div "Frame Custom Width 100 px % Height 325 px Image scale Navigation Add..." at bounding box center [89, 283] width 113 height 110
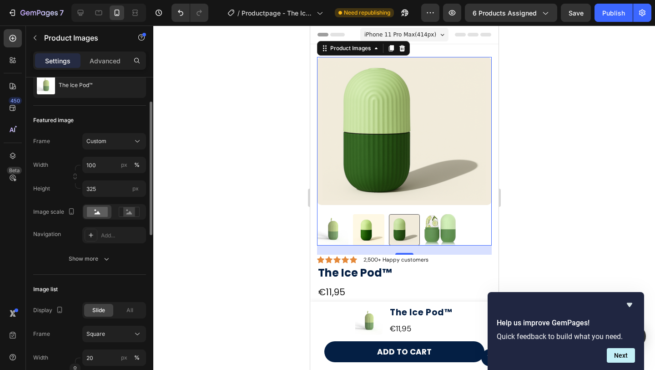
scroll to position [99, 0]
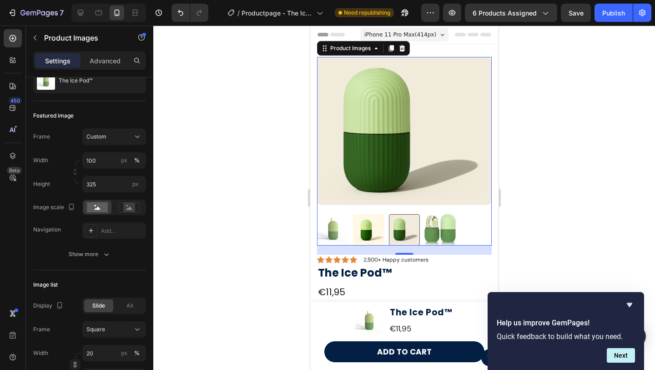
click at [334, 180] on img at bounding box center [404, 131] width 175 height 148
click at [92, 158] on input "100" at bounding box center [114, 160] width 64 height 16
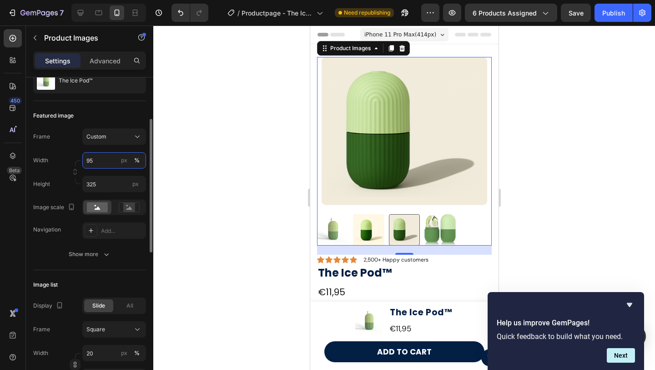
type input "95"
click at [63, 186] on div "Height 325 px" at bounding box center [89, 184] width 113 height 16
click at [181, 194] on div at bounding box center [404, 197] width 502 height 344
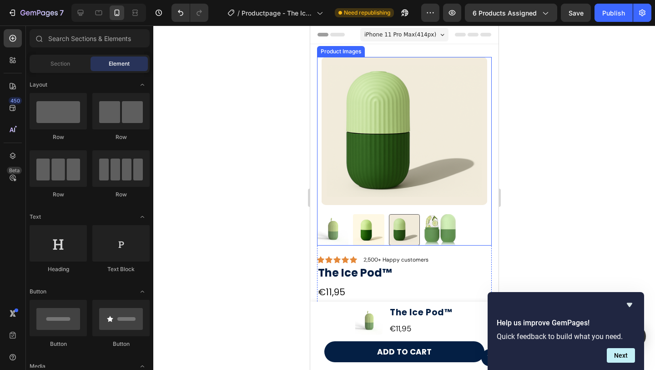
click at [371, 226] on img at bounding box center [368, 229] width 31 height 31
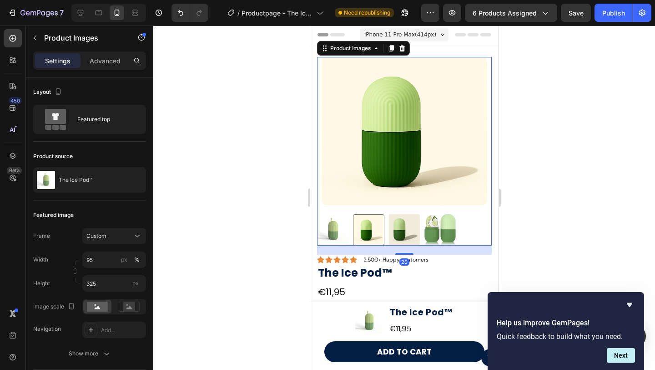
click at [580, 160] on div at bounding box center [404, 197] width 502 height 344
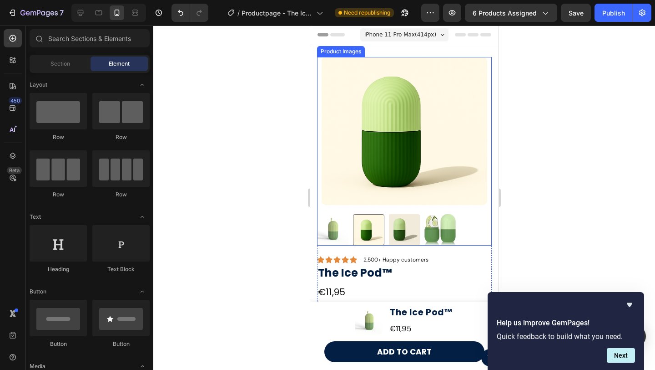
click at [462, 236] on div at bounding box center [404, 229] width 175 height 31
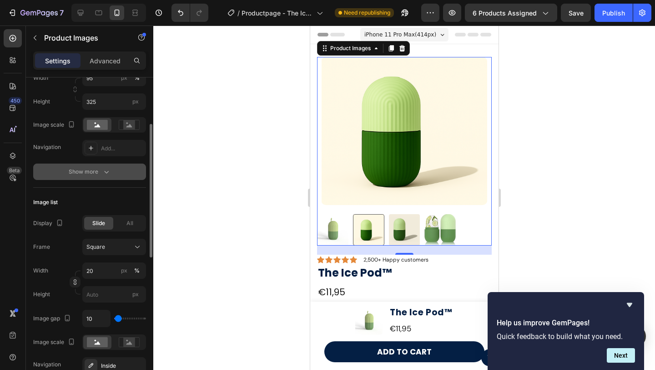
scroll to position [184, 0]
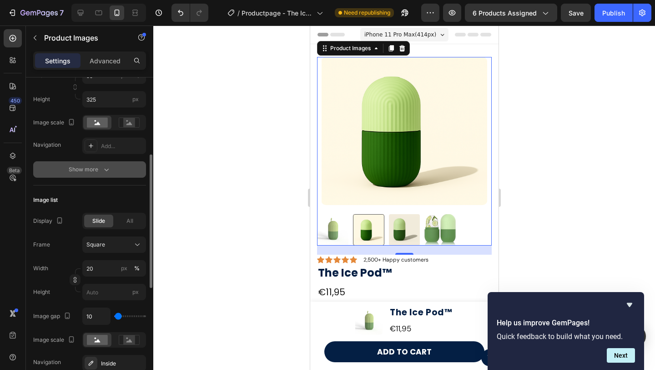
click at [100, 173] on div "Show more" at bounding box center [90, 169] width 42 height 9
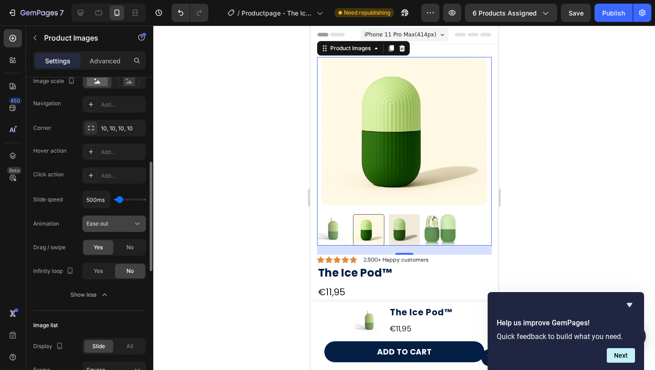
scroll to position [236, 0]
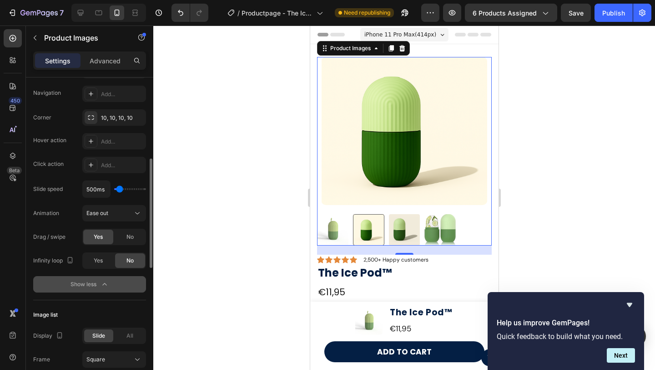
click at [80, 292] on button "Show less" at bounding box center [89, 284] width 113 height 16
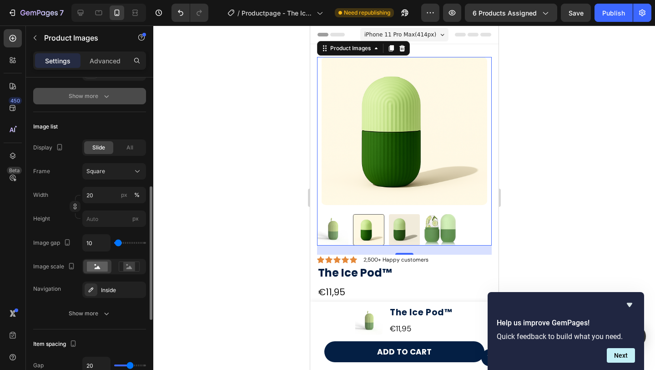
scroll to position [260, 0]
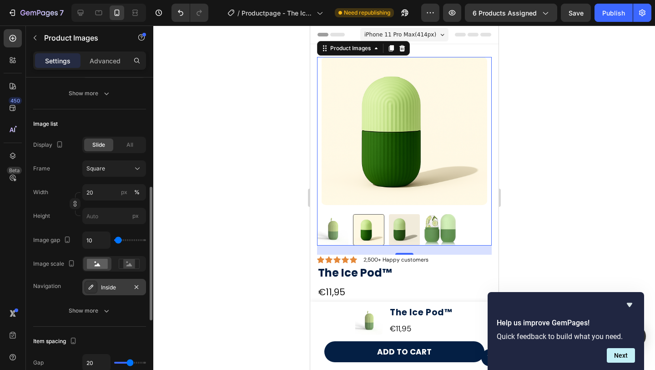
click at [100, 290] on div "Inside" at bounding box center [114, 287] width 64 height 16
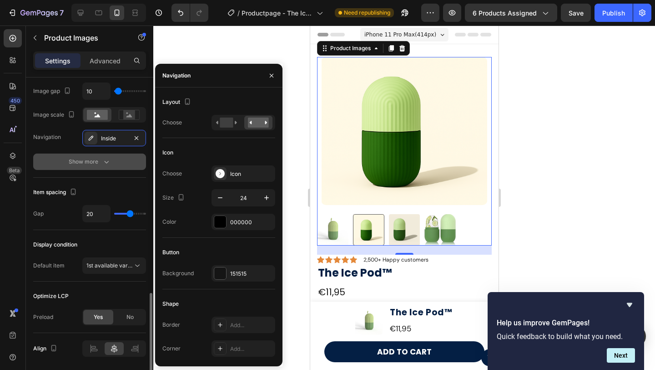
scroll to position [439, 0]
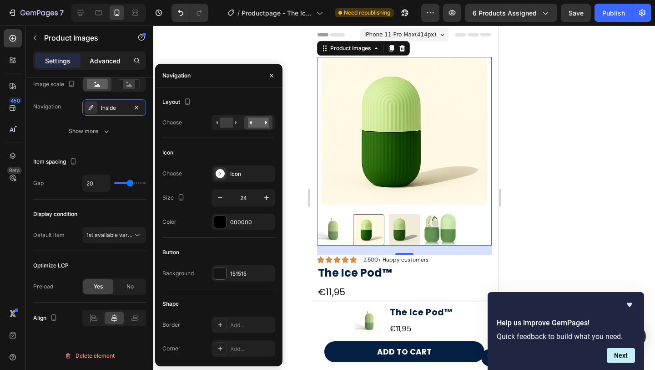
click at [104, 61] on p "Advanced" at bounding box center [105, 61] width 31 height 10
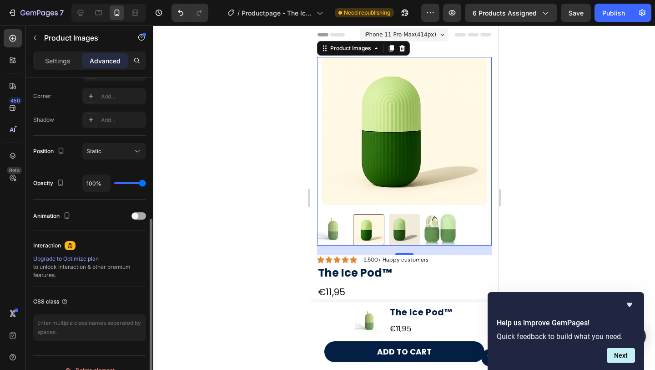
scroll to position [273, 0]
click at [136, 219] on span at bounding box center [135, 217] width 6 height 6
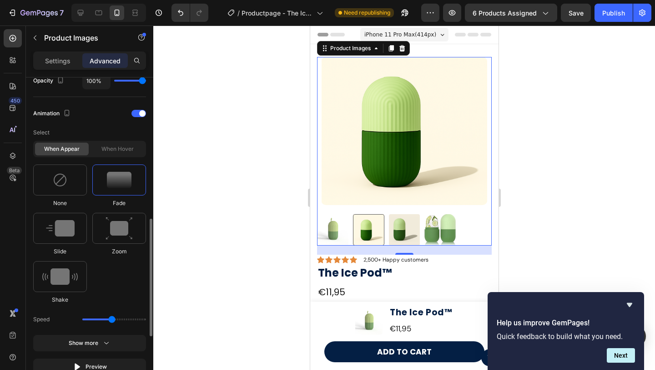
scroll to position [378, 0]
click at [142, 113] on span at bounding box center [142, 112] width 6 height 6
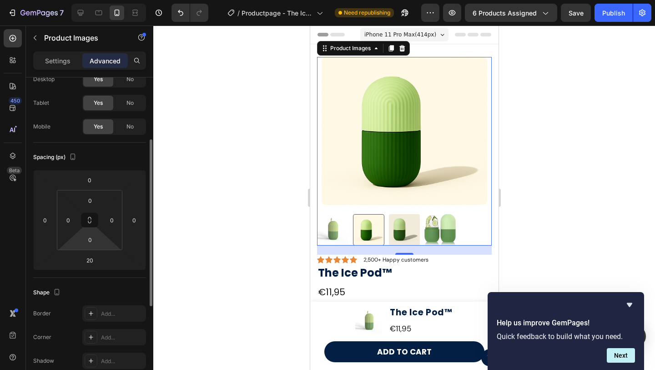
scroll to position [0, 0]
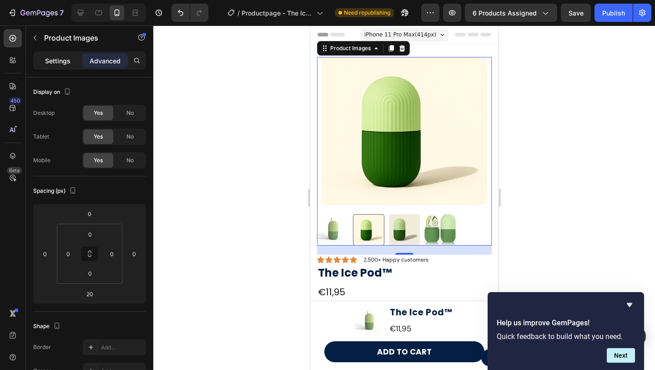
click at [58, 65] on p "Settings" at bounding box center [57, 61] width 25 height 10
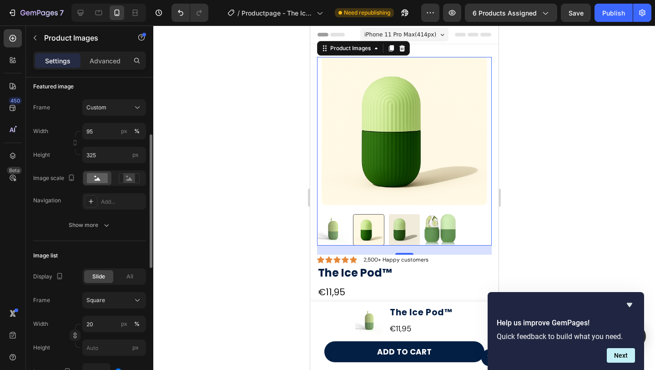
scroll to position [142, 0]
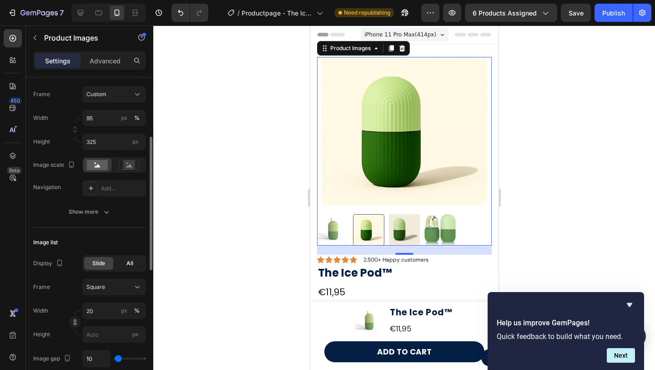
click at [129, 264] on span "All" at bounding box center [130, 263] width 7 height 8
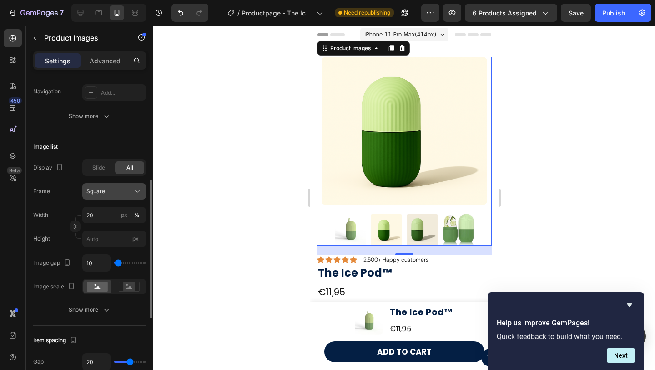
scroll to position [237, 0]
click at [96, 214] on input "20" at bounding box center [114, 215] width 64 height 16
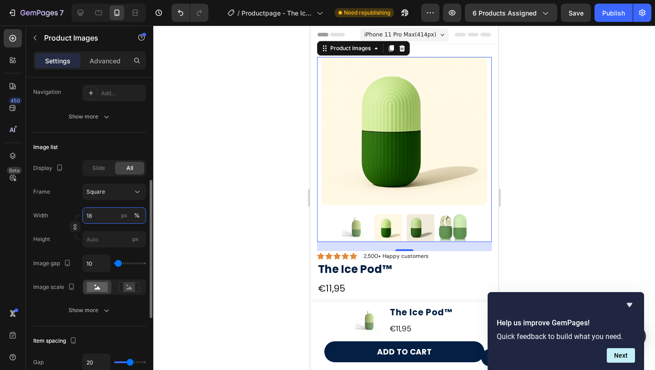
type input "1"
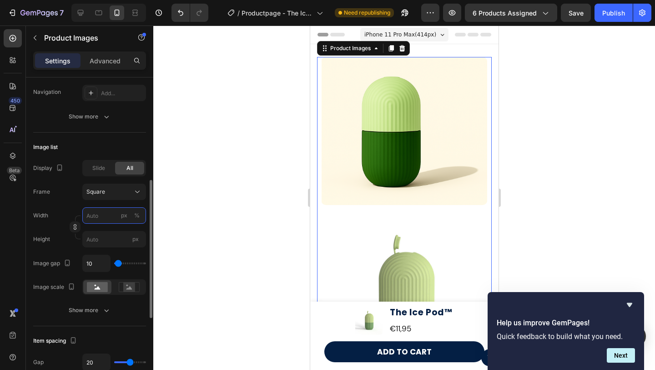
type input "2"
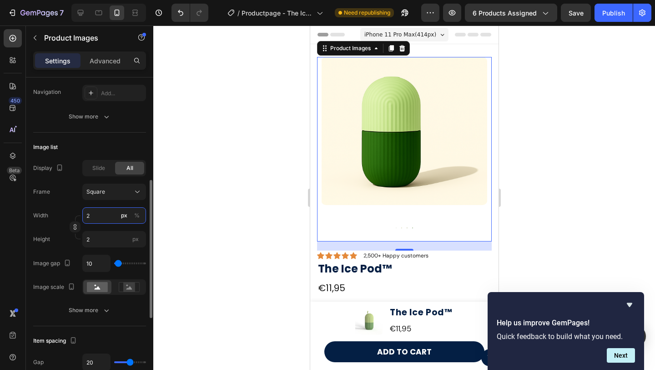
type input "25"
click at [134, 213] on div "%" at bounding box center [136, 215] width 5 height 8
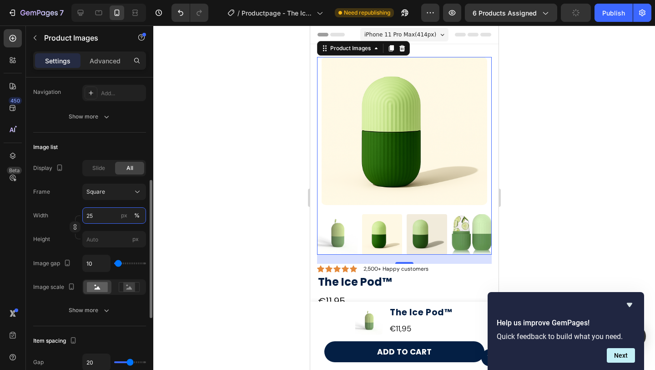
click at [98, 221] on input "25" at bounding box center [114, 215] width 64 height 16
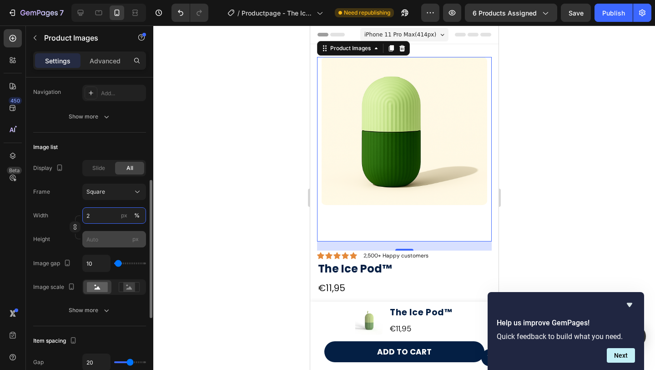
type input "20"
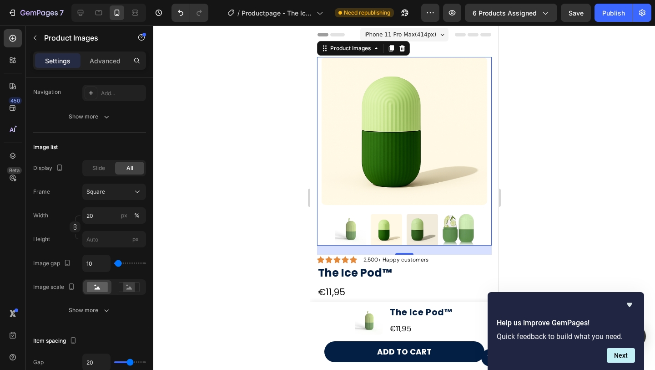
click at [257, 213] on div at bounding box center [404, 197] width 502 height 344
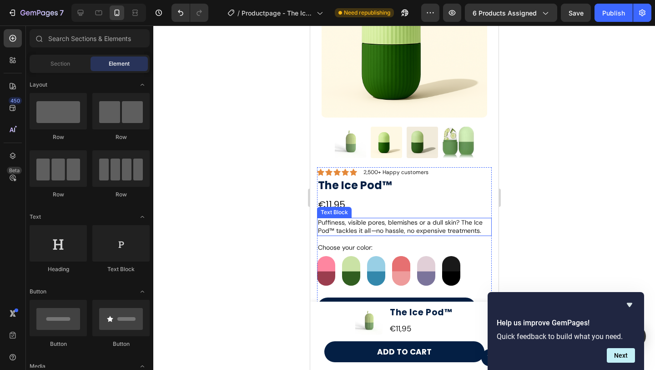
scroll to position [316, 0]
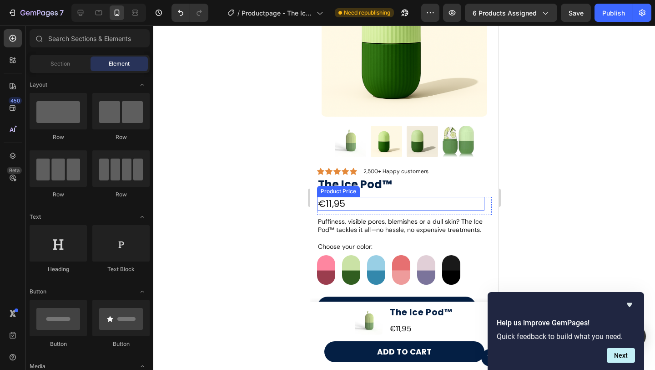
click at [344, 206] on div "€11,95" at bounding box center [401, 204] width 168 height 14
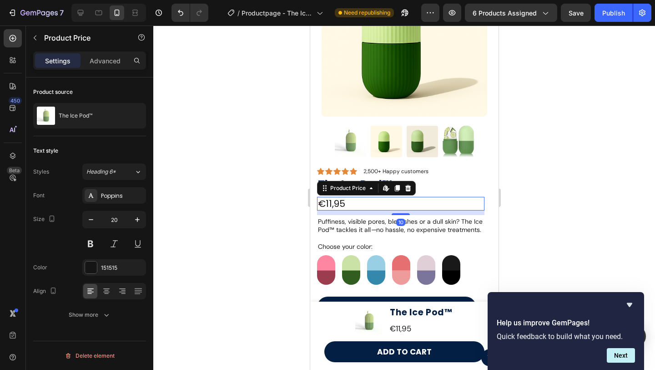
click at [344, 206] on div "€11,95" at bounding box center [401, 204] width 168 height 14
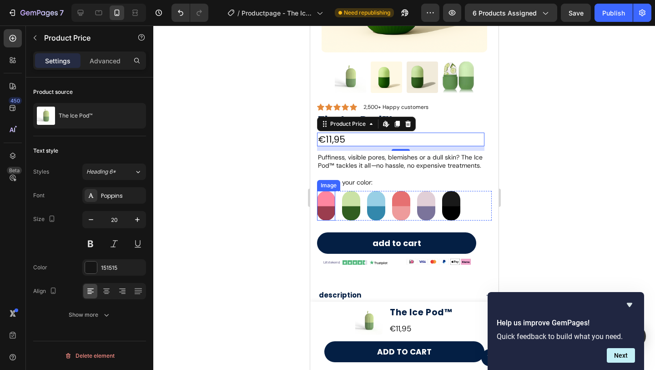
scroll to position [392, 0]
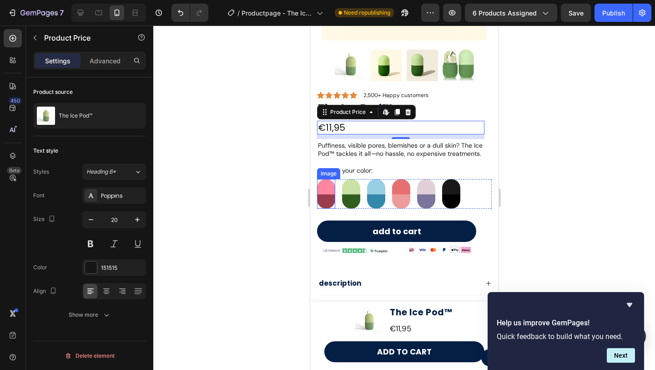
click at [327, 199] on img at bounding box center [326, 194] width 18 height 30
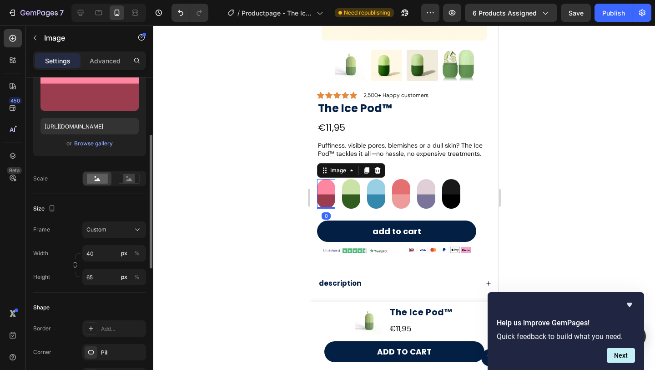
scroll to position [127, 0]
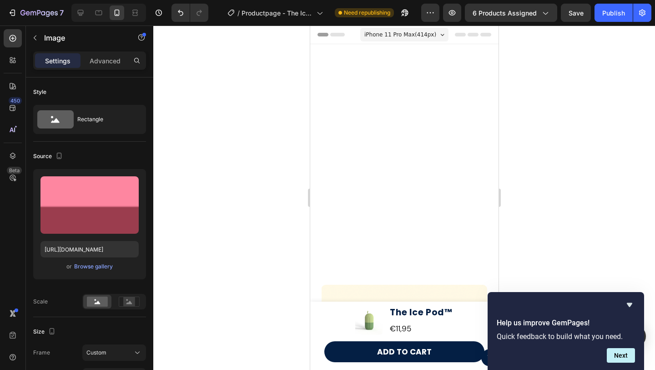
click at [229, 272] on div at bounding box center [404, 197] width 502 height 344
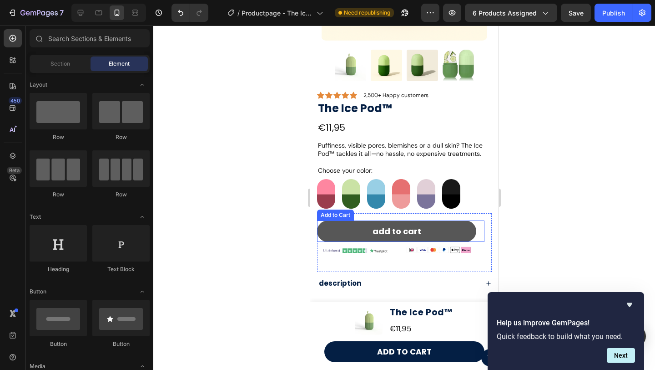
scroll to position [420, 0]
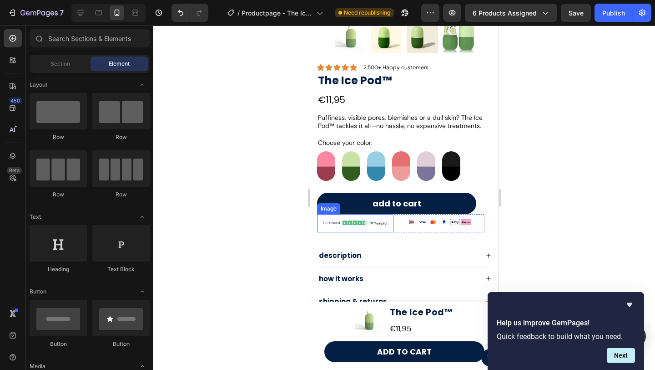
click at [348, 228] on img at bounding box center [354, 223] width 69 height 18
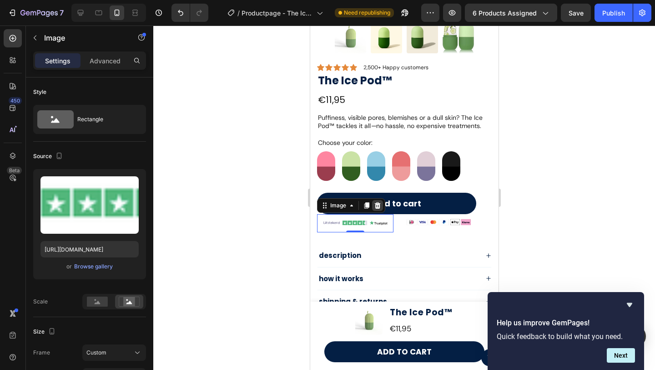
click at [376, 209] on div at bounding box center [377, 205] width 11 height 11
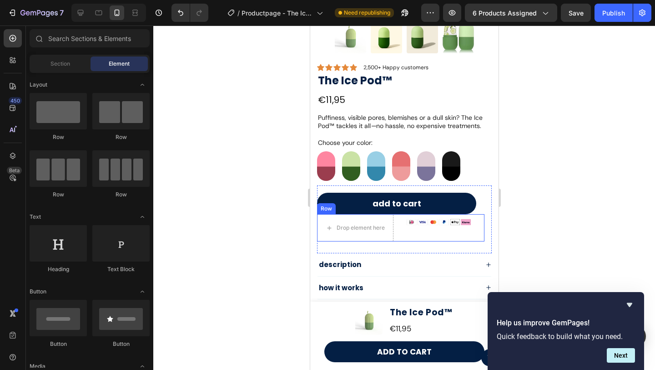
click at [411, 232] on div "Image" at bounding box center [439, 227] width 76 height 27
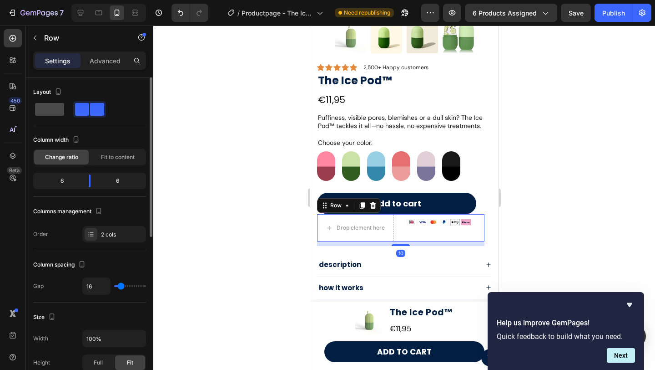
click at [49, 107] on span at bounding box center [49, 109] width 29 height 13
type input "0"
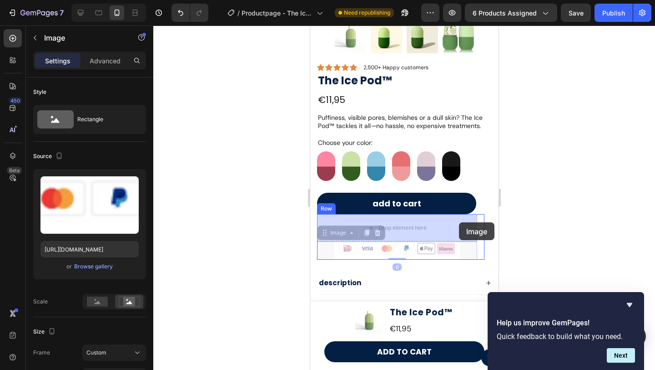
drag, startPoint x: 457, startPoint y: 246, endPoint x: 459, endPoint y: 222, distance: 24.2
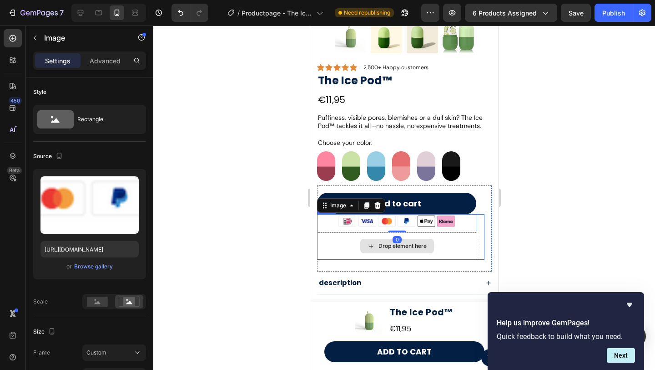
click at [443, 235] on div "Drop element here" at bounding box center [397, 245] width 160 height 27
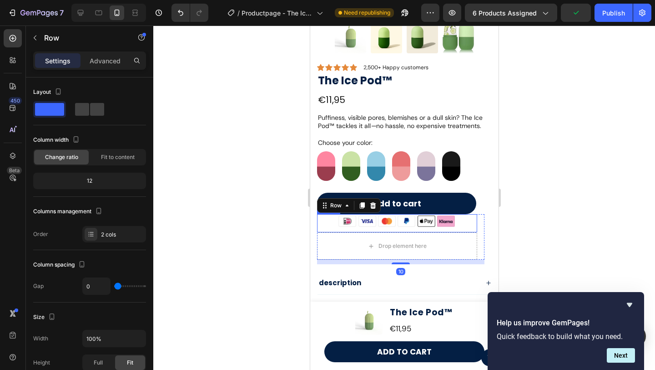
click at [462, 227] on img at bounding box center [397, 223] width 144 height 18
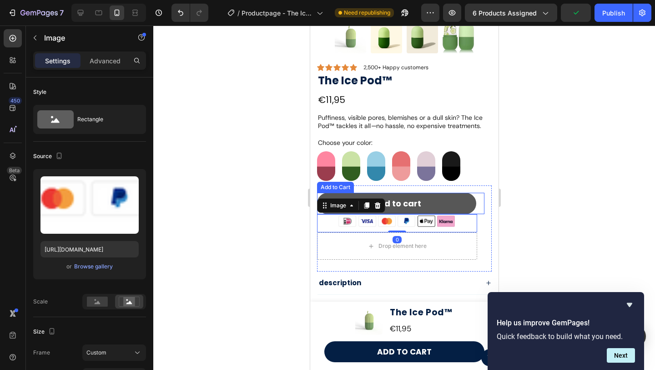
click at [444, 201] on button "ADD TO CART" at bounding box center [396, 203] width 159 height 21
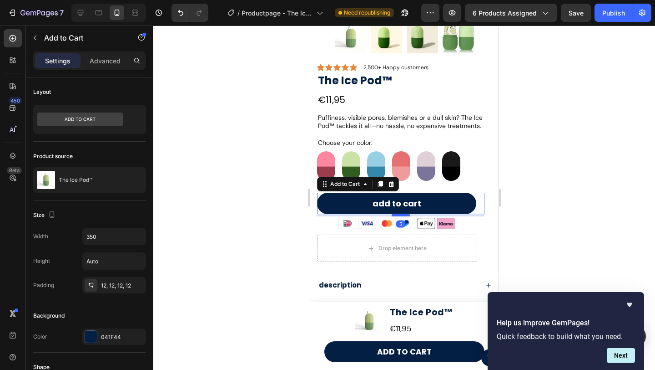
click at [396, 215] on div at bounding box center [400, 214] width 18 height 3
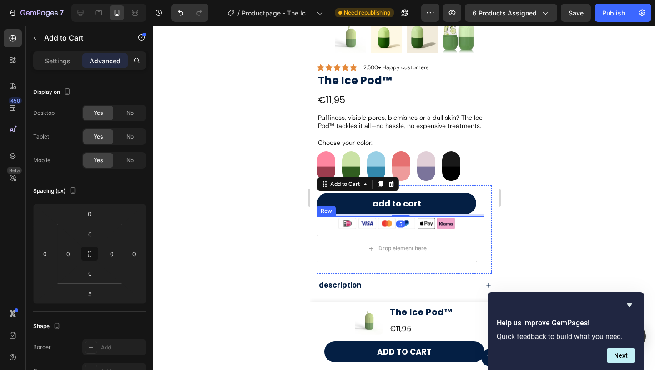
click at [394, 253] on div "Drop element here" at bounding box center [397, 248] width 74 height 15
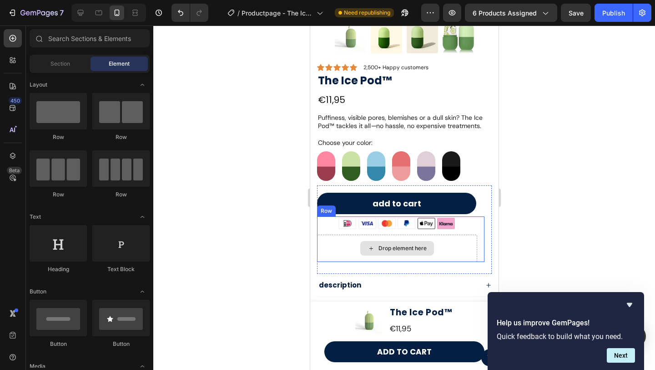
click at [335, 250] on div "Drop element here" at bounding box center [397, 247] width 160 height 27
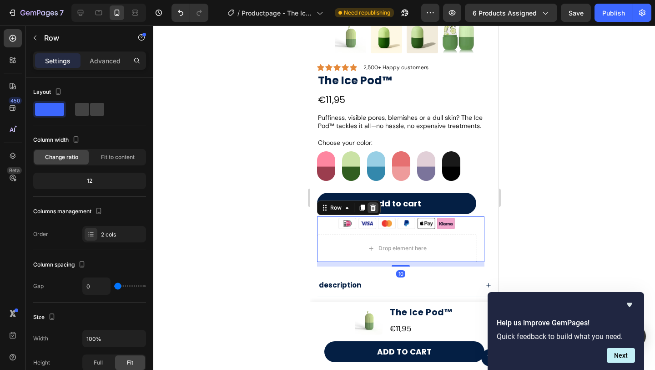
click at [375, 208] on icon at bounding box center [373, 207] width 6 height 6
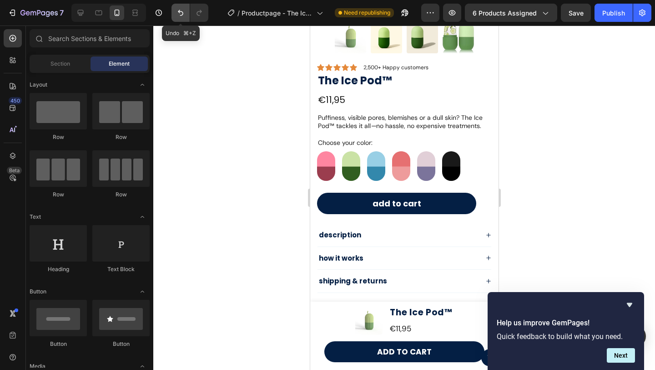
click at [179, 20] on button "Undo/Redo" at bounding box center [181, 13] width 18 height 18
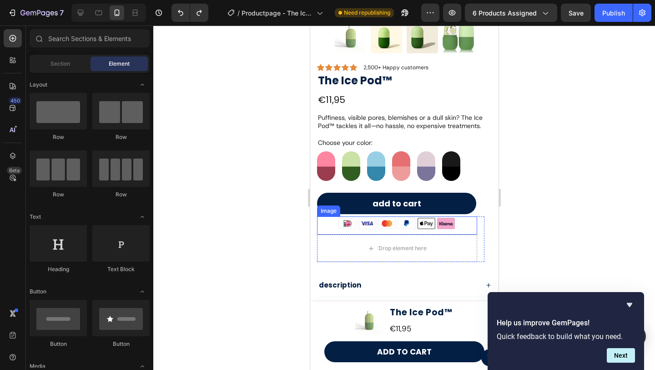
click at [330, 224] on img at bounding box center [397, 225] width 144 height 18
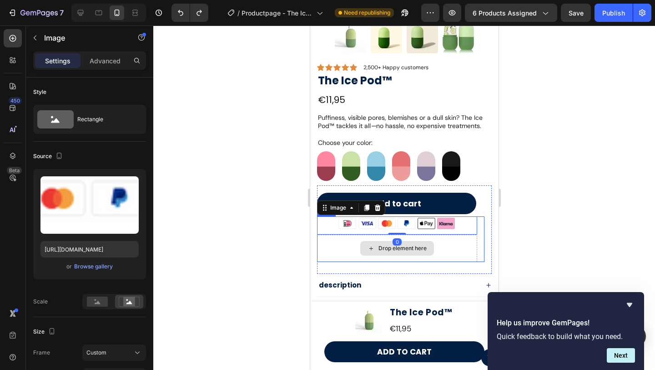
click at [337, 251] on div "Drop element here" at bounding box center [397, 247] width 160 height 27
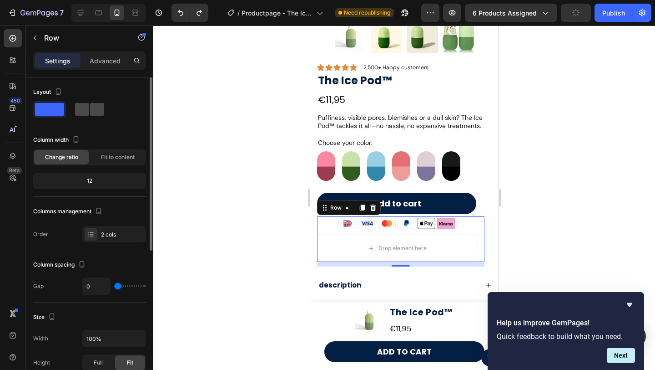
click at [97, 107] on span at bounding box center [97, 109] width 14 height 13
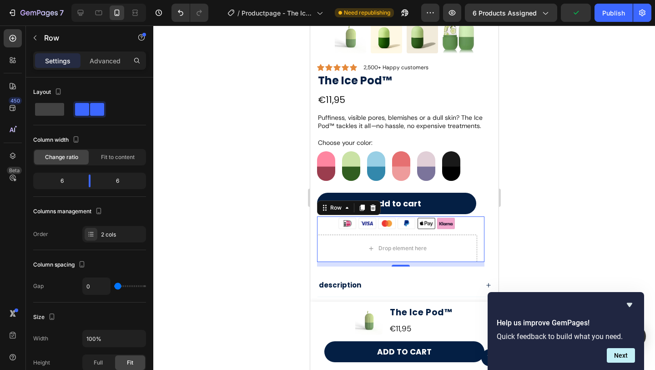
type input "16"
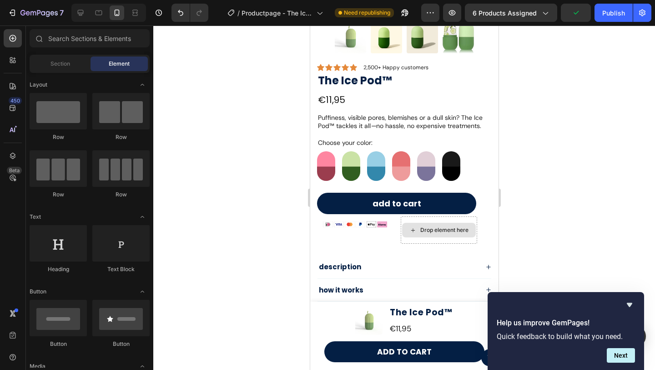
click at [442, 230] on div "Drop element here" at bounding box center [444, 229] width 48 height 7
click at [464, 236] on div "Drop element here" at bounding box center [439, 230] width 74 height 15
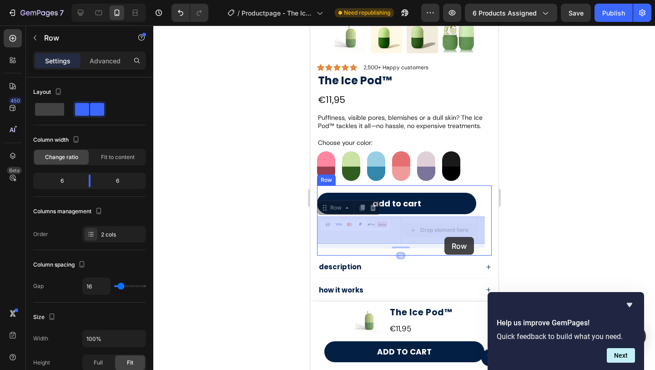
drag, startPoint x: 460, startPoint y: 239, endPoint x: 444, endPoint y: 237, distance: 16.0
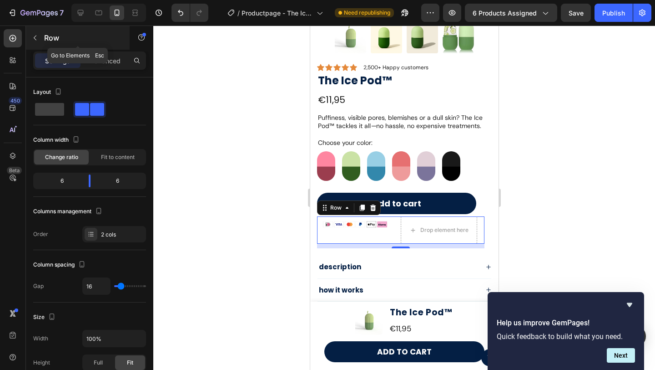
click at [41, 36] on button "button" at bounding box center [35, 37] width 15 height 15
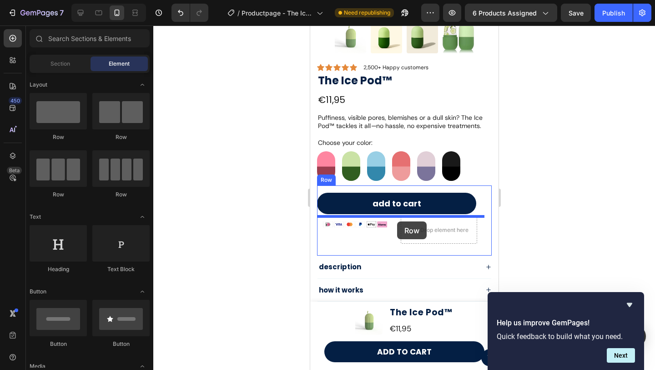
drag, startPoint x: 366, startPoint y: 157, endPoint x: 397, endPoint y: 221, distance: 71.5
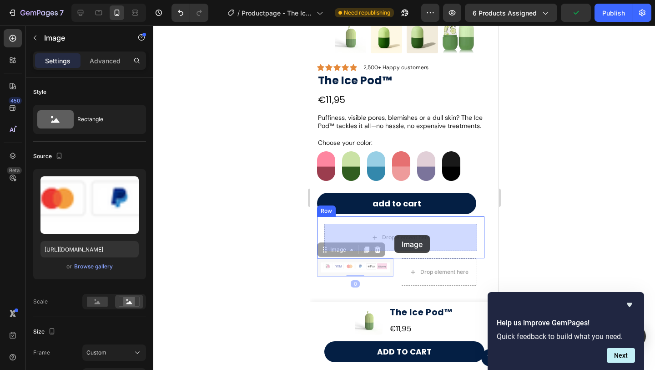
drag, startPoint x: 366, startPoint y: 268, endPoint x: 393, endPoint y: 239, distance: 39.6
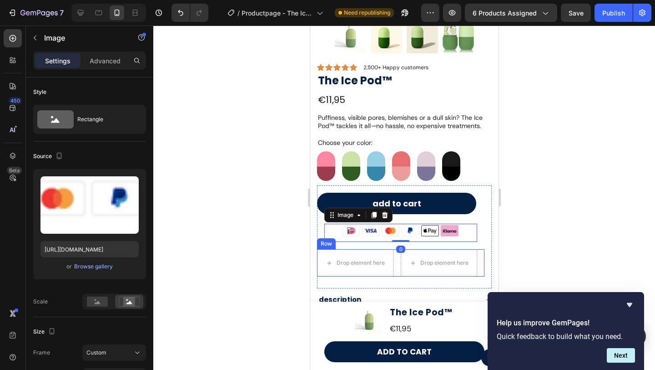
click at [399, 270] on div "Drop element here Drop element here Row" at bounding box center [401, 262] width 168 height 27
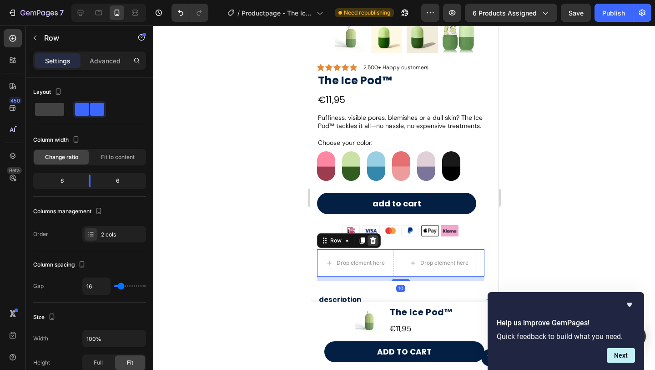
click at [370, 242] on icon at bounding box center [372, 240] width 7 height 7
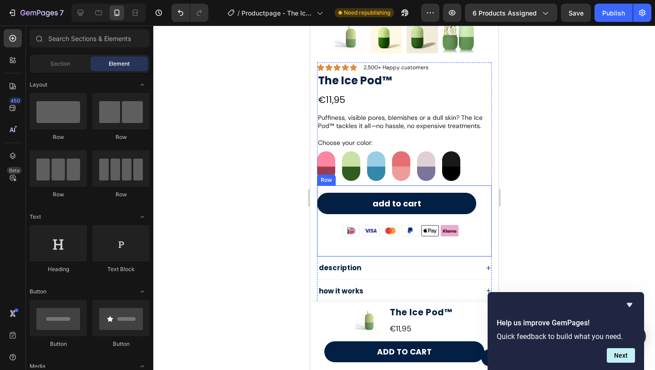
click at [416, 214] on div "ADD TO CART Add to Cart" at bounding box center [401, 205] width 168 height 24
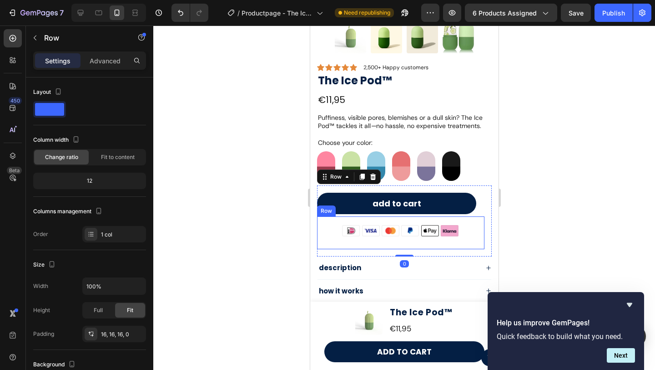
click at [411, 220] on div "Image Row" at bounding box center [401, 232] width 168 height 33
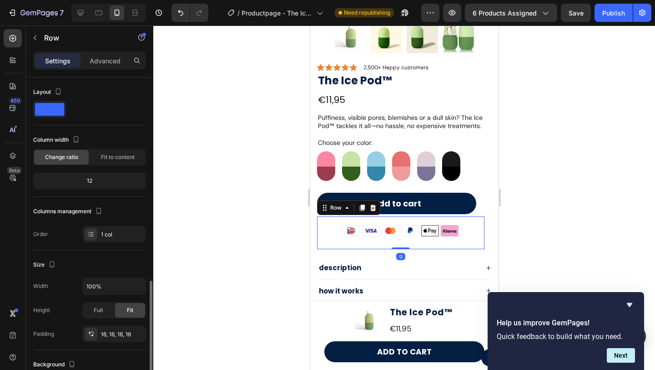
scroll to position [127, 0]
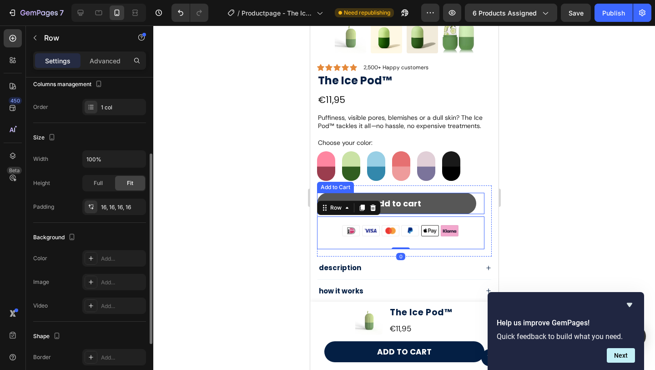
click at [430, 213] on button "ADD TO CART" at bounding box center [396, 203] width 159 height 21
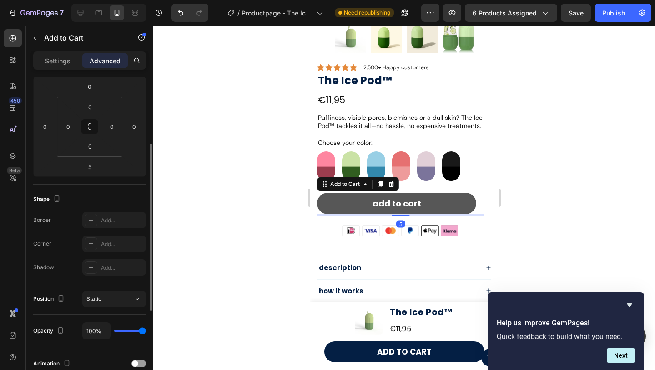
scroll to position [0, 0]
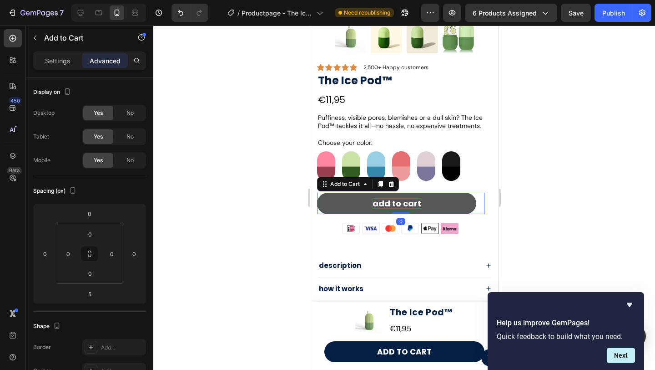
drag, startPoint x: 402, startPoint y: 215, endPoint x: 410, endPoint y: 205, distance: 12.9
click at [410, 205] on div "ADD TO CART Add to Cart 0" at bounding box center [401, 203] width 168 height 21
type input "0"
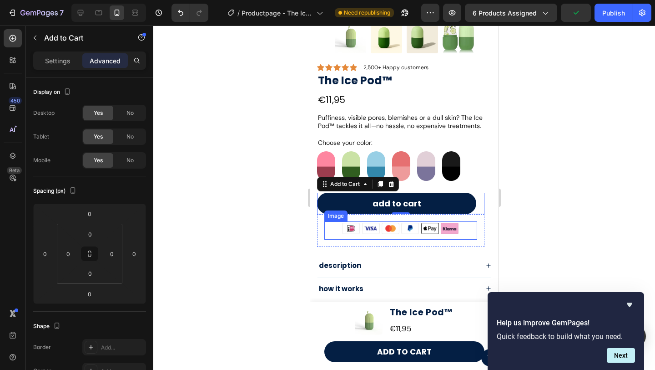
click at [432, 229] on img at bounding box center [400, 230] width 137 height 18
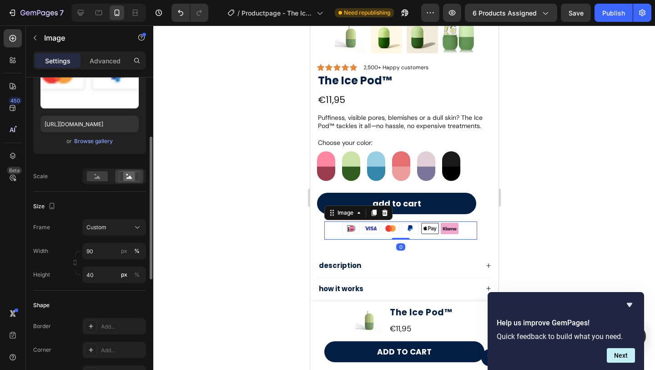
scroll to position [127, 0]
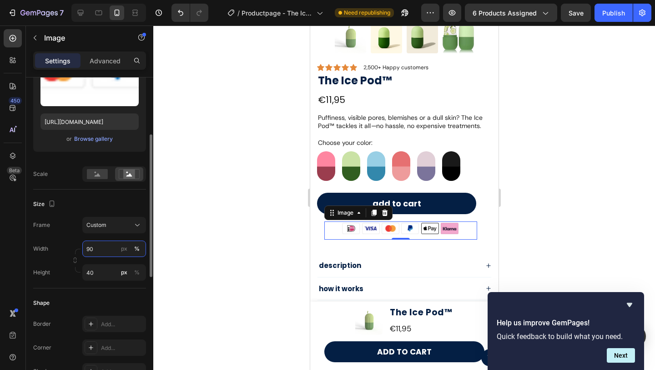
click at [100, 255] on input "90" at bounding box center [114, 248] width 64 height 16
type input "80"
click at [93, 269] on input "40" at bounding box center [114, 272] width 64 height 16
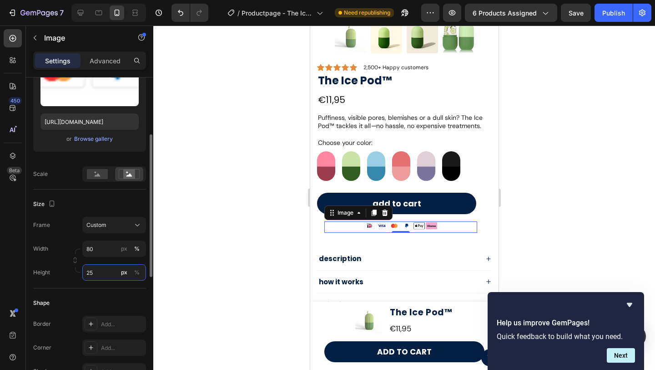
type input "2"
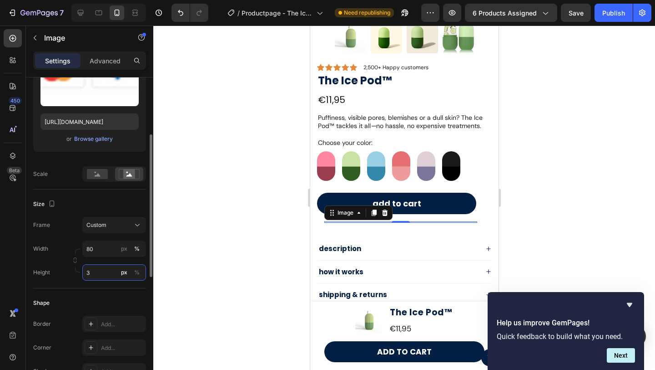
type input "35"
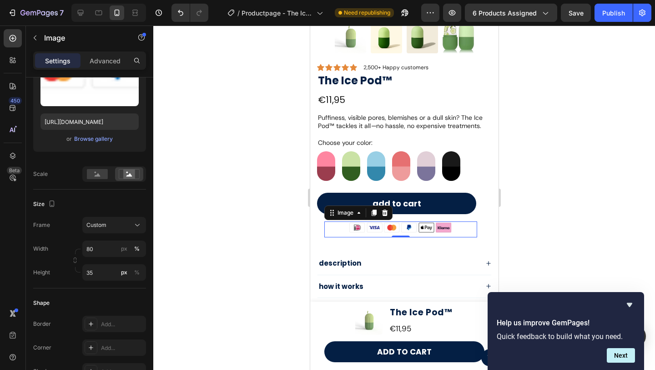
click at [169, 241] on div at bounding box center [404, 197] width 502 height 344
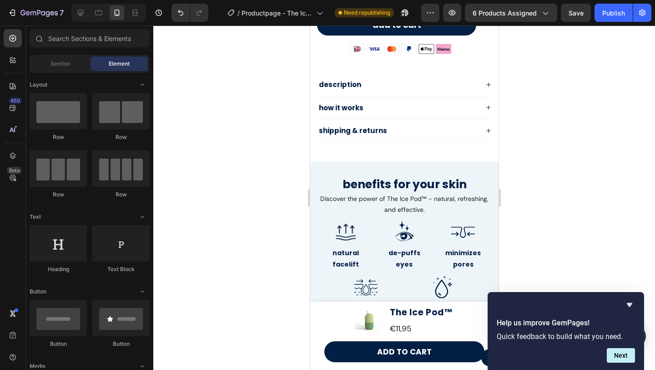
scroll to position [599, 0]
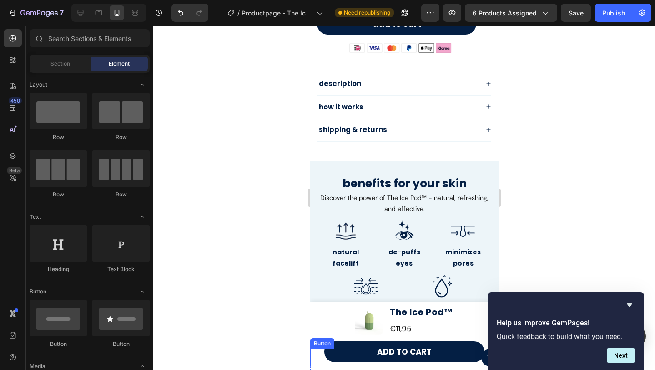
click at [347, 351] on div "Button" at bounding box center [404, 357] width 188 height 17
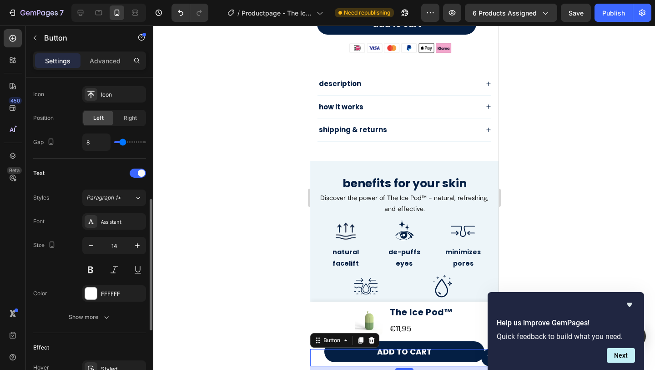
scroll to position [302, 0]
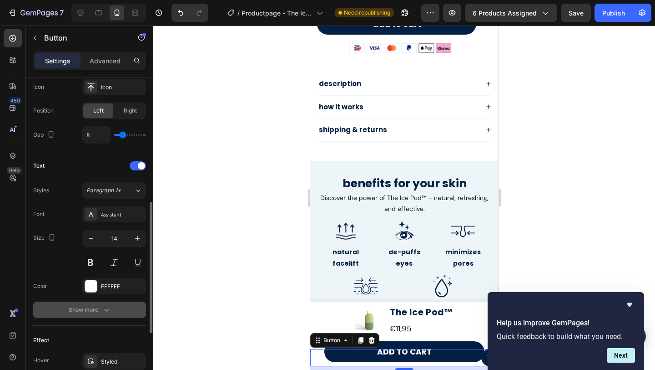
click at [80, 312] on div "Show more" at bounding box center [90, 309] width 42 height 9
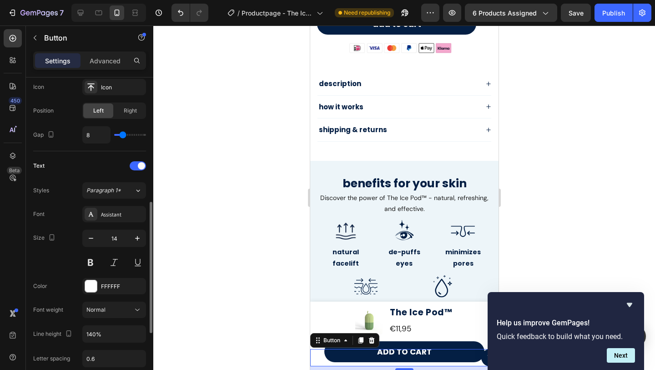
scroll to position [358, 0]
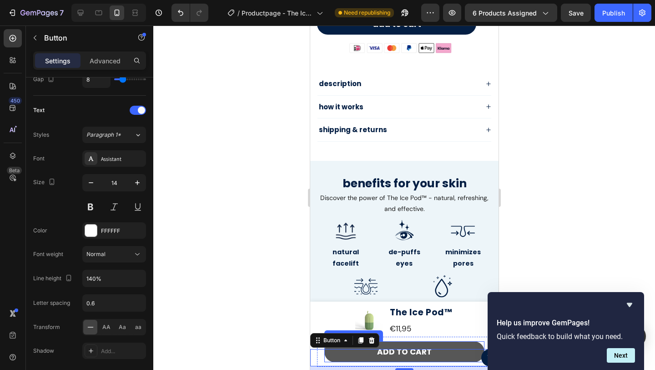
click at [425, 343] on button "Add to cart" at bounding box center [404, 351] width 160 height 21
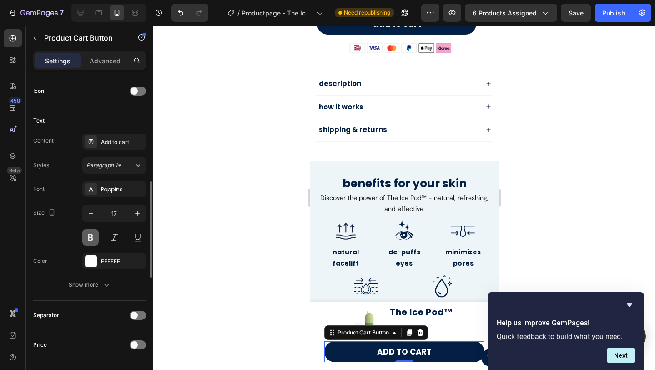
scroll to position [376, 0]
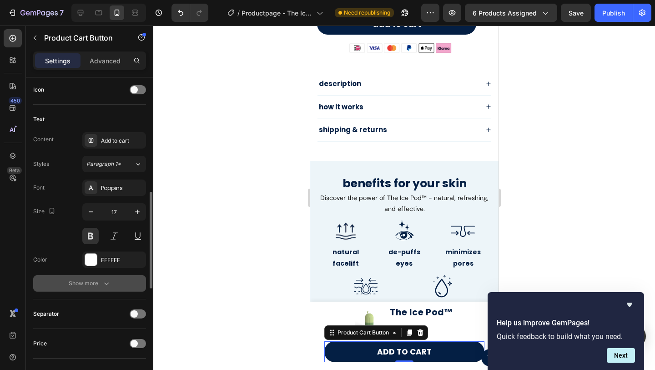
click at [84, 290] on button "Show more" at bounding box center [89, 283] width 113 height 16
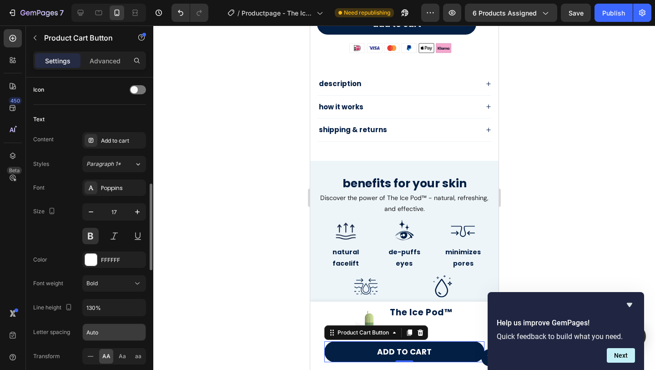
scroll to position [416, 0]
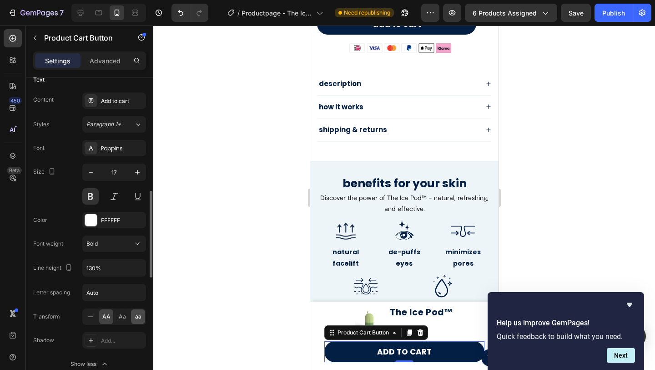
click at [136, 318] on span "aa" at bounding box center [138, 316] width 6 height 8
click at [258, 259] on div at bounding box center [404, 197] width 502 height 344
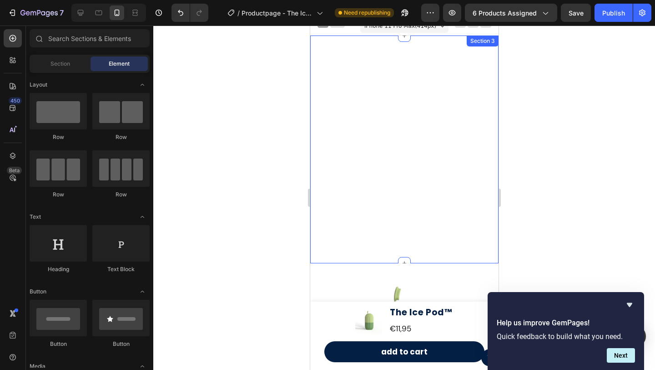
scroll to position [0, 0]
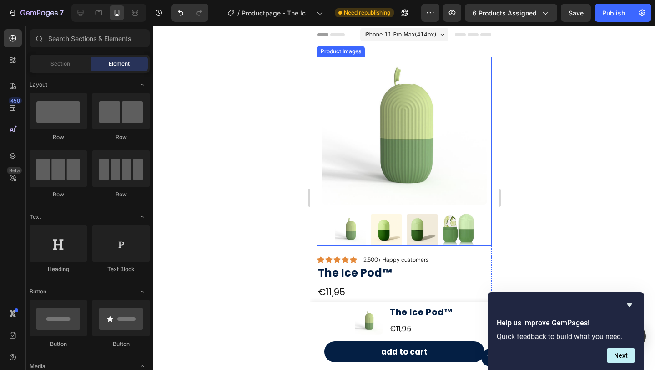
click at [411, 231] on img at bounding box center [421, 229] width 31 height 31
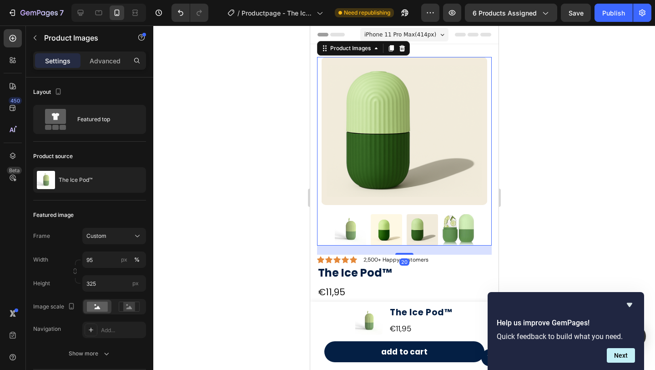
click at [556, 142] on div at bounding box center [404, 197] width 502 height 344
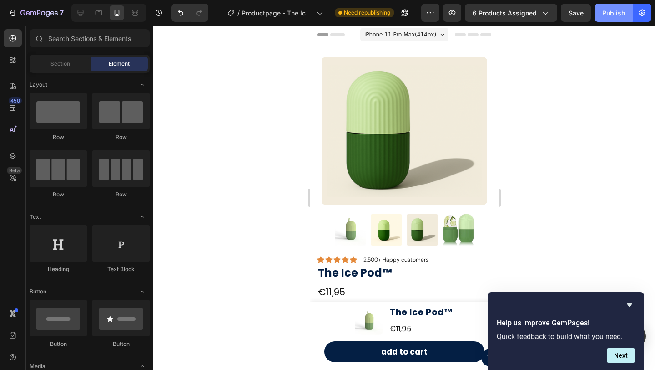
click at [609, 20] on button "Publish" at bounding box center [614, 13] width 38 height 18
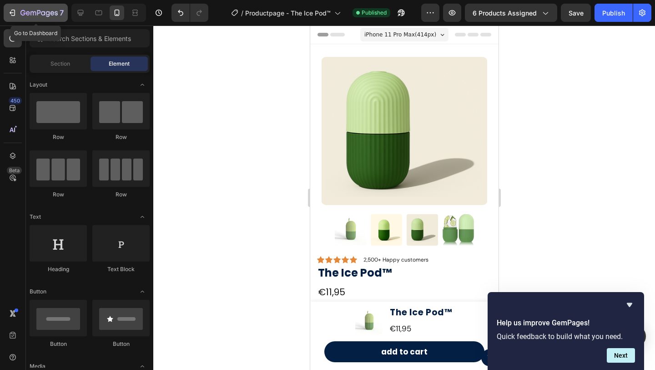
click at [25, 14] on icon "button" at bounding box center [22, 12] width 5 height 5
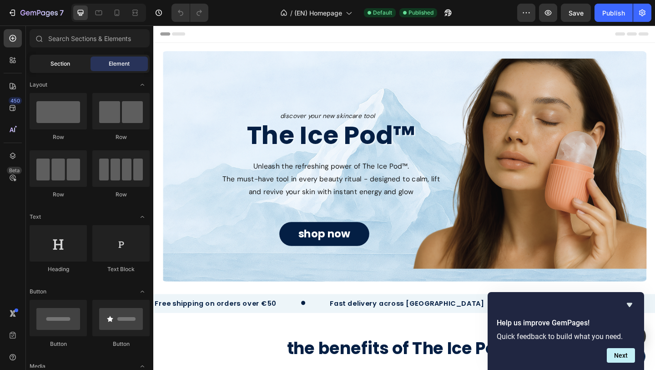
click at [53, 60] on span "Section" at bounding box center [61, 64] width 20 height 8
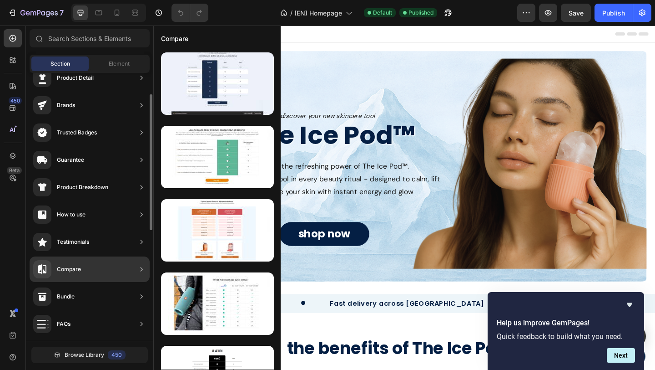
scroll to position [42, 0]
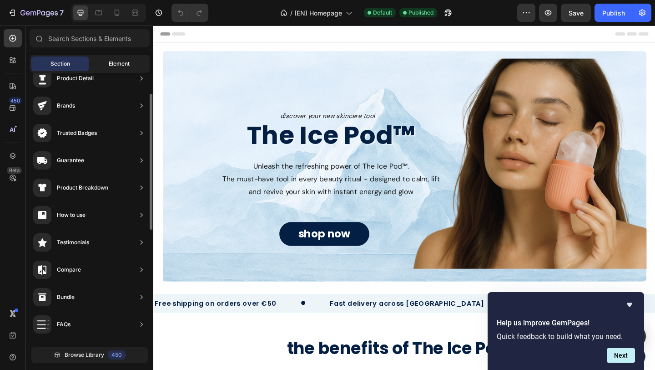
click at [121, 63] on span "Element" at bounding box center [119, 64] width 21 height 8
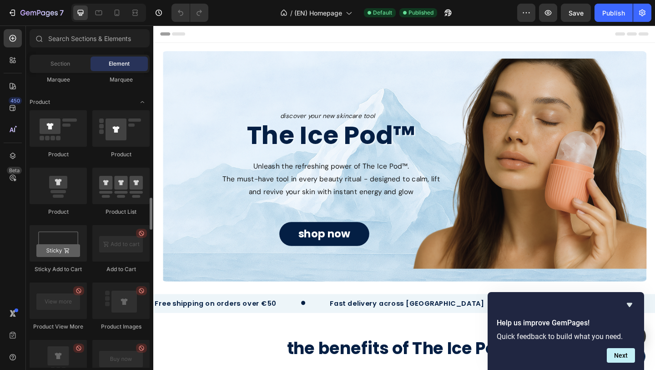
scroll to position [1112, 0]
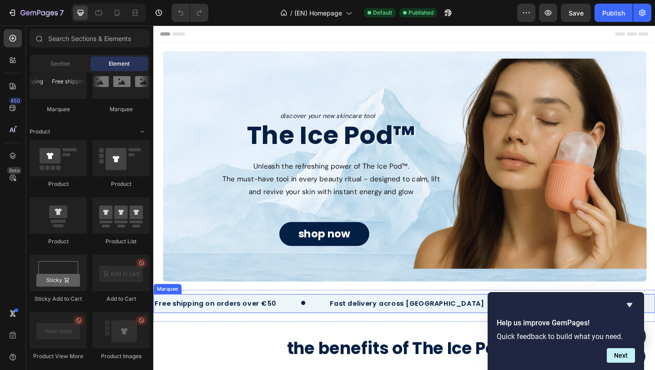
click at [298, 325] on div "Free shipping on orders over €50 Text" at bounding box center [249, 327] width 191 height 15
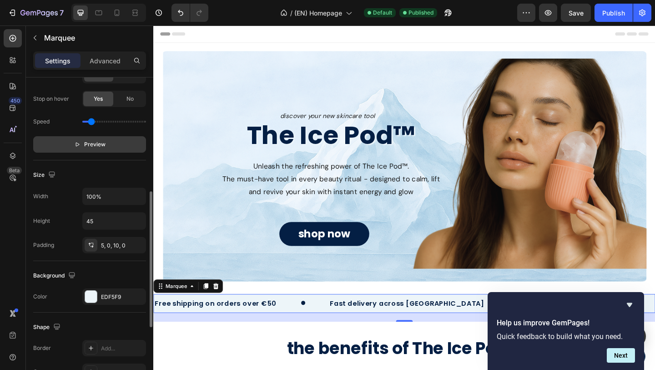
scroll to position [319, 0]
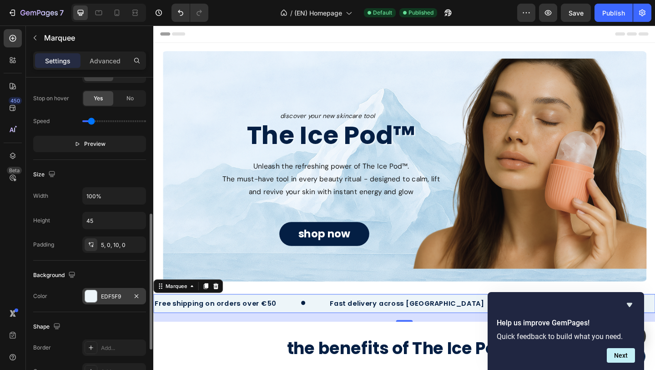
click at [102, 295] on div "EDF5F9" at bounding box center [114, 296] width 26 height 8
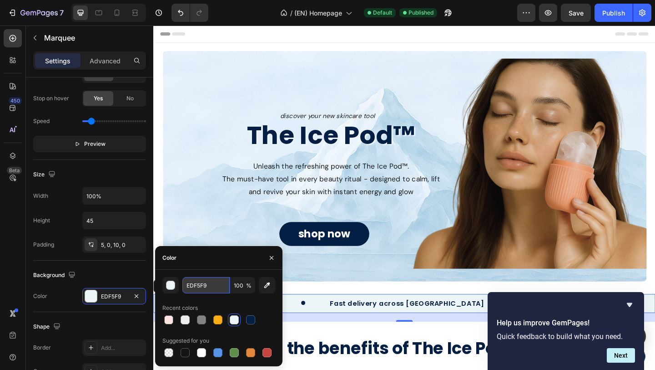
click at [209, 280] on input "EDF5F9" at bounding box center [206, 285] width 47 height 16
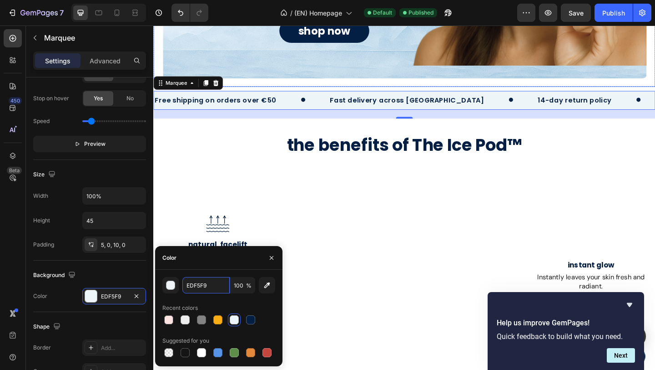
scroll to position [222, 0]
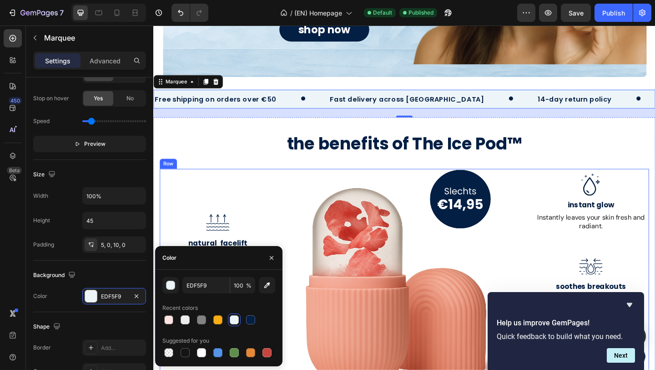
click at [275, 187] on div "Image Natural facelift Text Block Boosts circulation and leaves your skin looki…" at bounding box center [223, 308] width 127 height 255
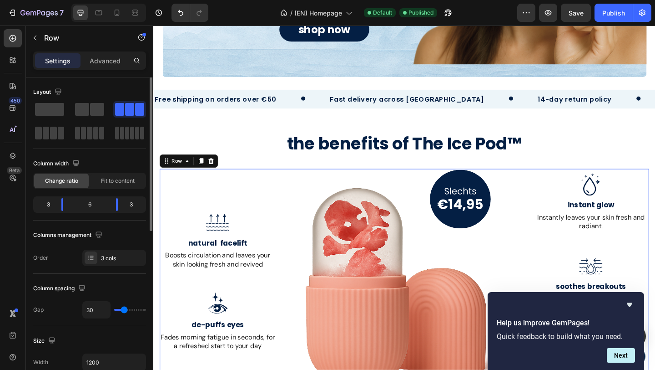
scroll to position [275, 0]
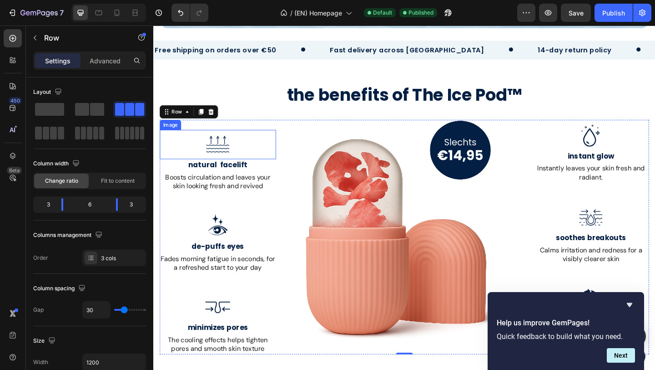
click at [223, 161] on img at bounding box center [224, 155] width 32 height 32
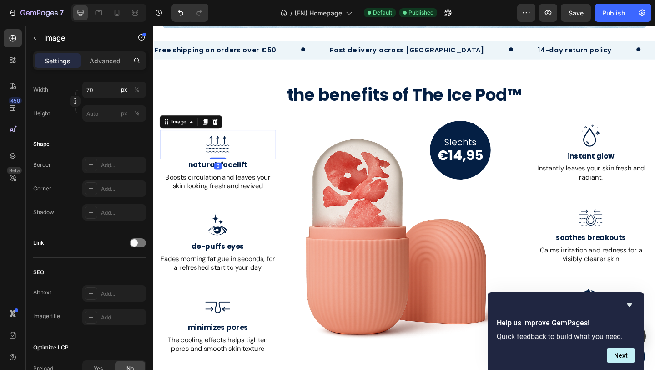
scroll to position [369, 0]
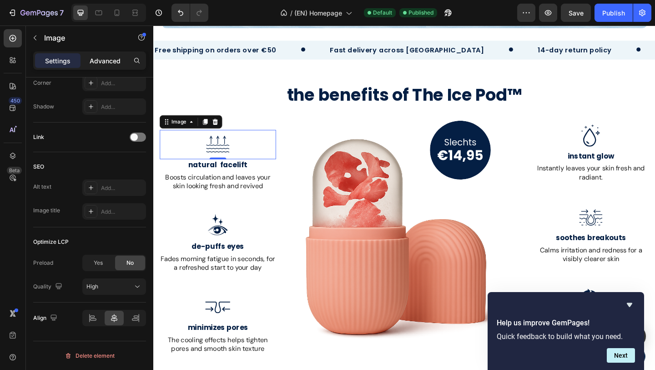
click at [102, 67] on div "Advanced" at bounding box center [105, 60] width 46 height 15
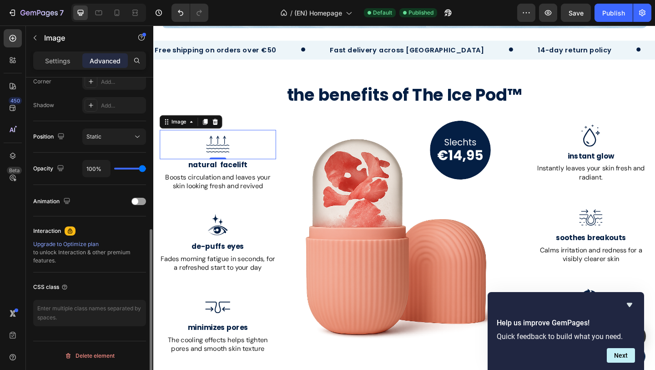
scroll to position [289, 0]
click at [140, 200] on div at bounding box center [139, 201] width 15 height 7
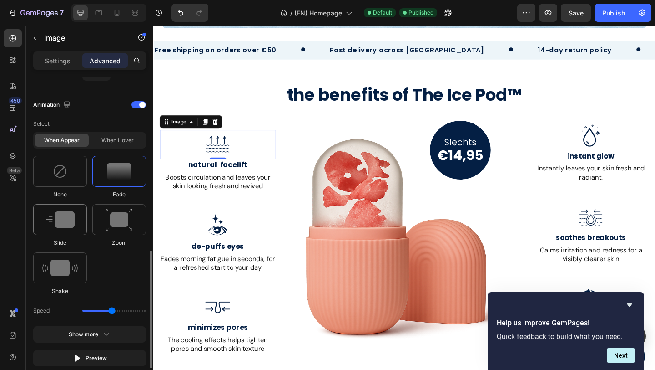
scroll to position [412, 0]
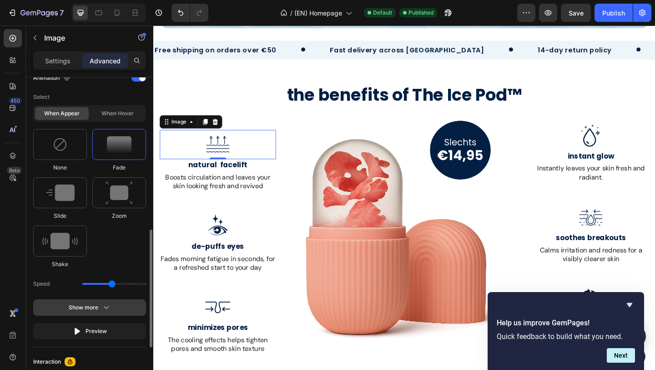
click at [66, 307] on button "Show more" at bounding box center [89, 307] width 113 height 16
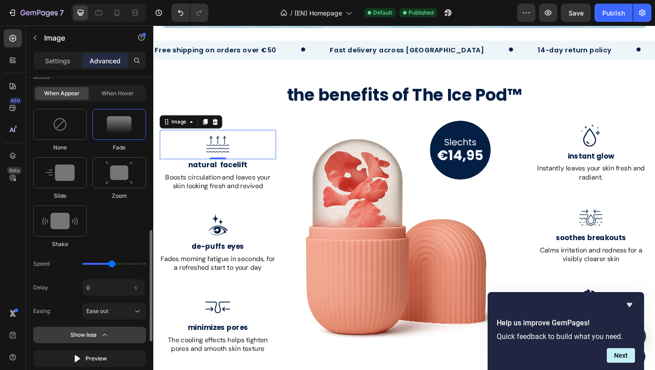
scroll to position [433, 0]
click at [61, 171] on img at bounding box center [60, 171] width 29 height 16
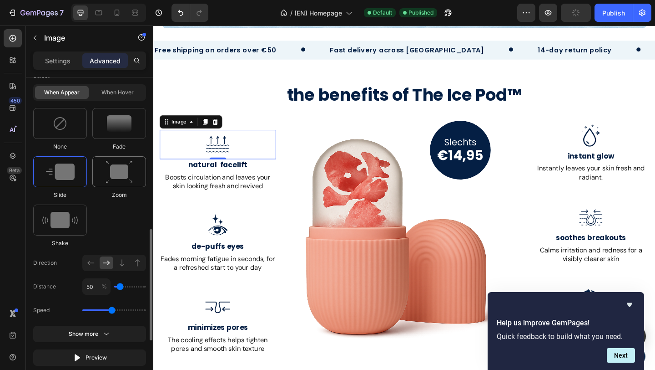
click at [121, 160] on img at bounding box center [119, 171] width 27 height 23
click at [60, 221] on img at bounding box center [60, 220] width 36 height 16
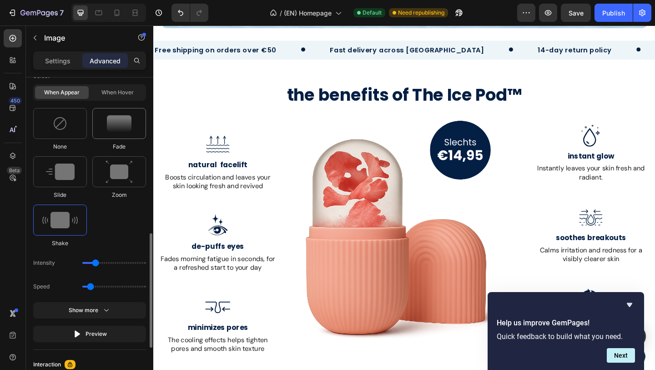
click at [126, 121] on img at bounding box center [119, 123] width 25 height 16
type input "1.7"
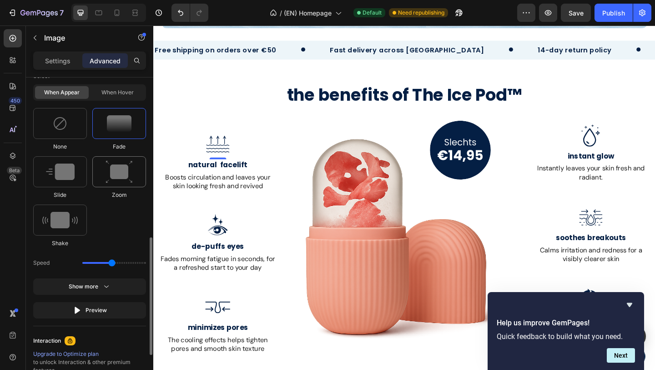
click at [113, 182] on img at bounding box center [119, 171] width 27 height 23
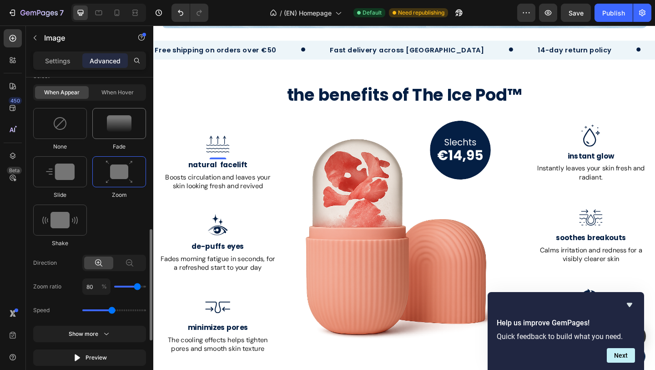
click at [129, 127] on img at bounding box center [119, 123] width 25 height 16
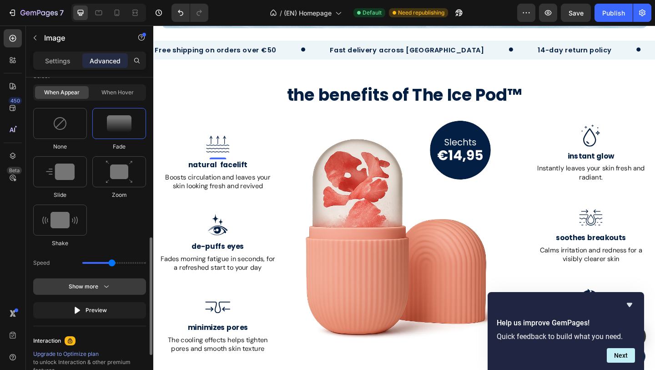
click at [91, 288] on div "Show more" at bounding box center [90, 286] width 42 height 9
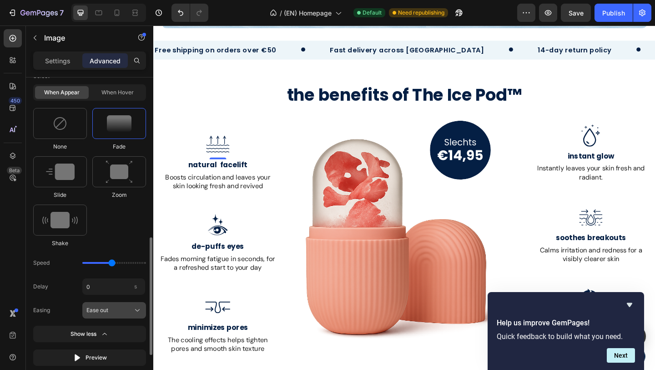
click at [108, 309] on span "Ease out" at bounding box center [97, 310] width 22 height 8
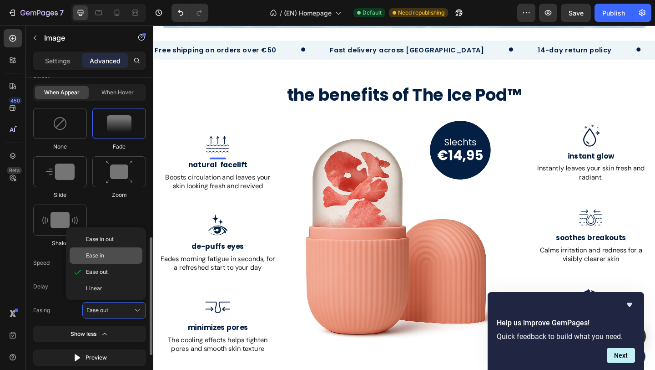
click at [106, 262] on div "Ease in" at bounding box center [106, 255] width 73 height 16
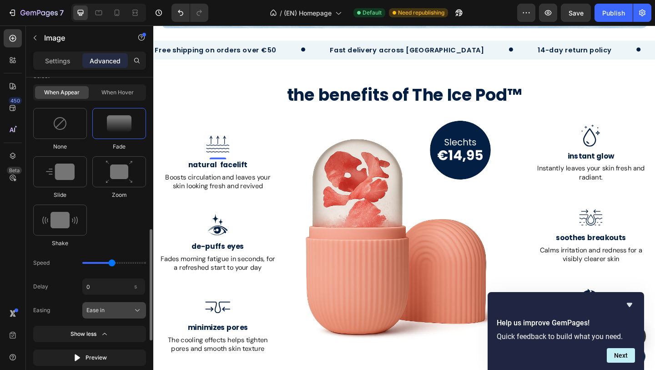
click at [96, 313] on span "Ease in" at bounding box center [95, 310] width 18 height 8
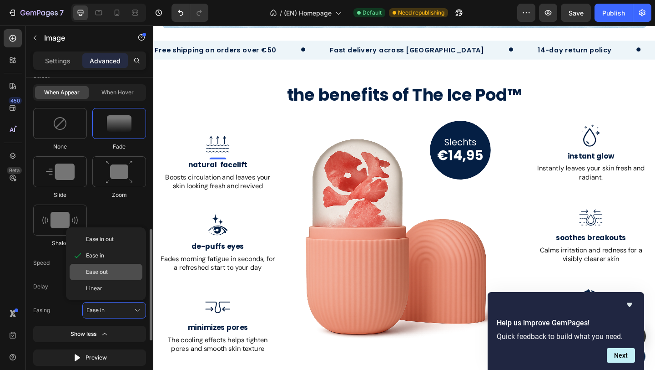
click at [103, 268] on span "Ease out" at bounding box center [97, 272] width 22 height 8
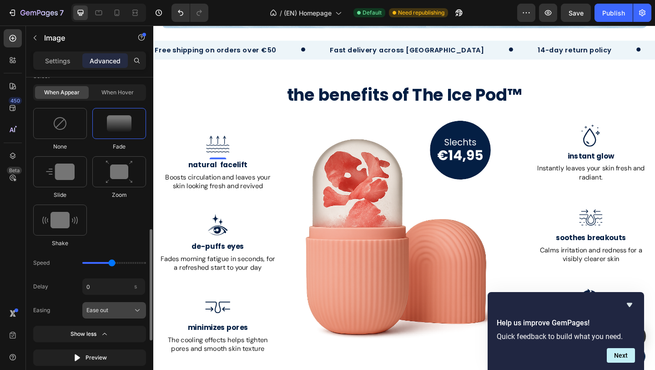
click at [98, 313] on span "Ease out" at bounding box center [97, 310] width 22 height 8
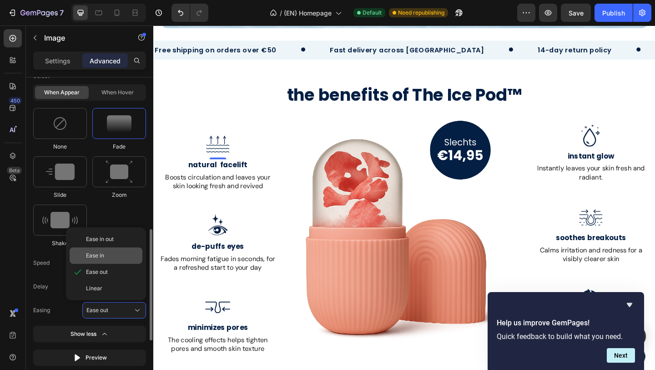
click at [101, 254] on span "Ease in" at bounding box center [95, 255] width 18 height 8
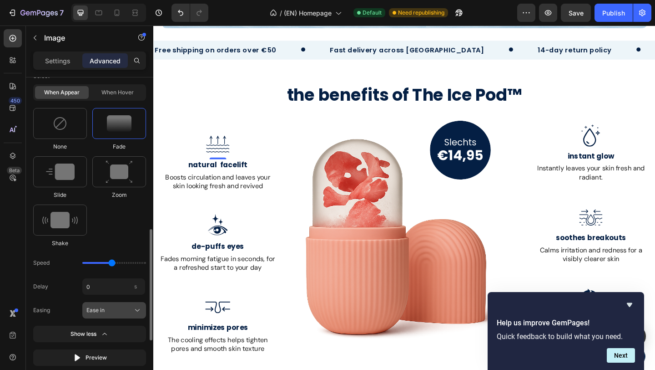
click at [98, 304] on button "Ease in" at bounding box center [114, 310] width 64 height 16
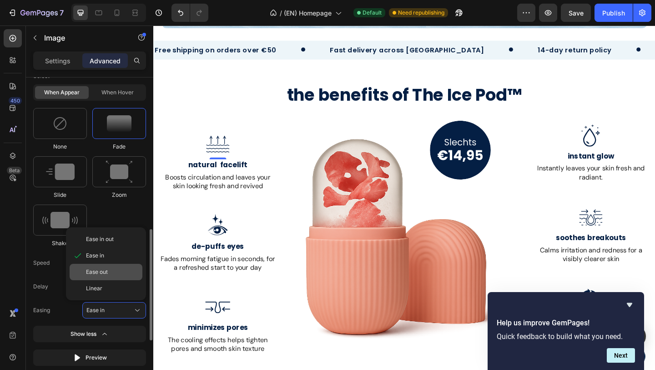
click at [101, 271] on span "Ease out" at bounding box center [97, 272] width 22 height 8
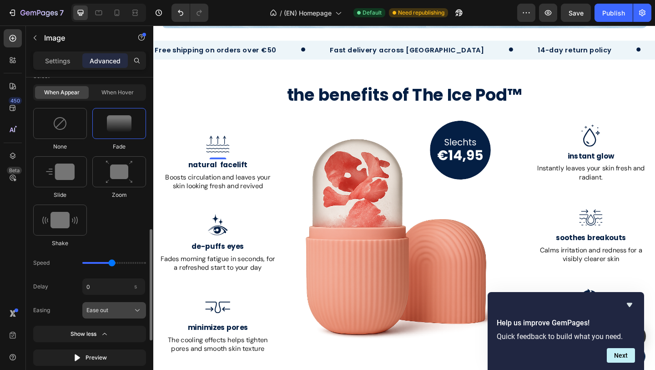
click at [102, 309] on span "Ease out" at bounding box center [97, 310] width 22 height 8
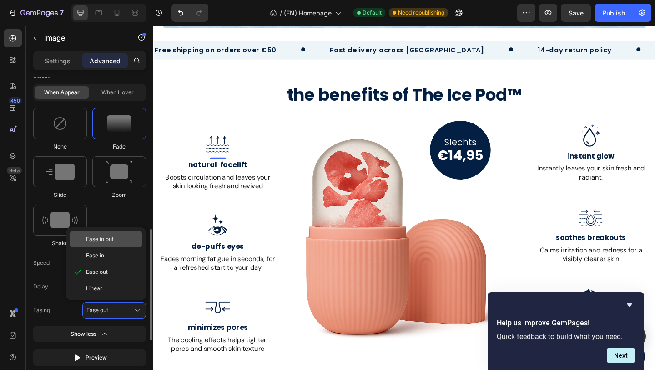
click at [111, 242] on span "Ease in out" at bounding box center [100, 239] width 28 height 8
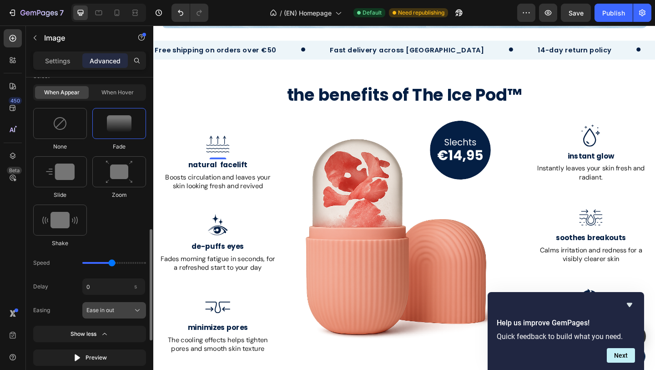
click at [105, 313] on span "Ease in out" at bounding box center [100, 310] width 28 height 8
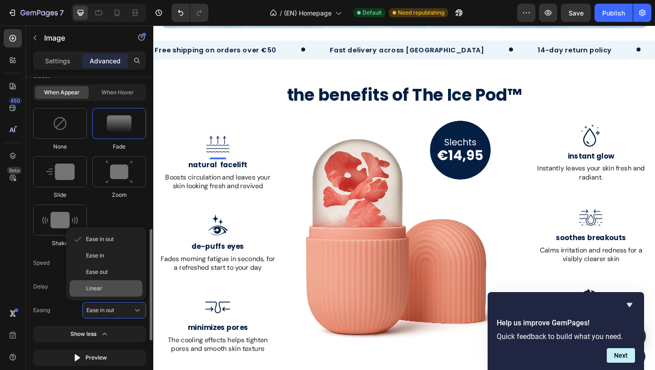
click at [98, 287] on span "Linear" at bounding box center [94, 288] width 16 height 8
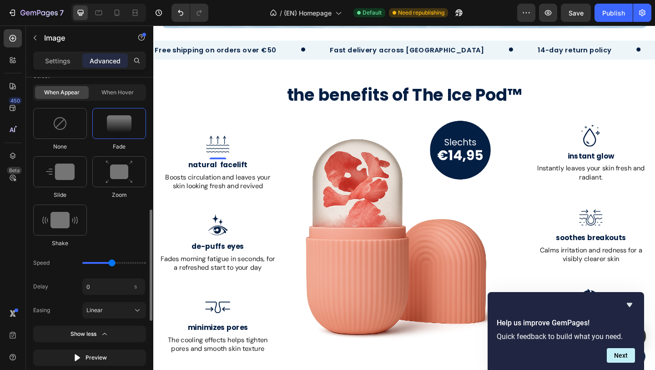
scroll to position [402, 0]
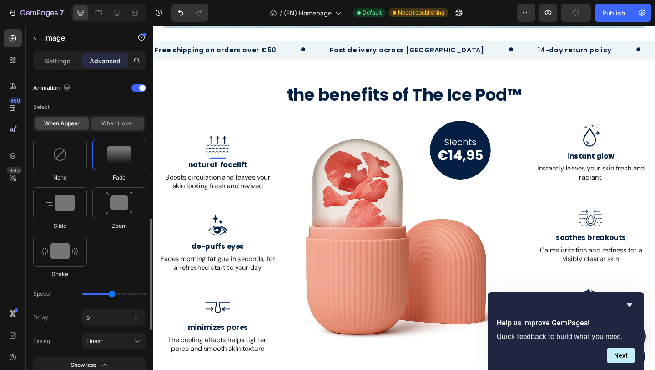
click at [126, 127] on div "When hover" at bounding box center [118, 123] width 54 height 13
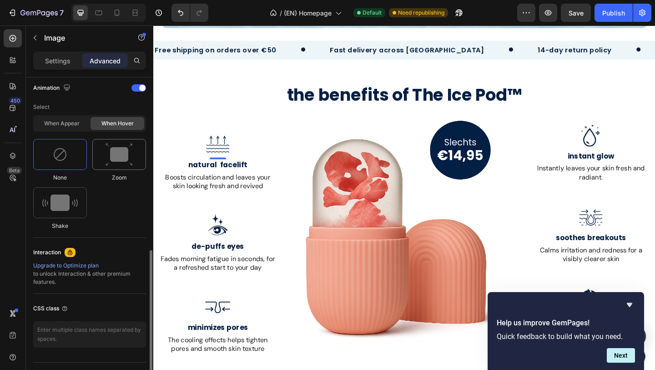
click at [112, 161] on img at bounding box center [119, 154] width 27 height 23
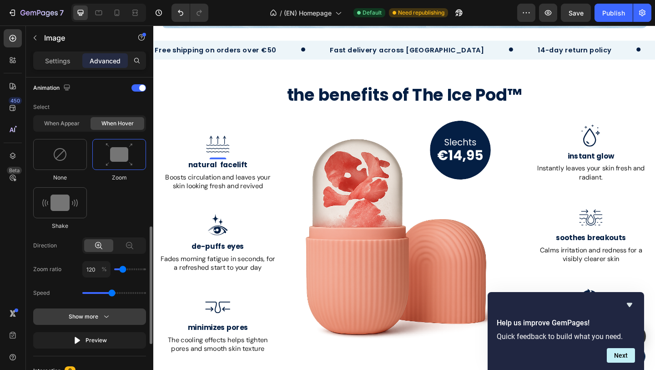
click at [76, 317] on div "Show more" at bounding box center [90, 316] width 42 height 9
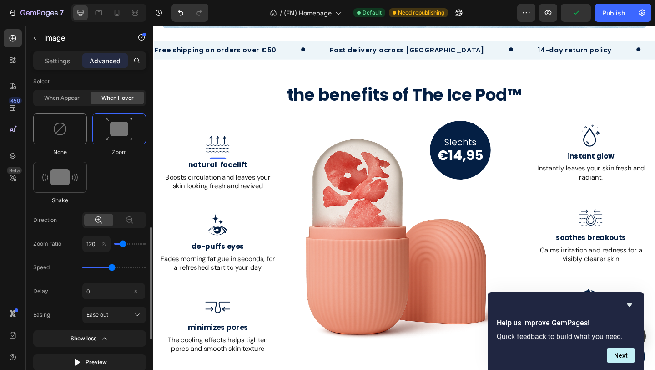
click at [68, 134] on div at bounding box center [60, 128] width 54 height 31
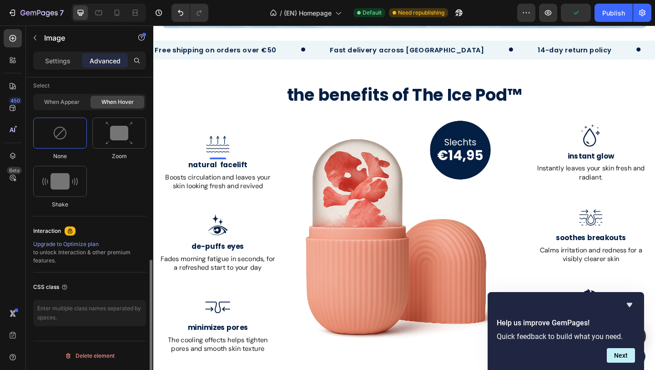
scroll to position [424, 0]
click at [68, 102] on div "When appear" at bounding box center [62, 102] width 54 height 13
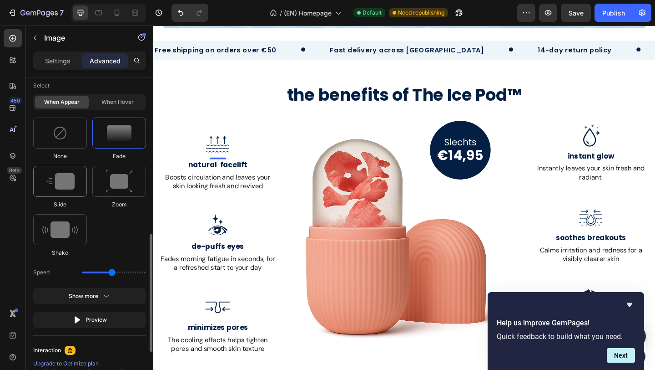
click at [49, 183] on img at bounding box center [60, 181] width 29 height 16
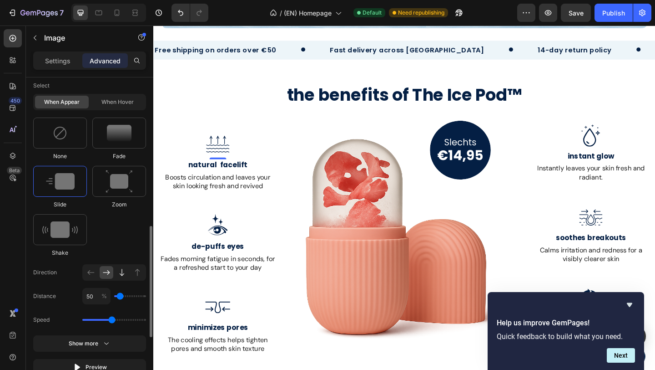
click at [121, 268] on icon at bounding box center [121, 272] width 9 height 9
type input "100"
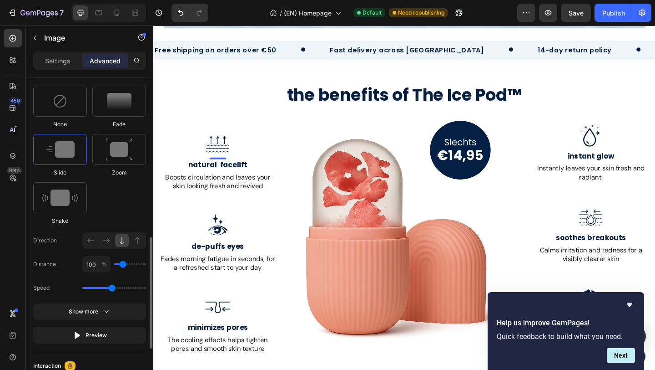
scroll to position [457, 0]
click at [109, 308] on icon "button" at bounding box center [106, 310] width 9 height 9
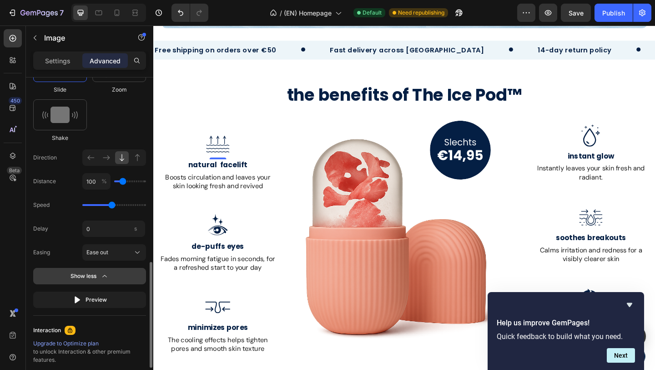
scroll to position [542, 0]
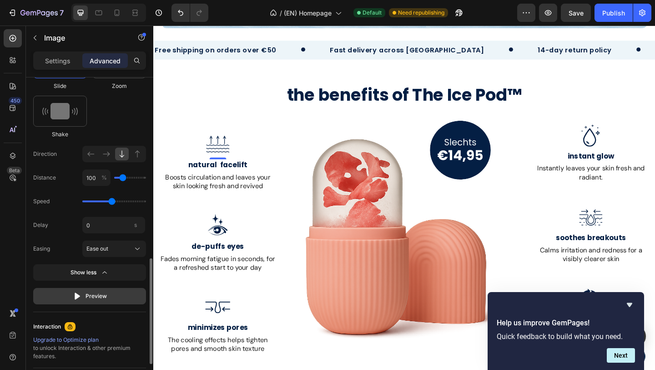
click at [107, 293] on button "Preview" at bounding box center [89, 296] width 113 height 16
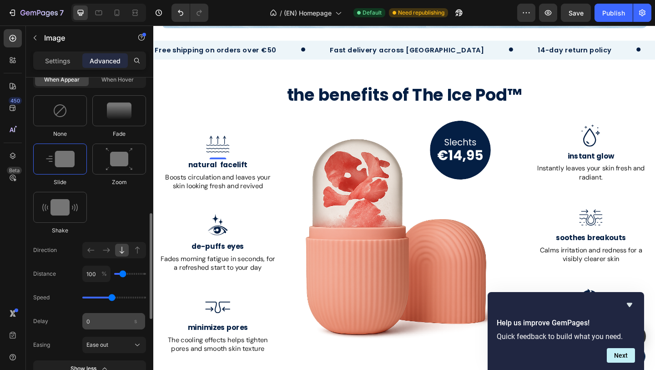
scroll to position [414, 0]
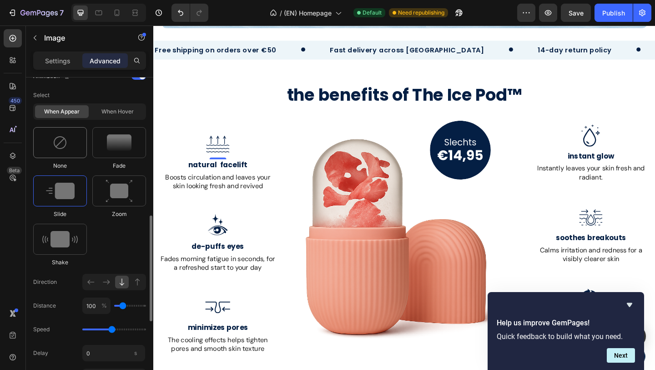
click at [71, 145] on div at bounding box center [60, 142] width 54 height 31
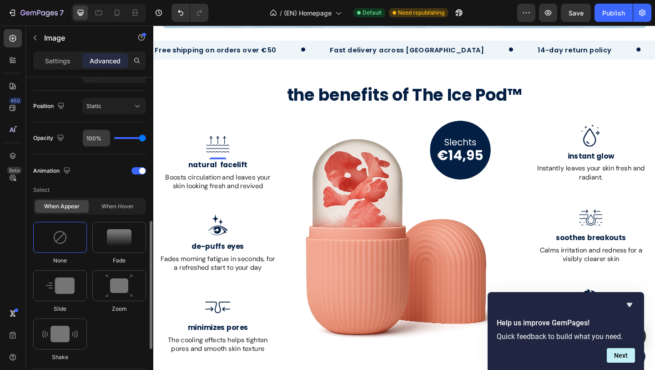
scroll to position [312, 0]
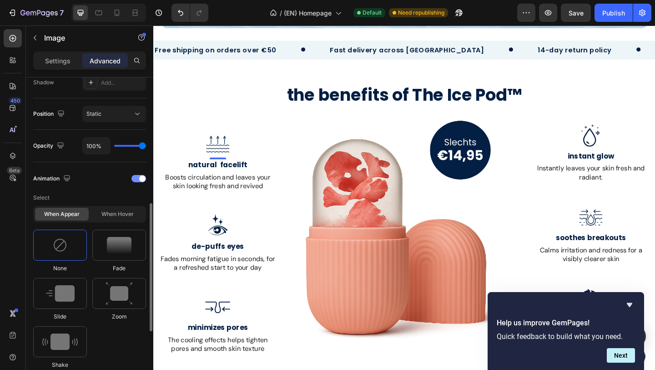
click at [143, 183] on div "Animation" at bounding box center [89, 178] width 113 height 15
click at [137, 179] on div at bounding box center [139, 178] width 15 height 7
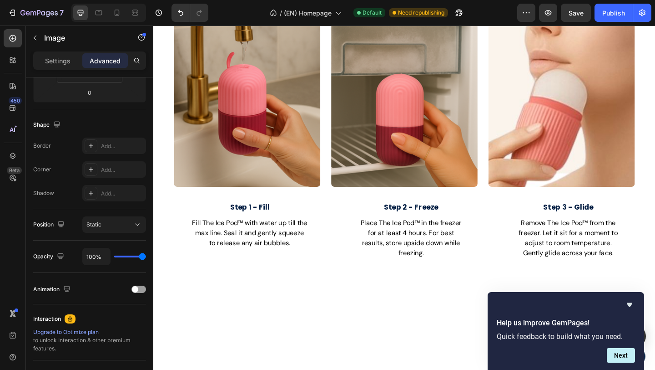
scroll to position [87, 0]
